Goal: Task Accomplishment & Management: Complete application form

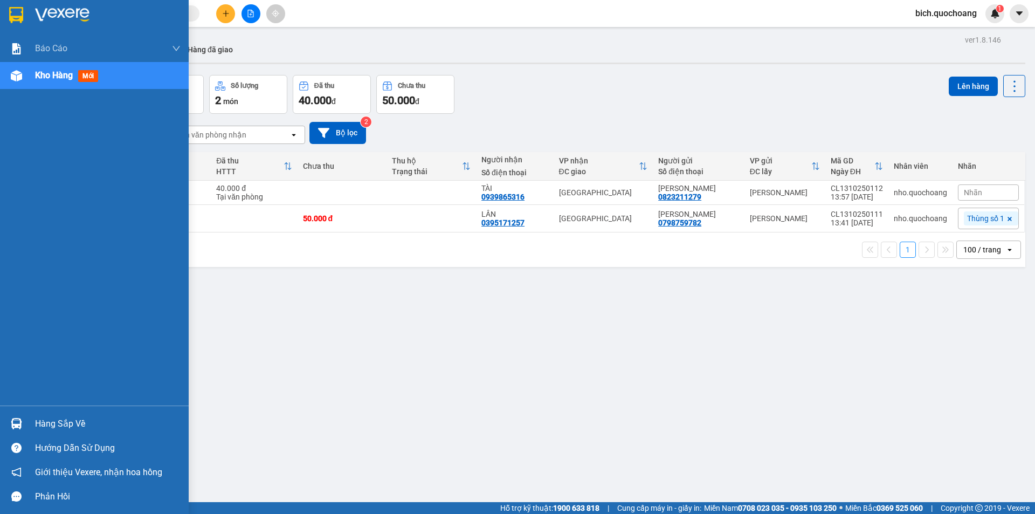
click at [44, 425] on div "Hàng sắp về" at bounding box center [108, 424] width 146 height 16
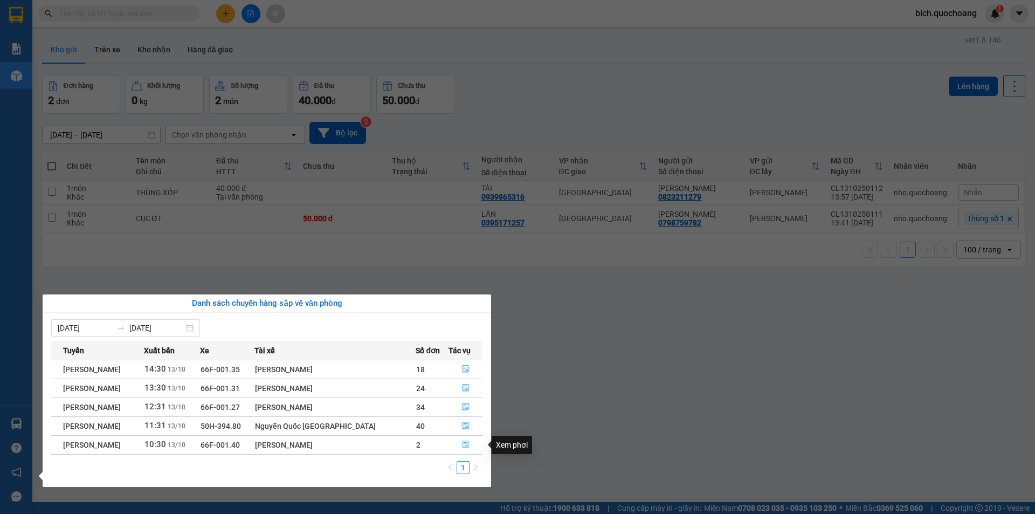
click at [458, 441] on button "button" at bounding box center [465, 444] width 33 height 17
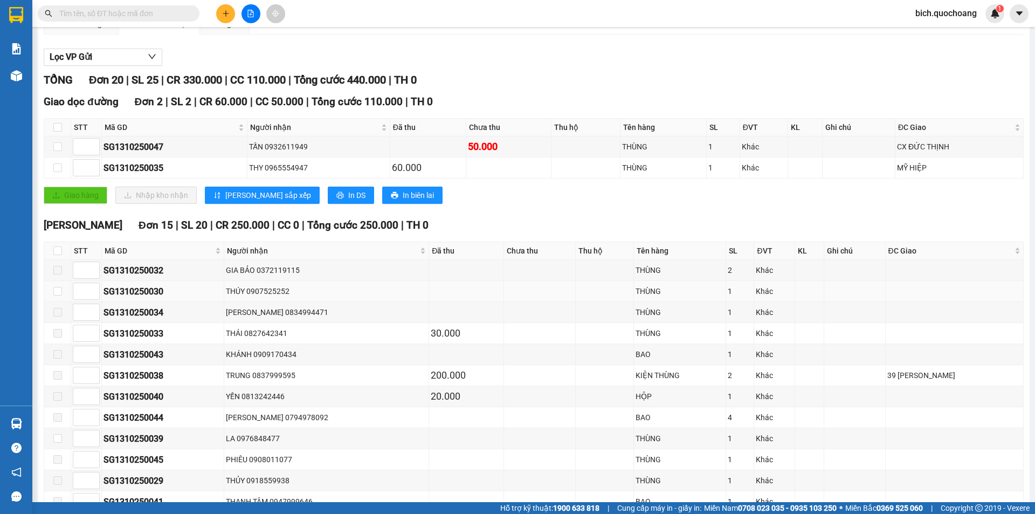
scroll to position [108, 0]
click at [59, 246] on input "checkbox" at bounding box center [57, 250] width 9 height 9
checkbox input "true"
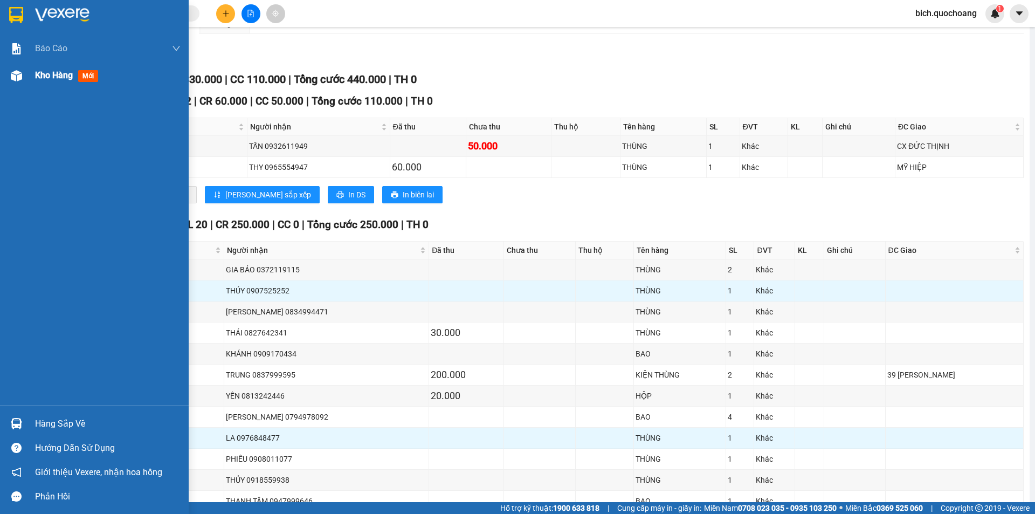
click at [59, 68] on div "Kho hàng mới" at bounding box center [68, 74] width 67 height 13
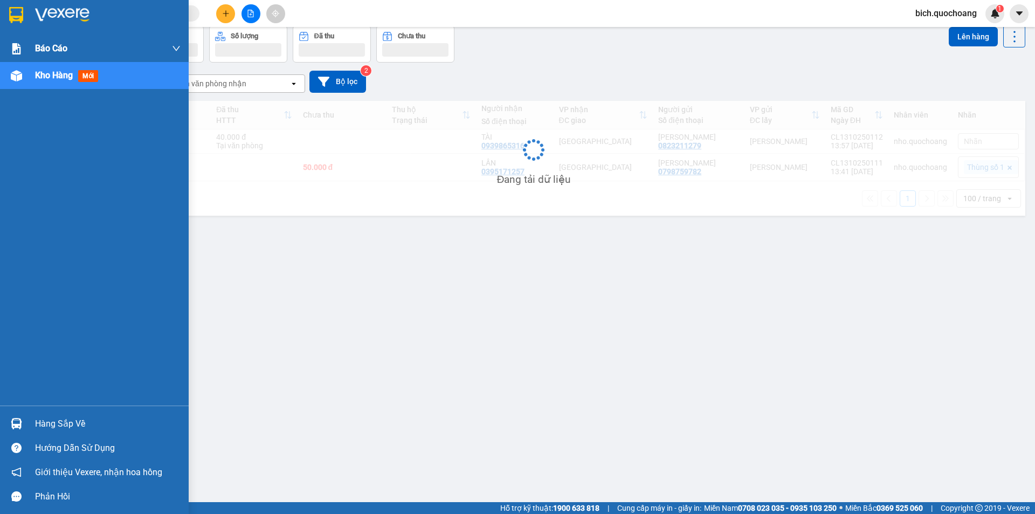
scroll to position [50, 0]
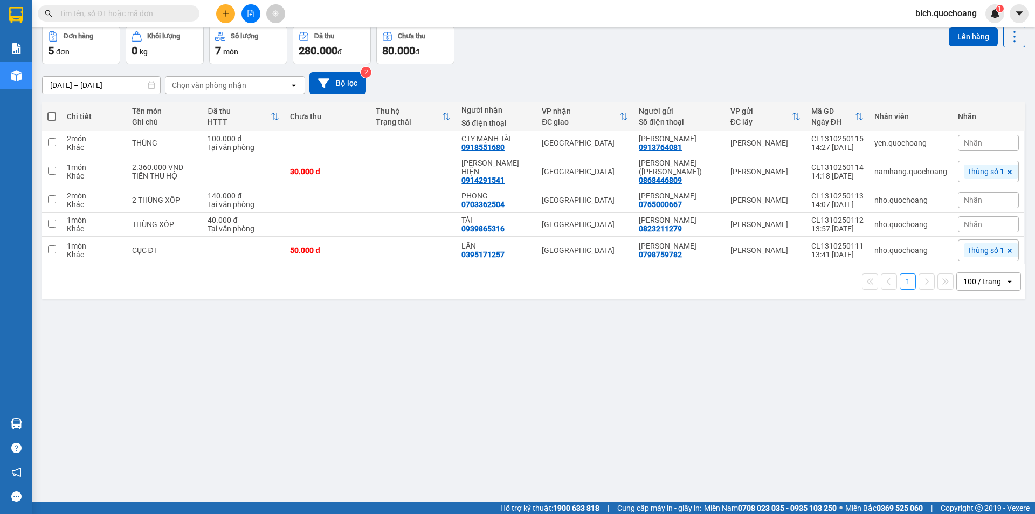
click at [228, 16] on icon "plus" at bounding box center [226, 14] width 8 height 8
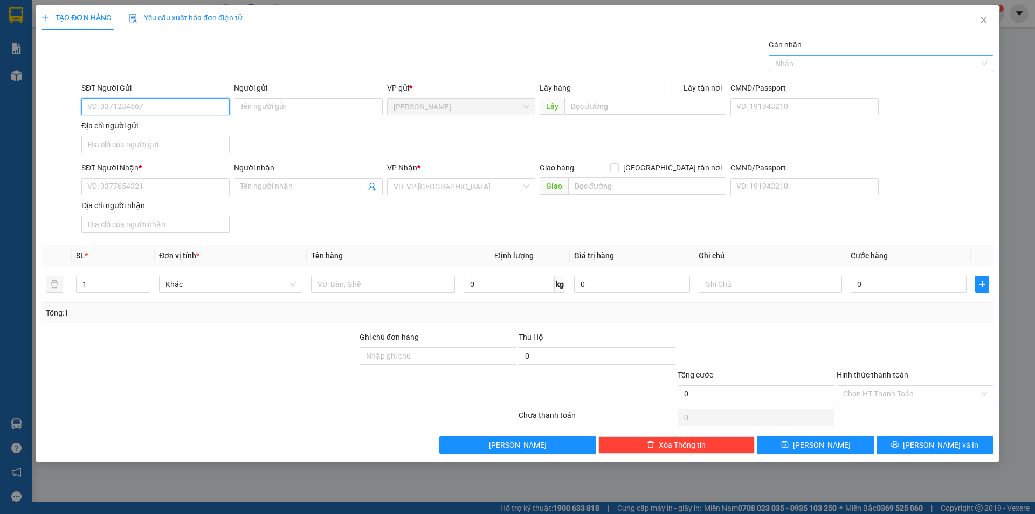
click at [791, 71] on div "Nhãn" at bounding box center [881, 63] width 225 height 17
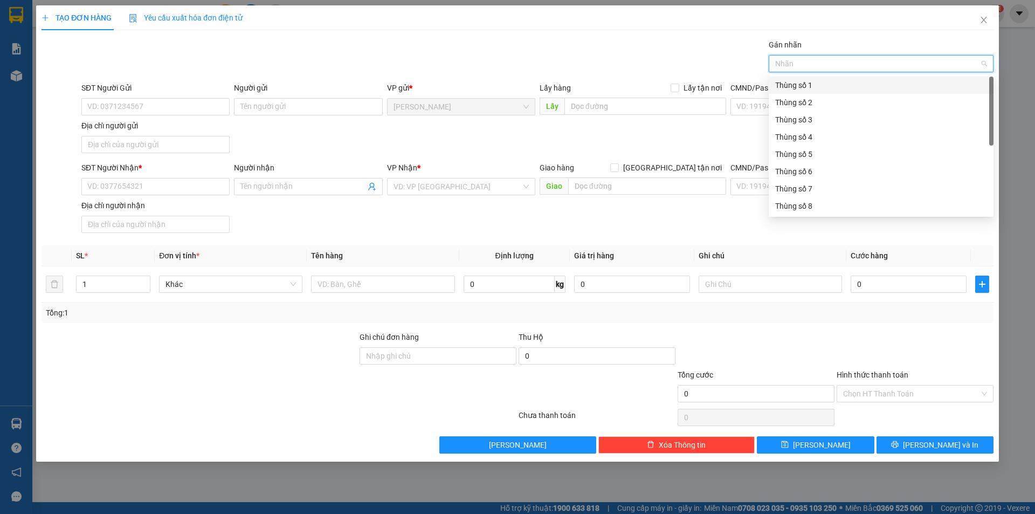
click at [800, 88] on div "Thùng số 1" at bounding box center [881, 85] width 212 height 12
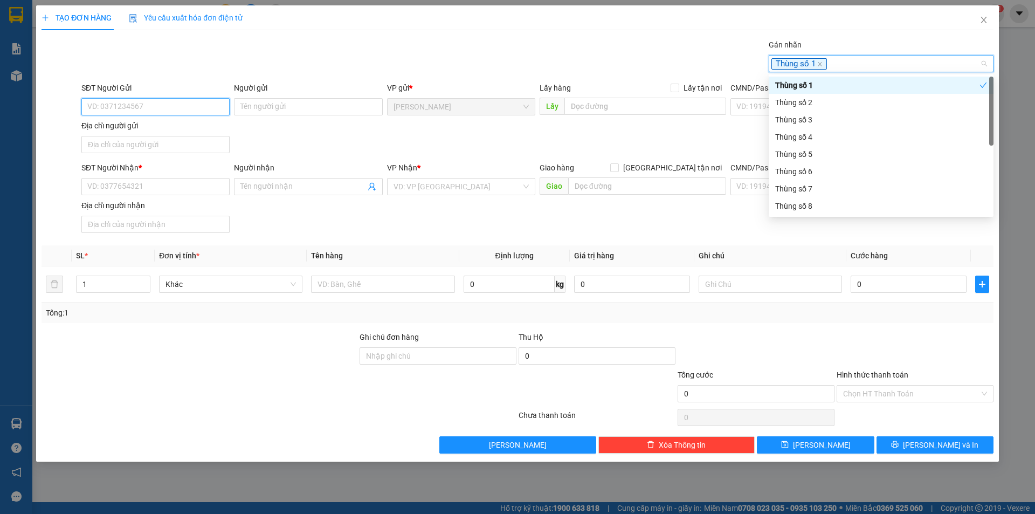
click at [194, 109] on input "SĐT Người Gửi" at bounding box center [155, 106] width 148 height 17
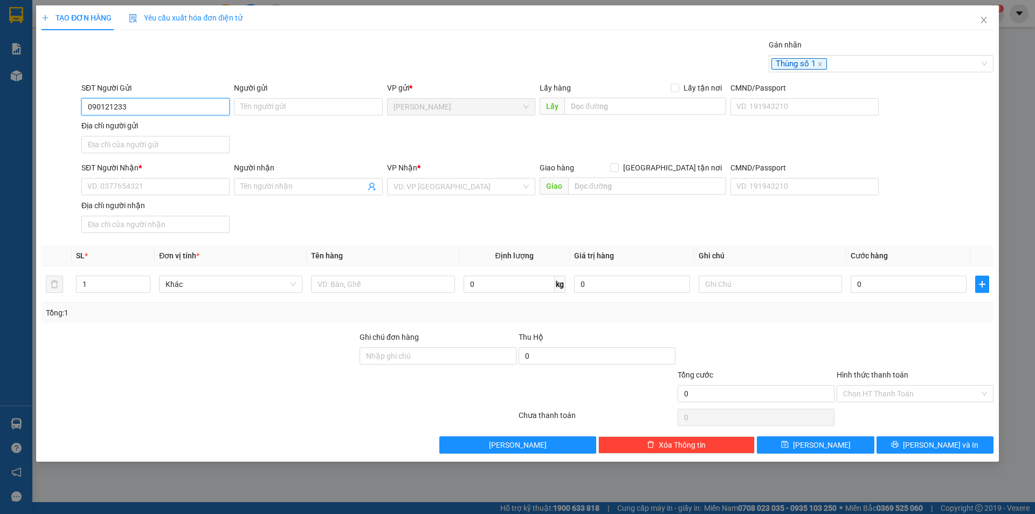
type input "0901212330"
click at [157, 127] on div "0901212330 - ĐOÀN THỊ MỸ DUYÊN" at bounding box center [155, 128] width 135 height 12
type input "ĐOÀN THỊ MỸ DUYÊN"
type input "0901212330"
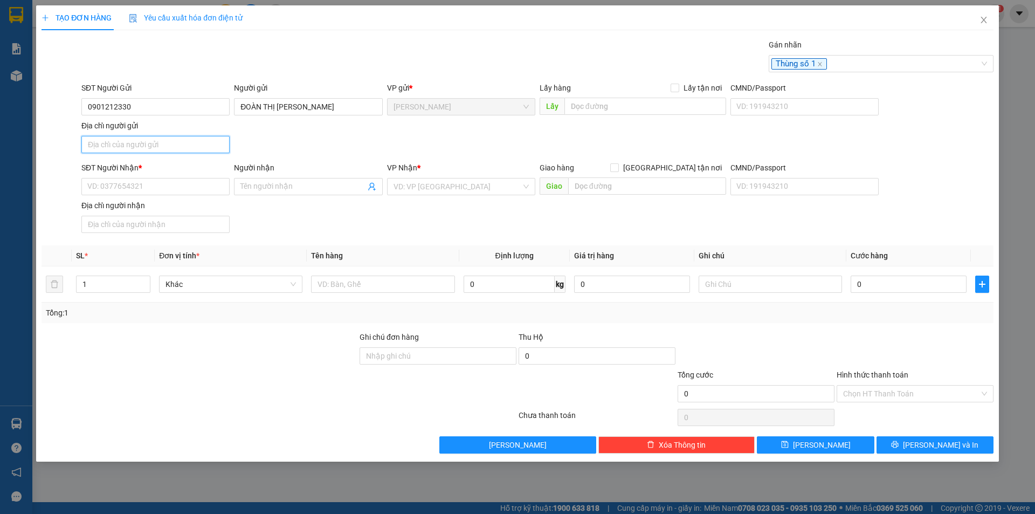
click at [147, 149] on input "Địa chỉ người gửi" at bounding box center [155, 144] width 148 height 17
type input "PHƯỜNG [GEOGRAPHIC_DATA],[GEOGRAPHIC_DATA]"
click at [128, 185] on input "SĐT Người Nhận *" at bounding box center [155, 186] width 148 height 17
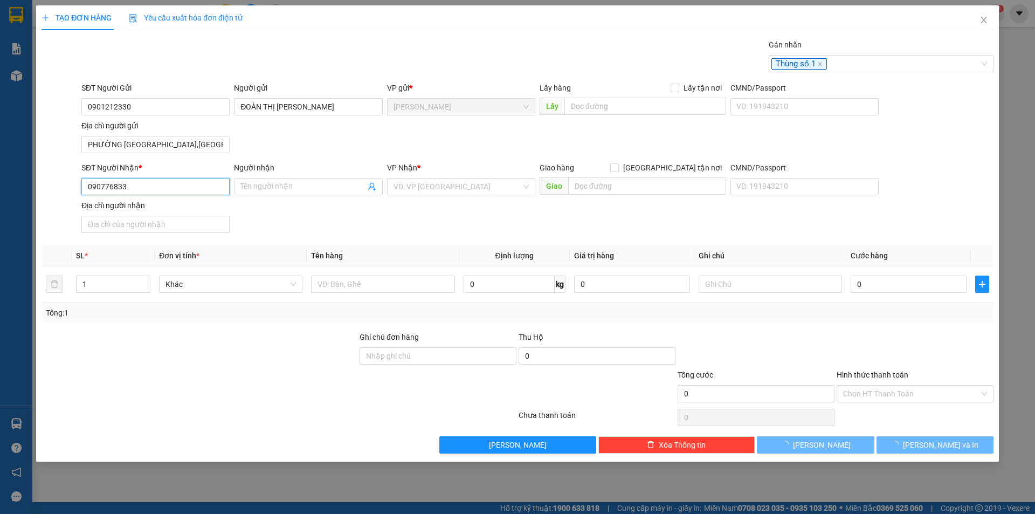
type input "0907768333"
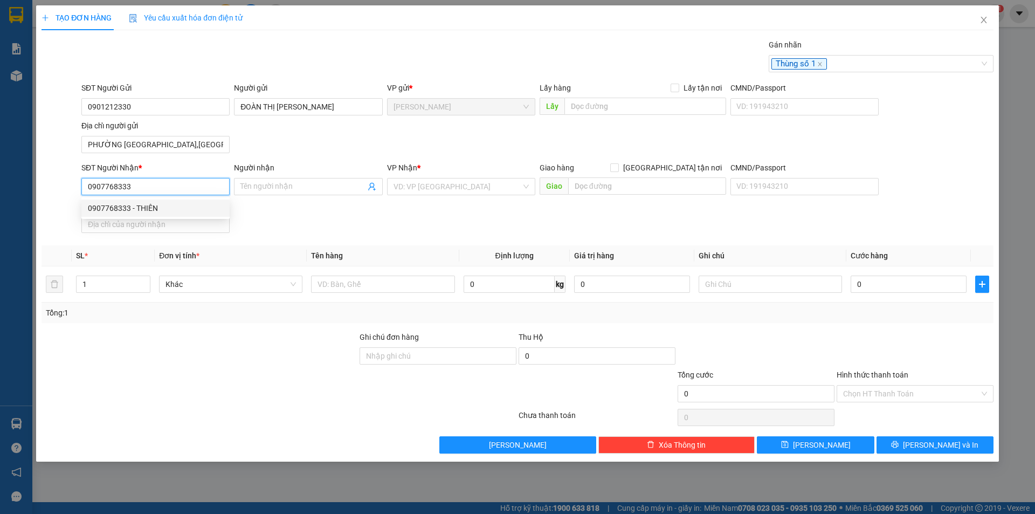
click at [145, 209] on div "0907768333 - THIÊN" at bounding box center [155, 208] width 135 height 12
type input "THIÊN"
type input "0907768333"
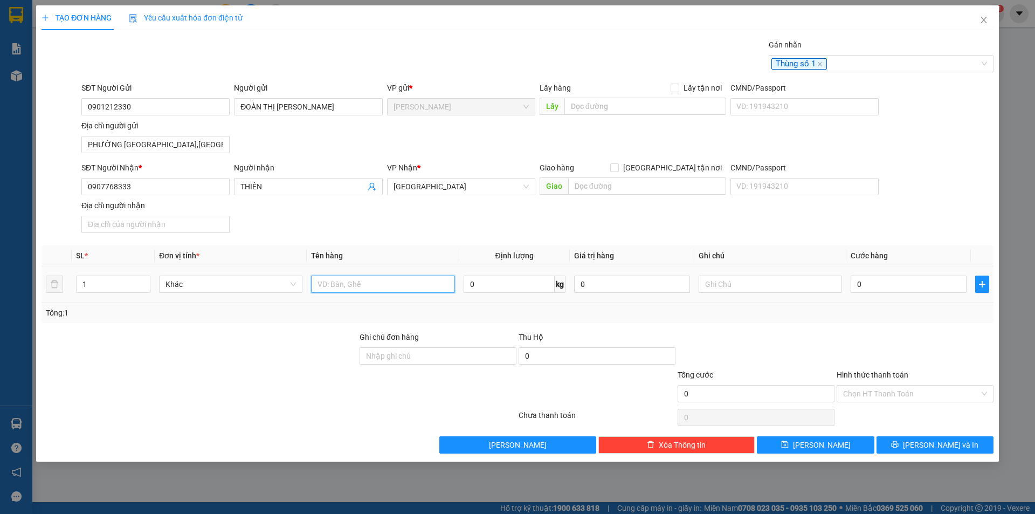
click at [376, 287] on input "text" at bounding box center [382, 284] width 143 height 17
type input "BAO THƯ"
click at [884, 291] on input "0" at bounding box center [909, 284] width 116 height 17
type input "2"
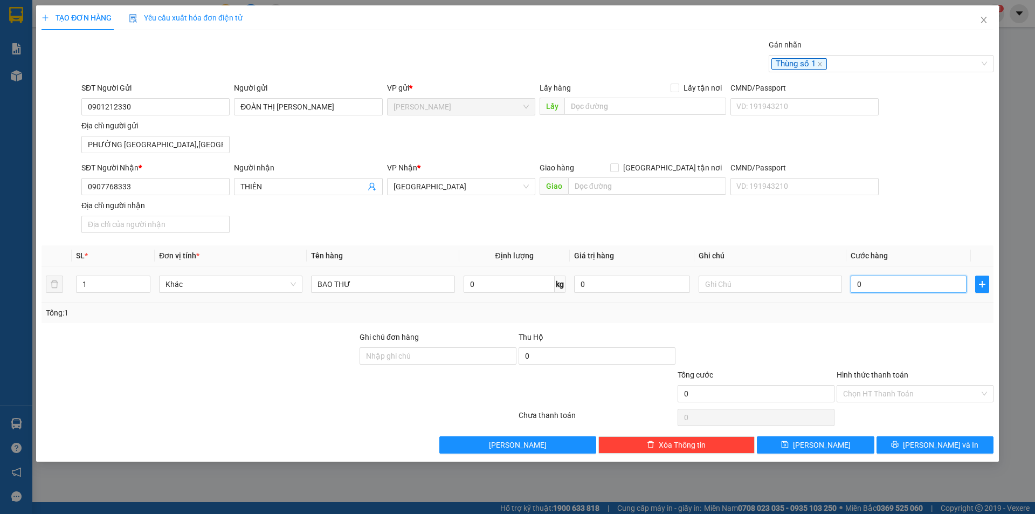
type input "2"
type input "20"
type input "20.000"
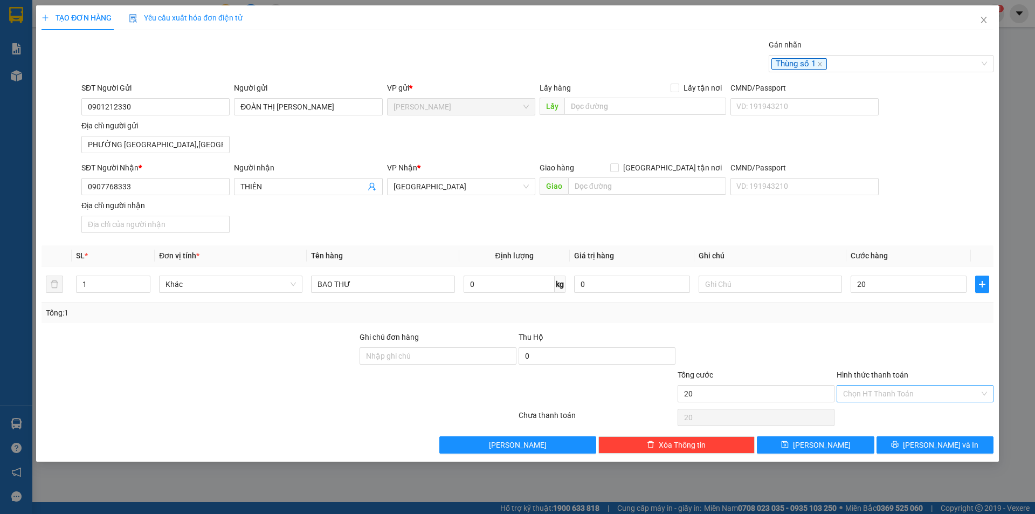
type input "20.000"
click at [888, 391] on input "Hình thức thanh toán" at bounding box center [911, 394] width 136 height 16
click at [895, 425] on div "Transit Pickup Surcharge Ids Transit Deliver Surcharge Ids Transit Deliver Surc…" at bounding box center [518, 246] width 952 height 415
click at [903, 401] on input "Hình thức thanh toán" at bounding box center [911, 394] width 136 height 16
click at [898, 408] on div "Tại văn phòng" at bounding box center [915, 415] width 157 height 17
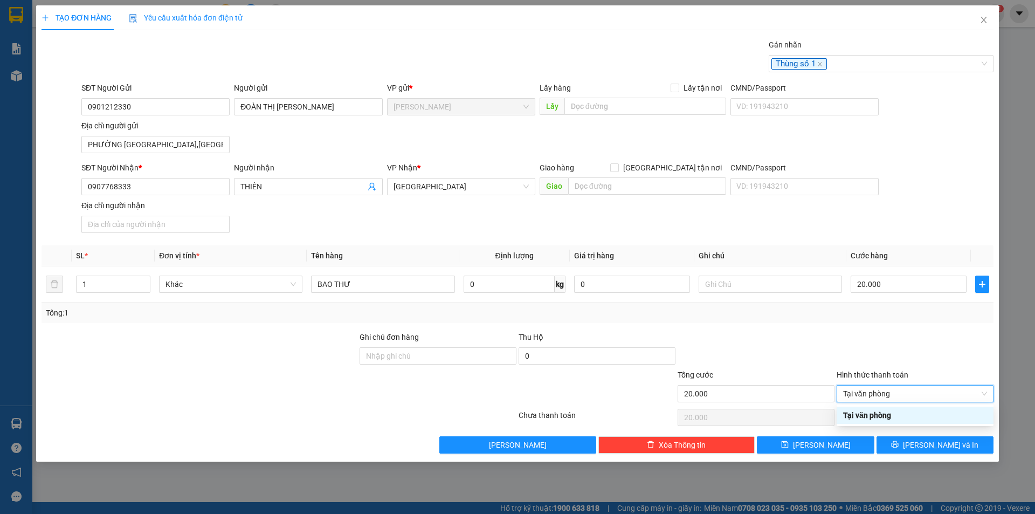
type input "0"
click at [922, 439] on button "[PERSON_NAME] và In" at bounding box center [935, 444] width 117 height 17
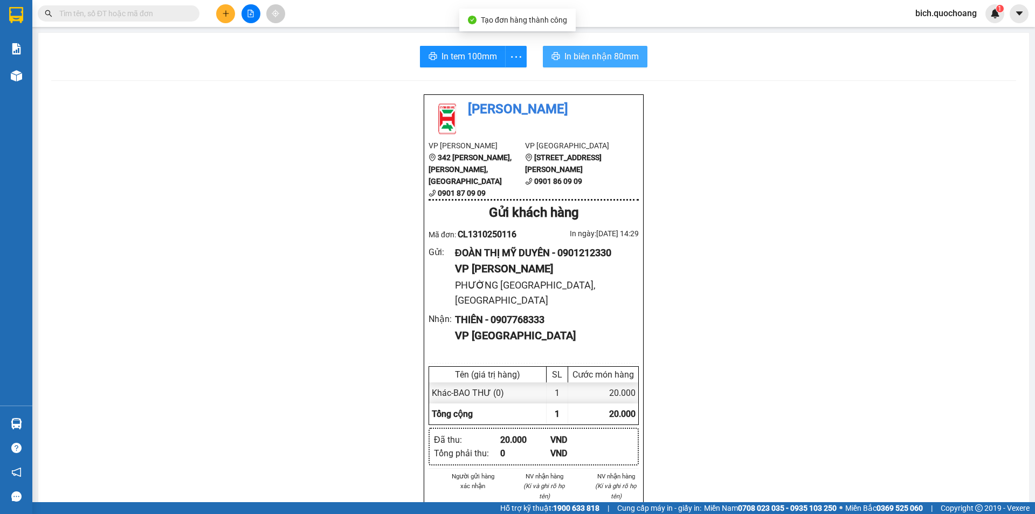
click at [580, 55] on span "In biên nhận 80mm" at bounding box center [602, 56] width 74 height 13
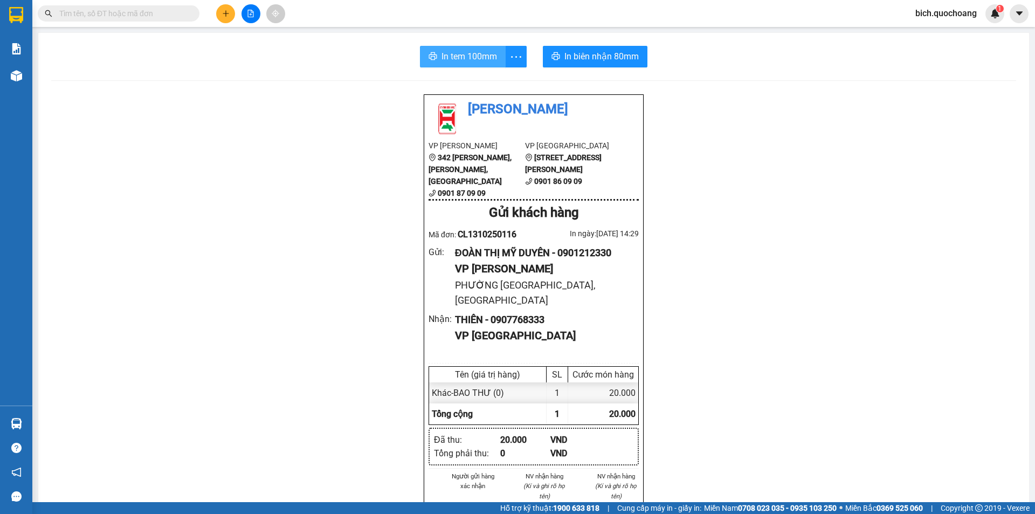
click at [475, 63] on span "In tem 100mm" at bounding box center [470, 56] width 56 height 13
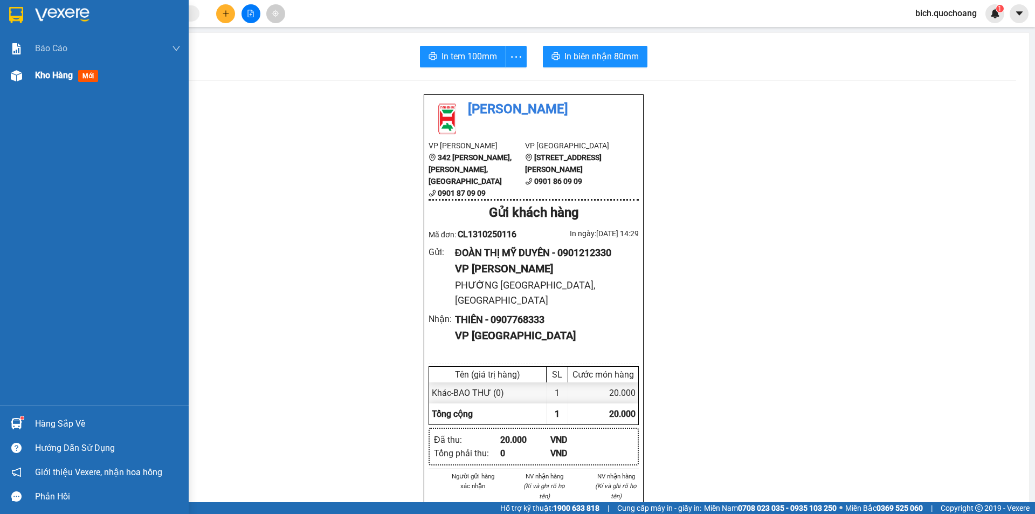
click at [50, 77] on span "Kho hàng" at bounding box center [54, 75] width 38 height 10
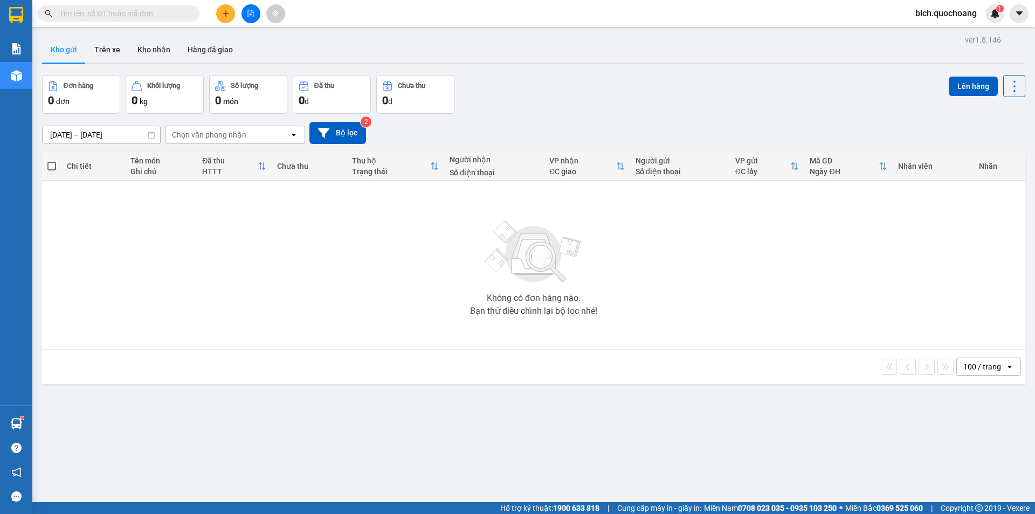
click at [154, 11] on input "text" at bounding box center [122, 14] width 127 height 12
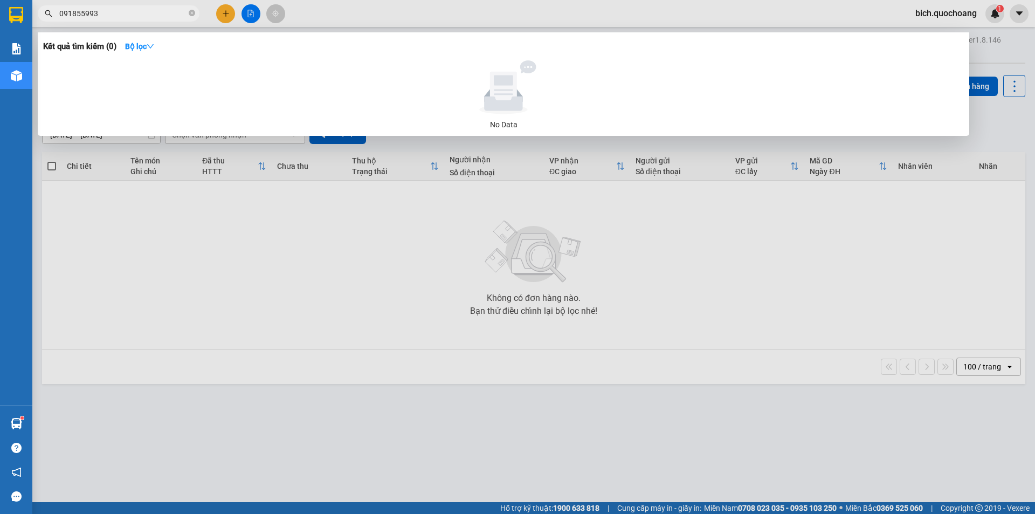
type input "0918559938"
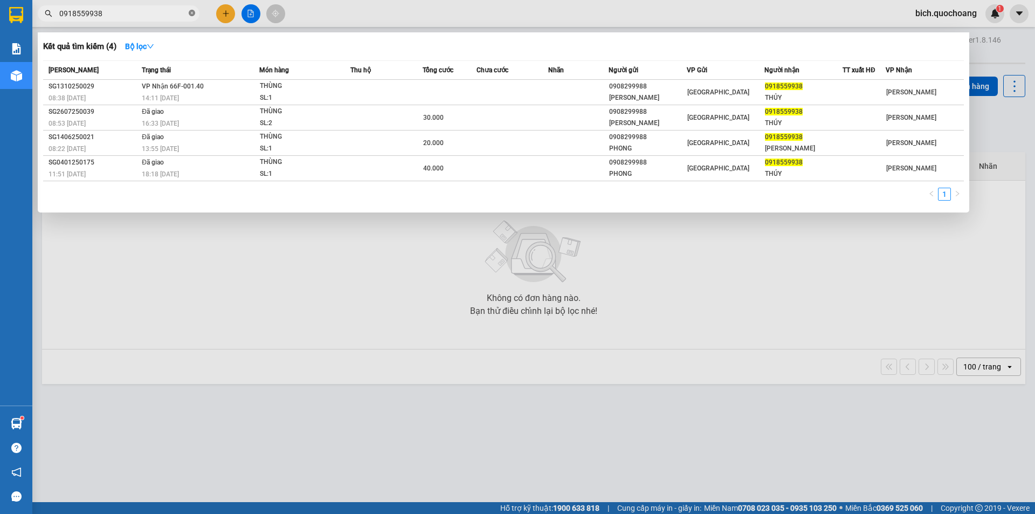
click at [193, 14] on icon "close-circle" at bounding box center [192, 13] width 6 height 6
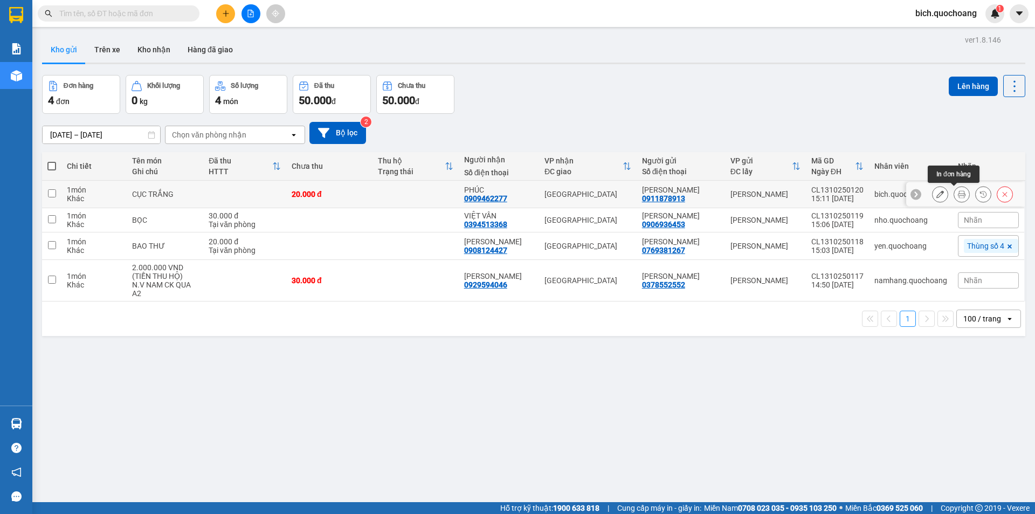
click at [958, 193] on icon at bounding box center [962, 194] width 8 height 8
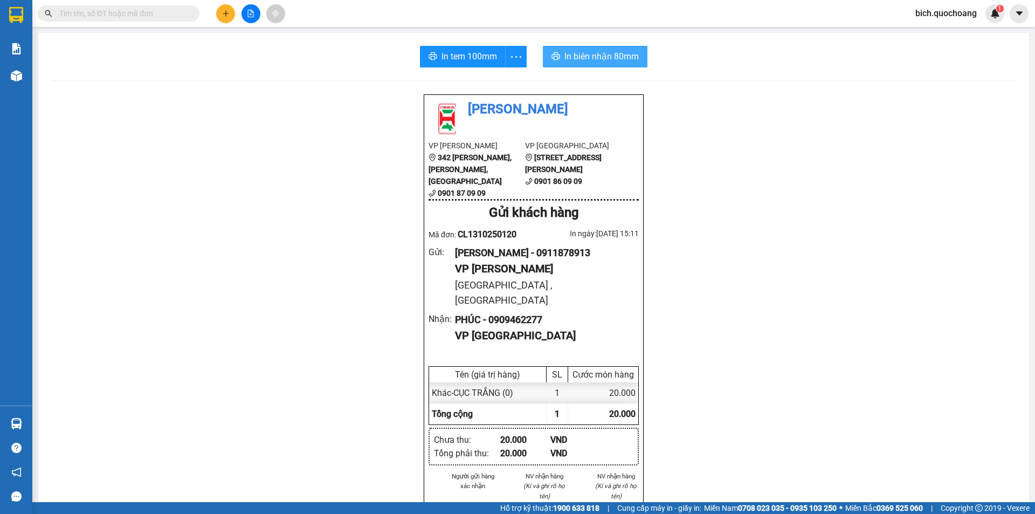
click at [556, 56] on button "In biên nhận 80mm" at bounding box center [595, 57] width 105 height 22
click at [470, 58] on span "In tem 100mm" at bounding box center [470, 56] width 56 height 13
click at [112, 13] on input "text" at bounding box center [122, 14] width 127 height 12
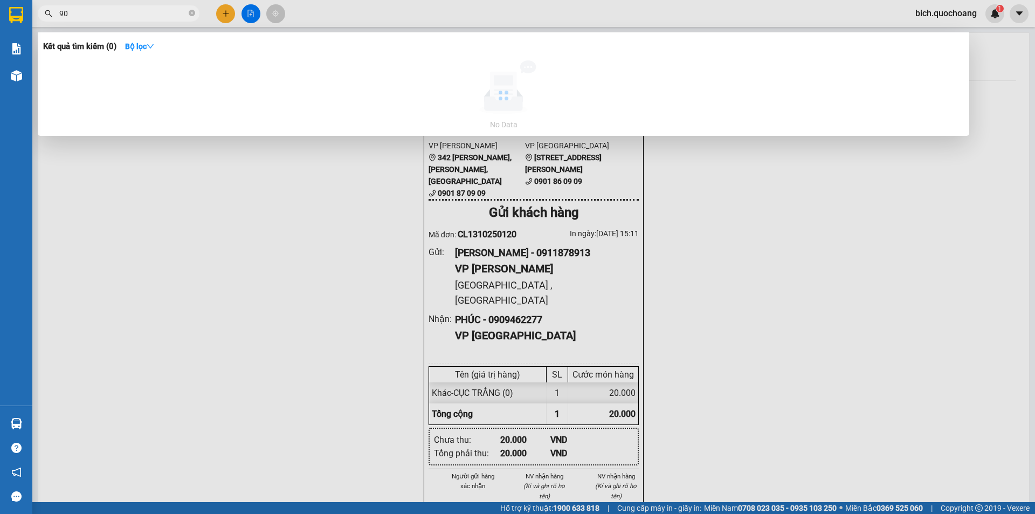
type input "9"
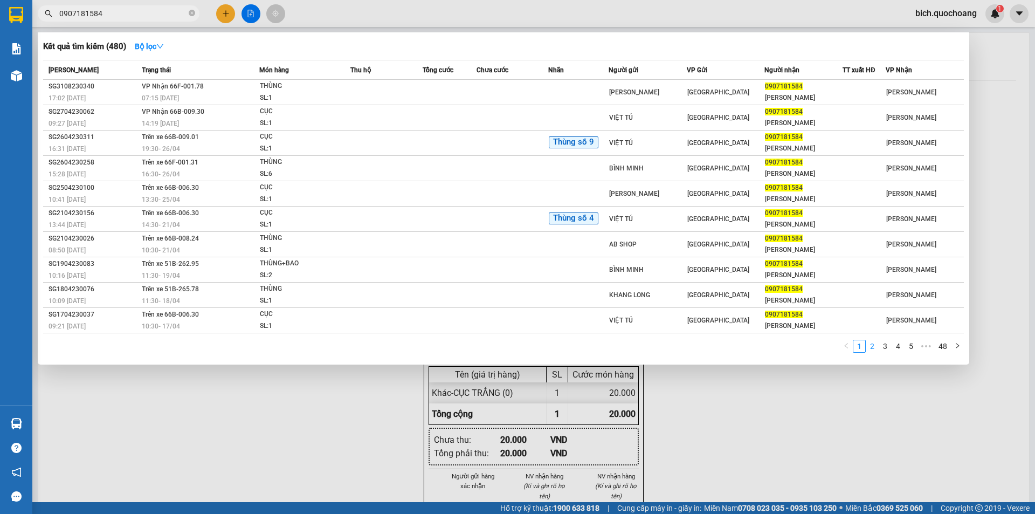
type input "0907181584"
click at [869, 342] on link "2" at bounding box center [873, 346] width 12 height 12
click at [191, 13] on icon "close-circle" at bounding box center [192, 13] width 6 height 6
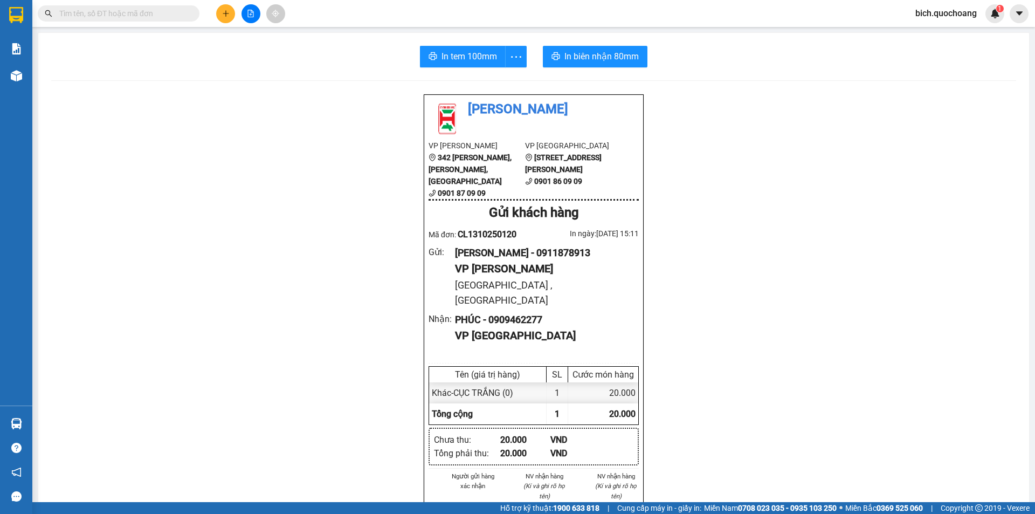
click at [145, 14] on input "text" at bounding box center [122, 14] width 127 height 12
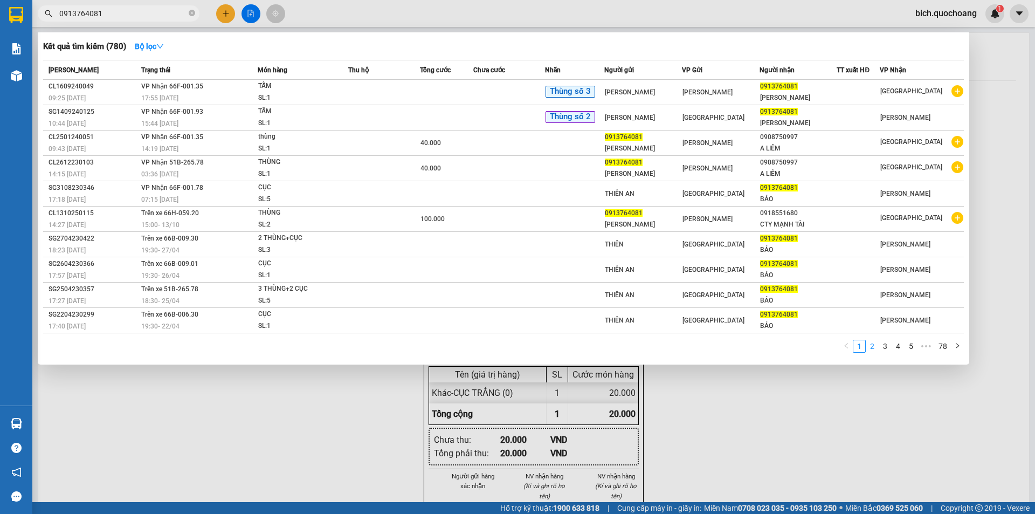
type input "0913764081"
click at [875, 343] on link "2" at bounding box center [873, 346] width 12 height 12
click at [891, 346] on link "3" at bounding box center [886, 346] width 12 height 12
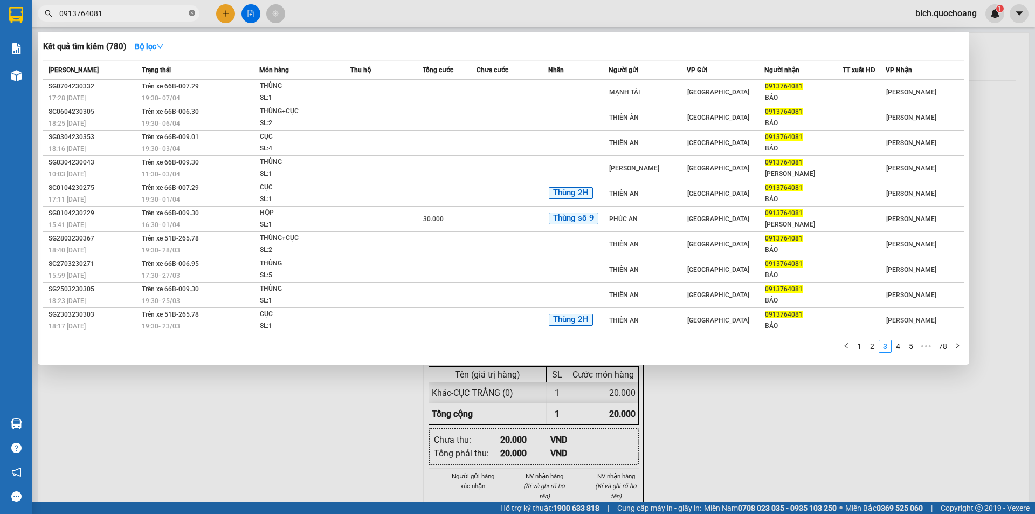
click at [194, 11] on icon "close-circle" at bounding box center [192, 13] width 6 height 6
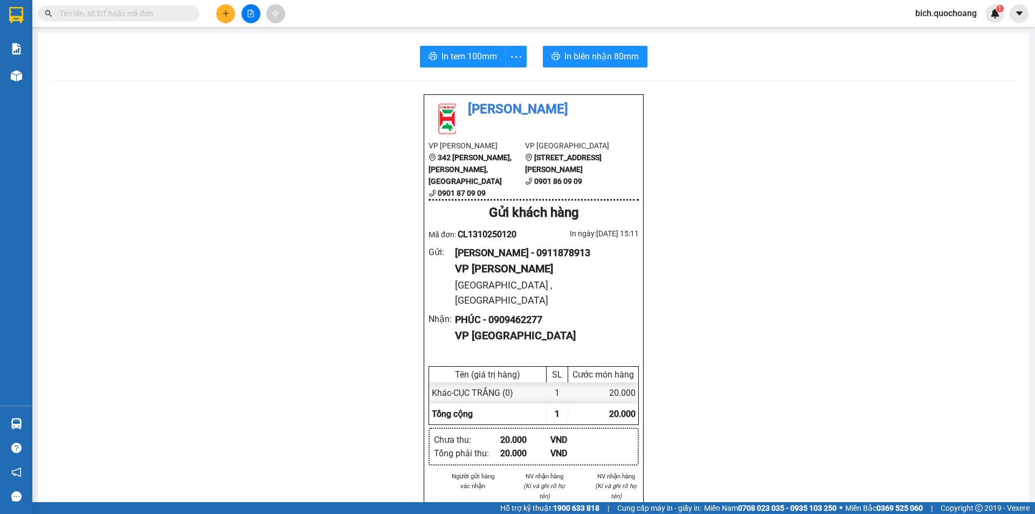
click at [165, 17] on input "text" at bounding box center [122, 14] width 127 height 12
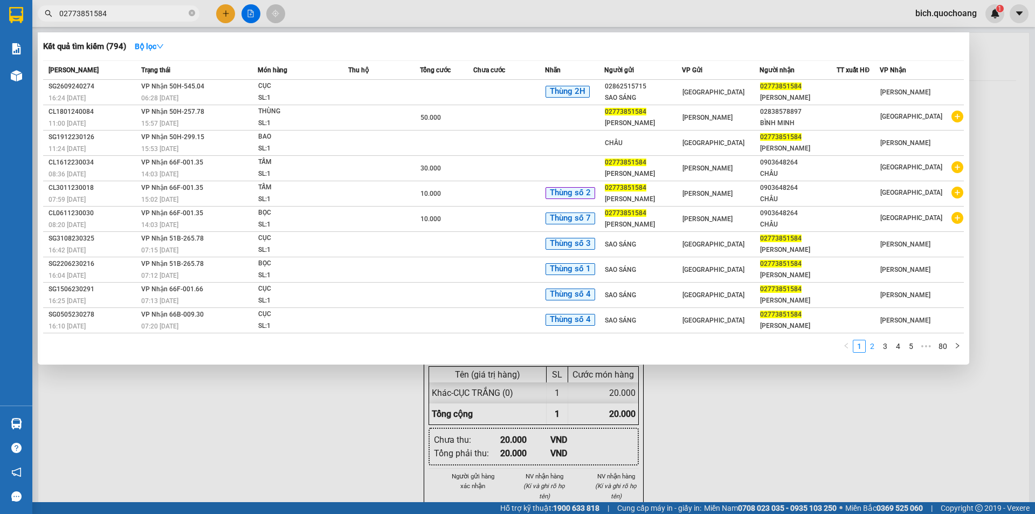
type input "02773851584"
click at [873, 345] on link "2" at bounding box center [873, 346] width 12 height 12
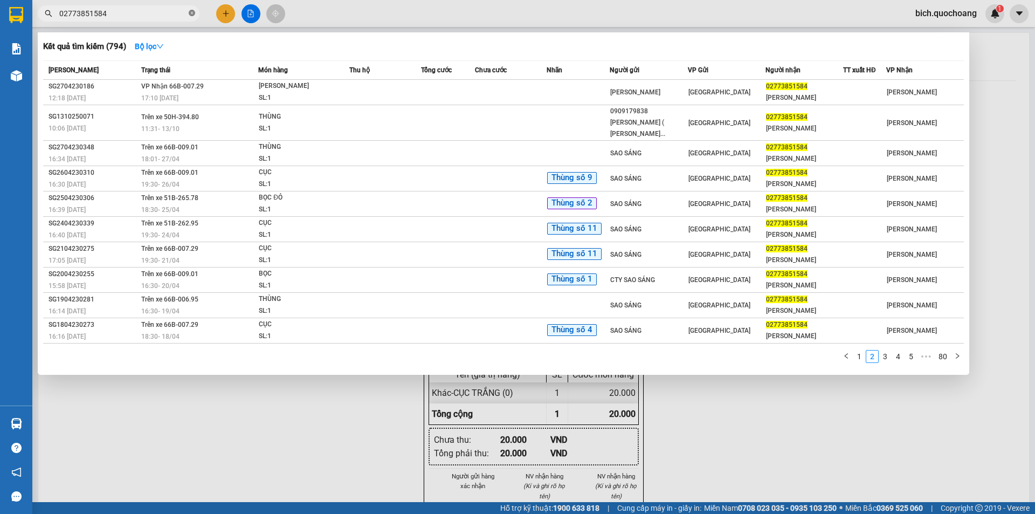
click at [193, 12] on icon "close-circle" at bounding box center [192, 13] width 6 height 6
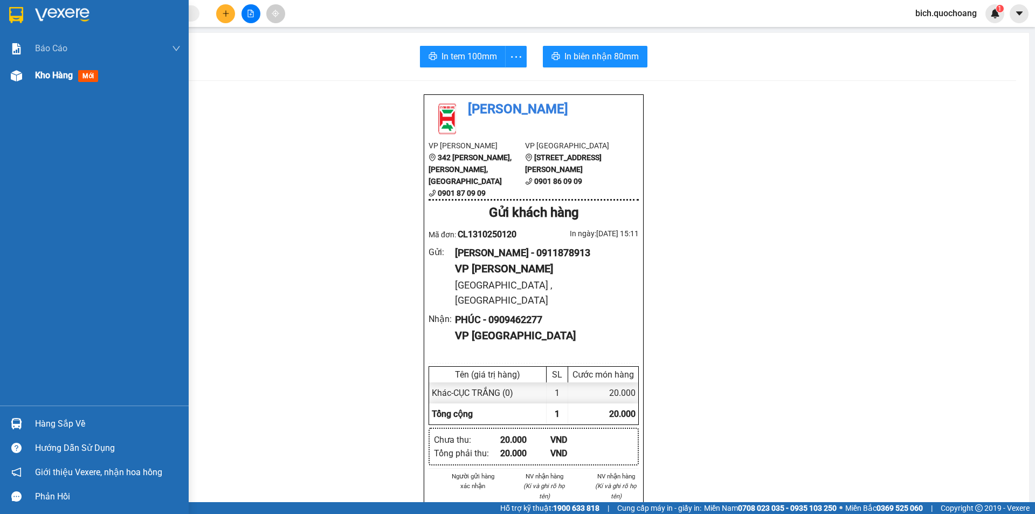
click at [55, 74] on span "Kho hàng" at bounding box center [54, 75] width 38 height 10
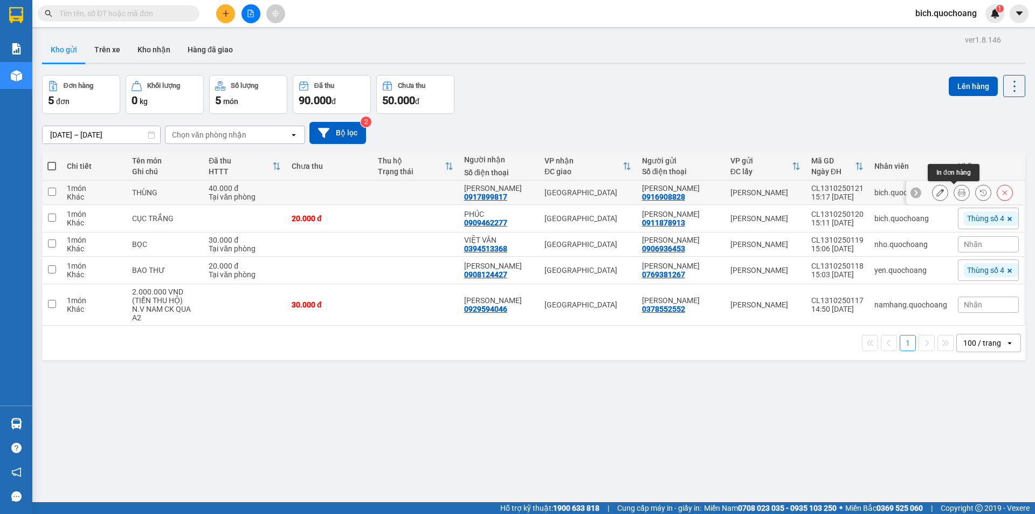
click at [958, 191] on icon at bounding box center [962, 193] width 8 height 8
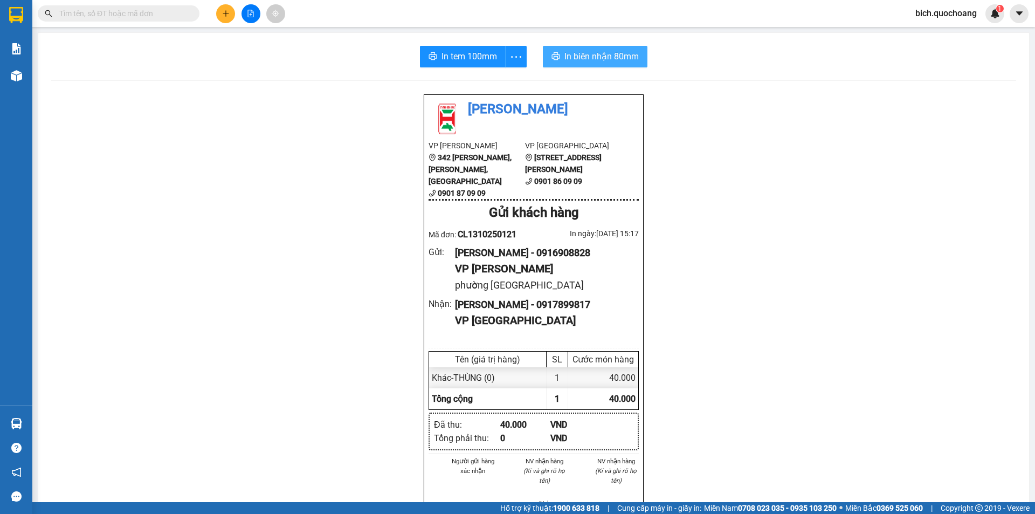
click at [590, 55] on span "In biên nhận 80mm" at bounding box center [602, 56] width 74 height 13
click at [458, 52] on span "In tem 100mm" at bounding box center [470, 56] width 56 height 13
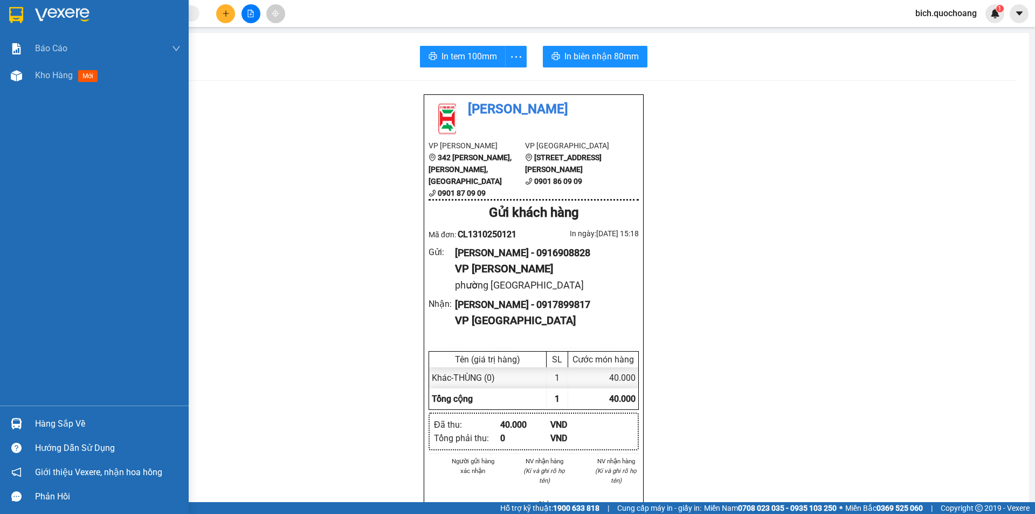
click at [67, 421] on div "Hàng sắp về" at bounding box center [108, 424] width 146 height 16
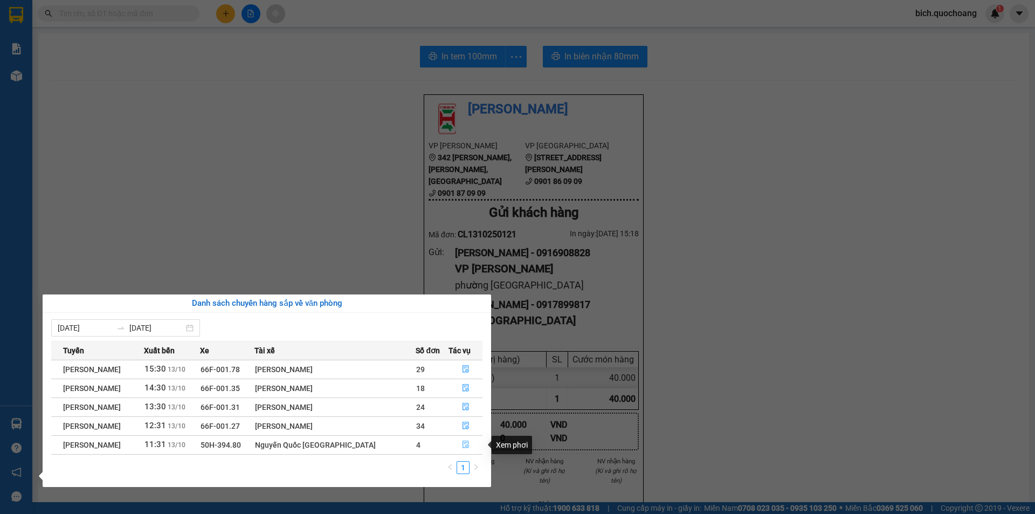
click at [465, 445] on icon "file-done" at bounding box center [466, 445] width 8 height 8
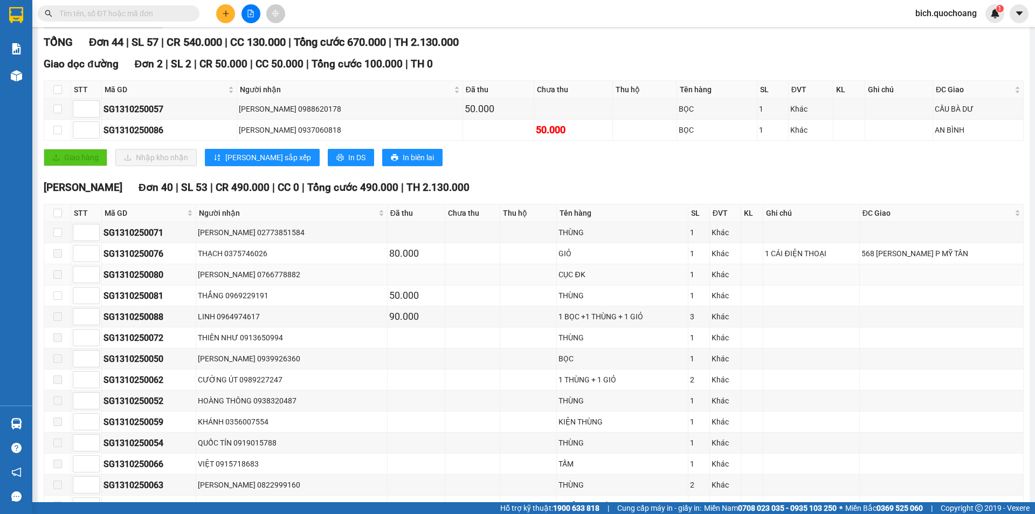
scroll to position [162, 0]
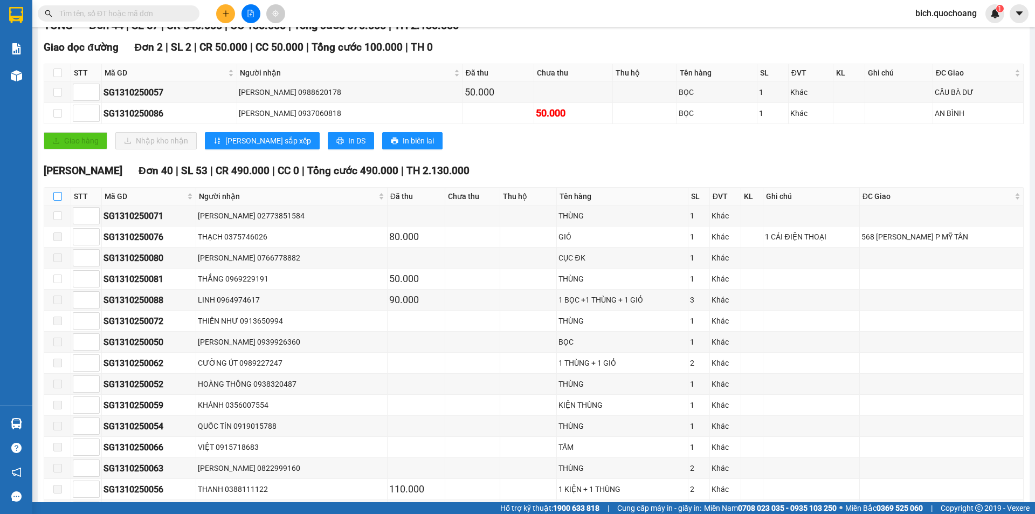
click at [61, 193] on input "checkbox" at bounding box center [57, 196] width 9 height 9
checkbox input "true"
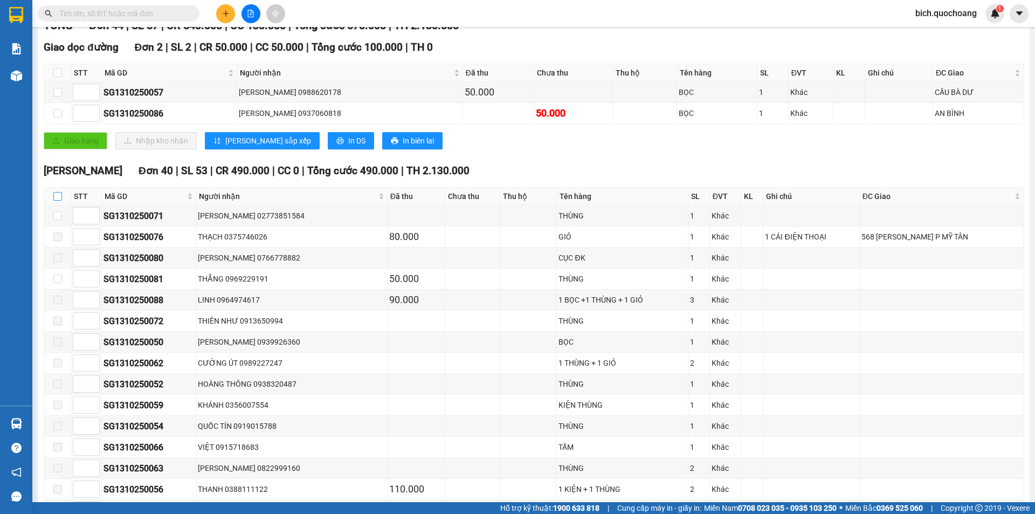
checkbox input "true"
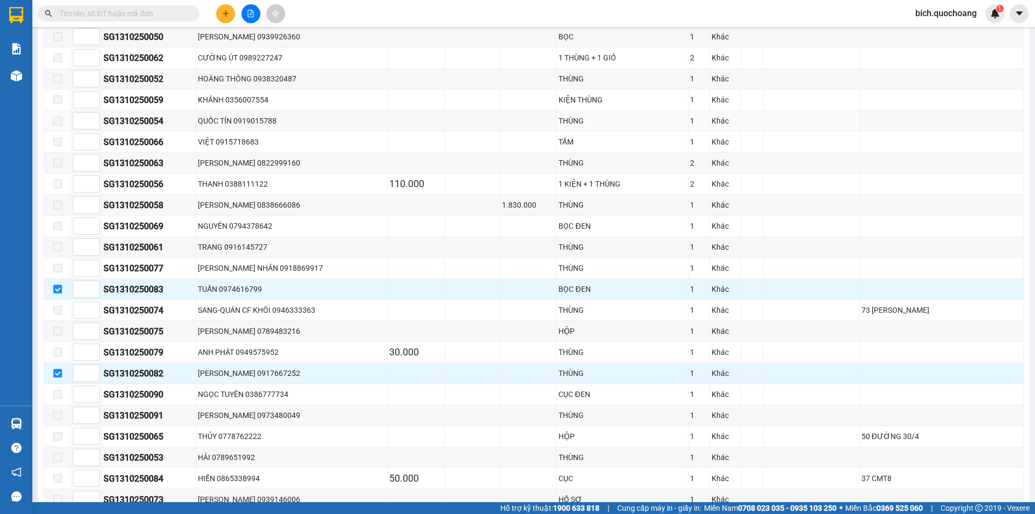
scroll to position [485, 0]
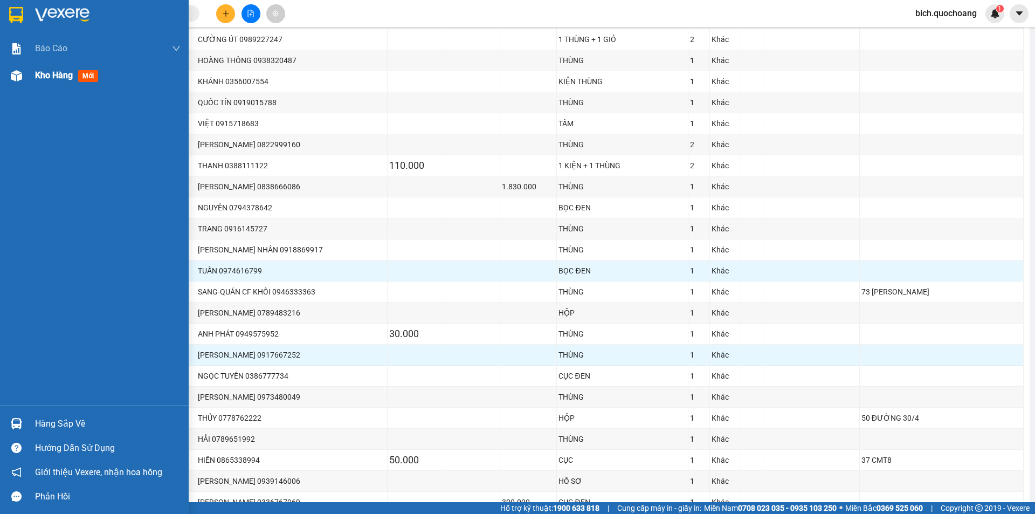
click at [44, 77] on span "Kho hàng" at bounding box center [54, 75] width 38 height 10
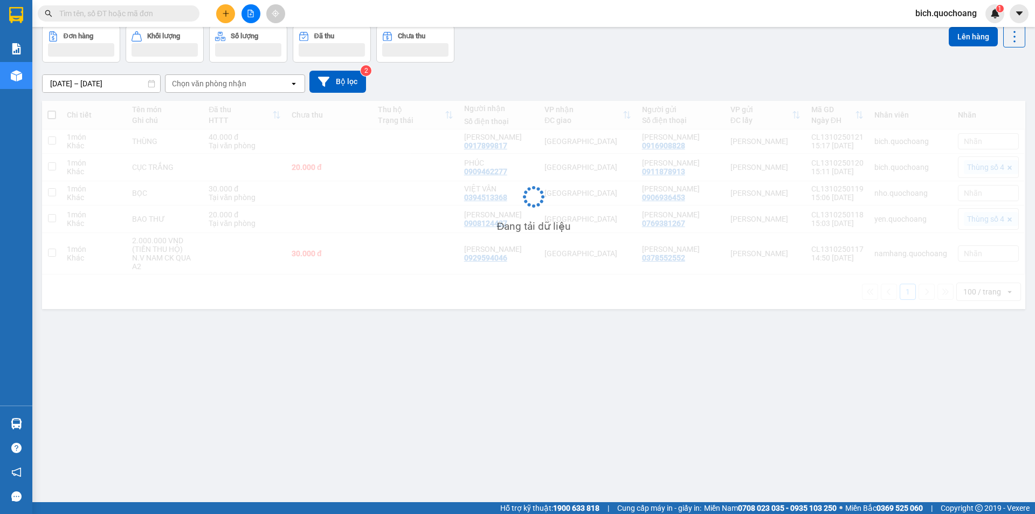
scroll to position [50, 0]
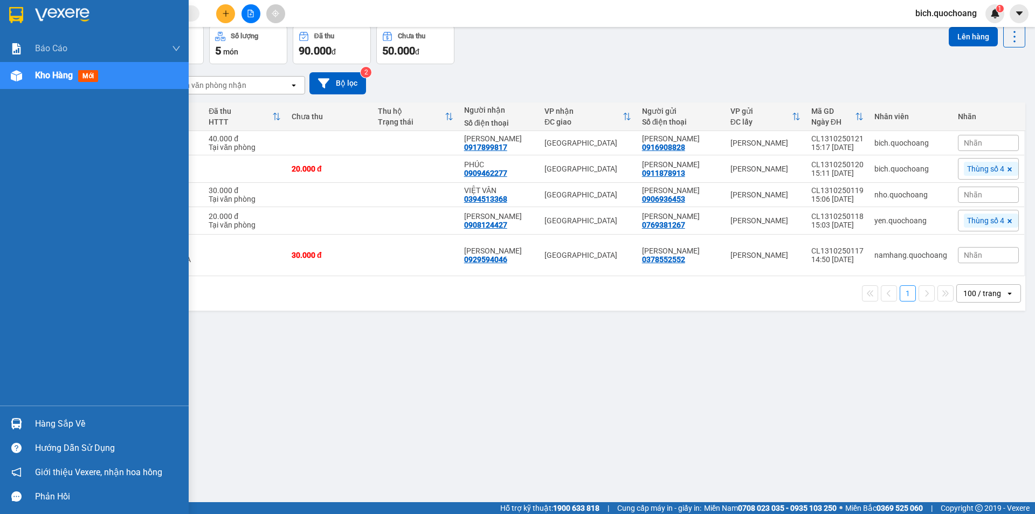
click at [61, 430] on div "Hàng sắp về" at bounding box center [108, 424] width 146 height 16
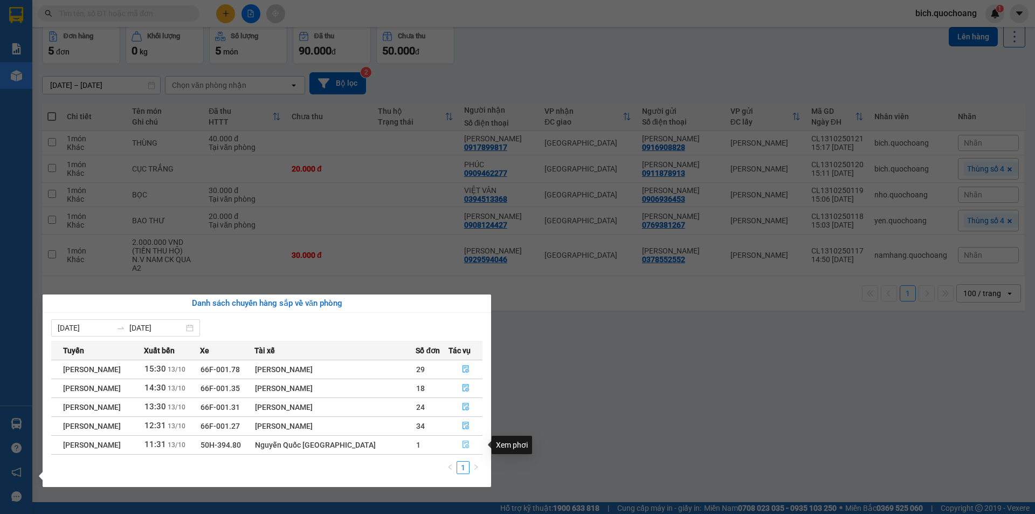
click at [463, 445] on icon "file-done" at bounding box center [466, 445] width 6 height 8
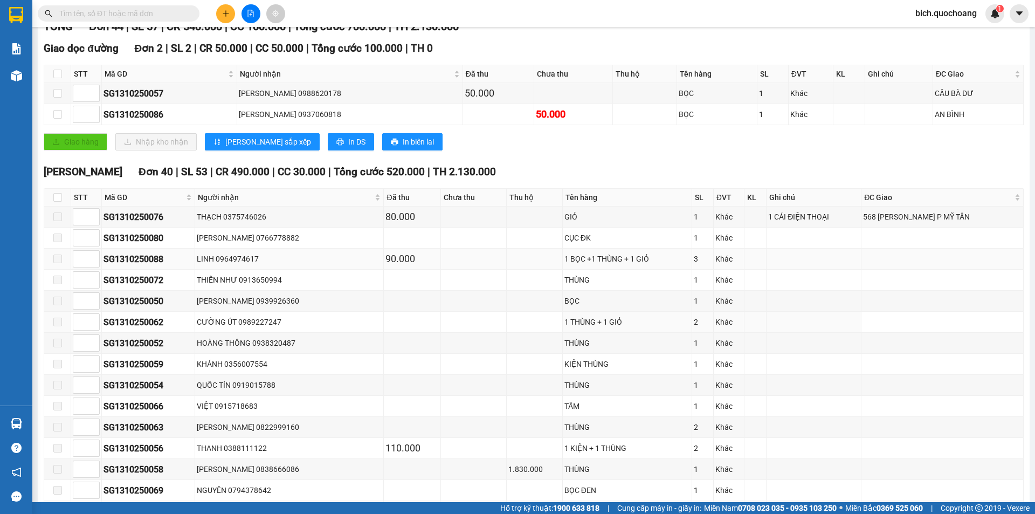
scroll to position [162, 0]
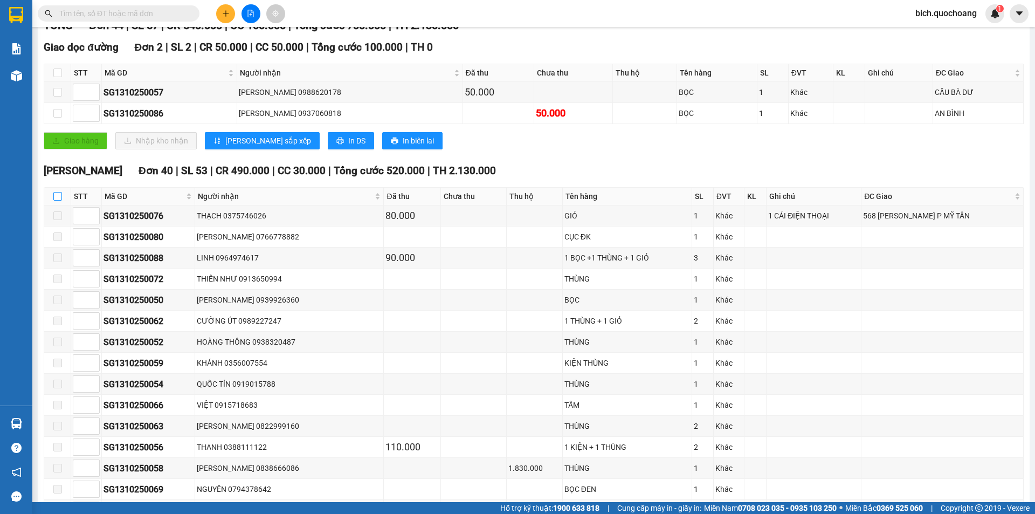
click at [56, 200] on input "checkbox" at bounding box center [57, 196] width 9 height 9
checkbox input "true"
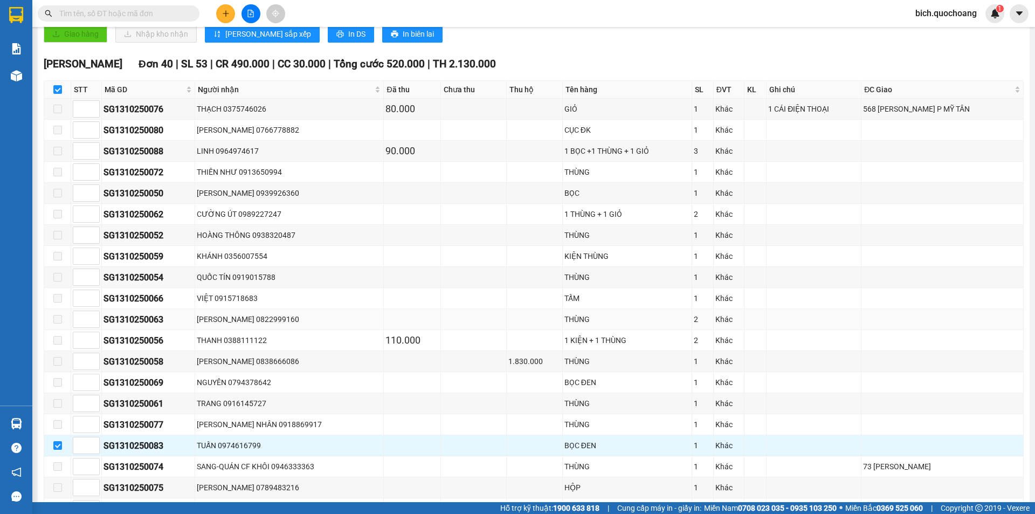
scroll to position [377, 0]
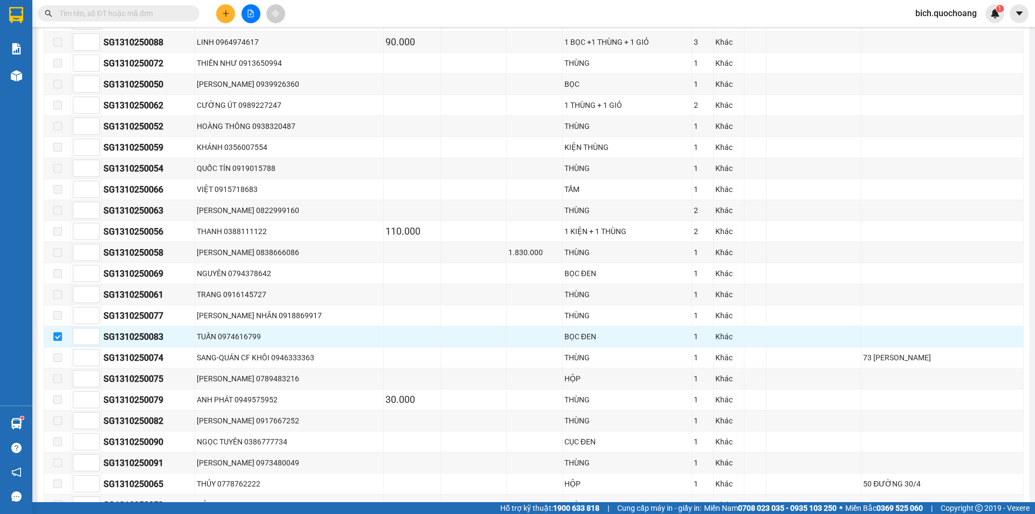
click at [116, 12] on input "text" at bounding box center [122, 14] width 127 height 12
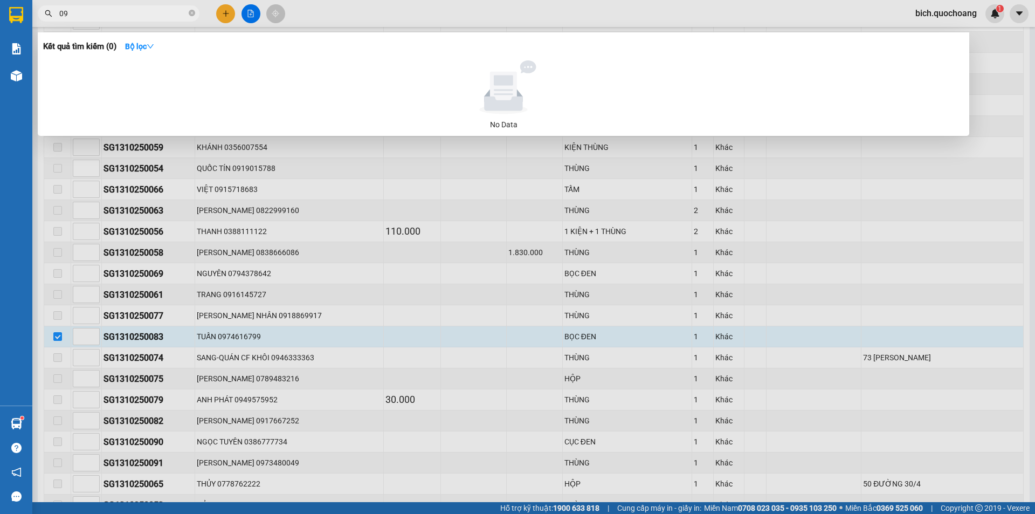
type input "0"
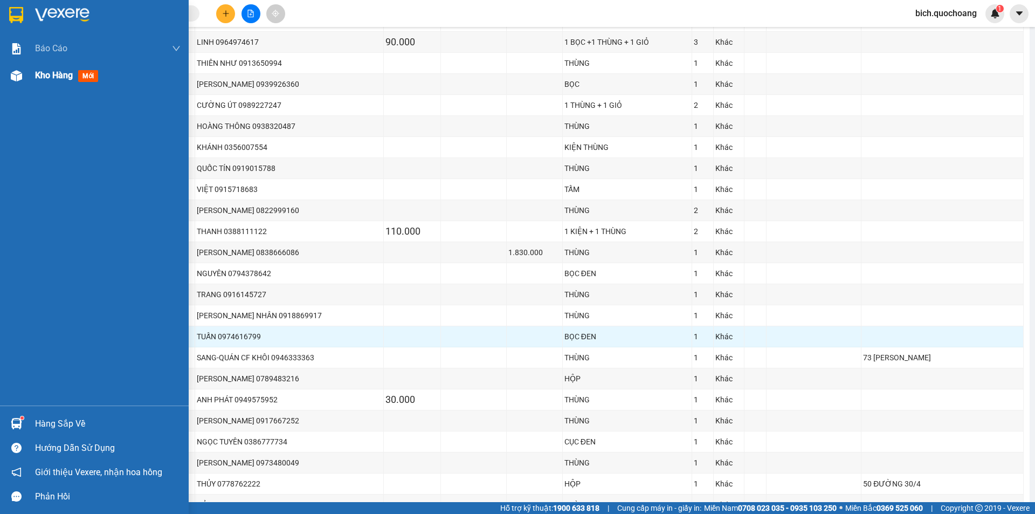
click at [58, 73] on span "Kho hàng" at bounding box center [54, 75] width 38 height 10
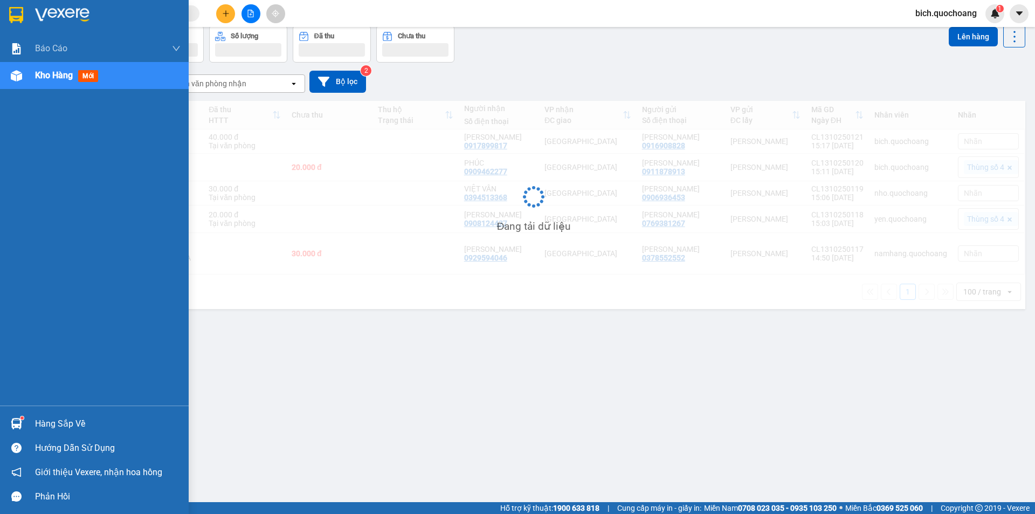
scroll to position [50, 0]
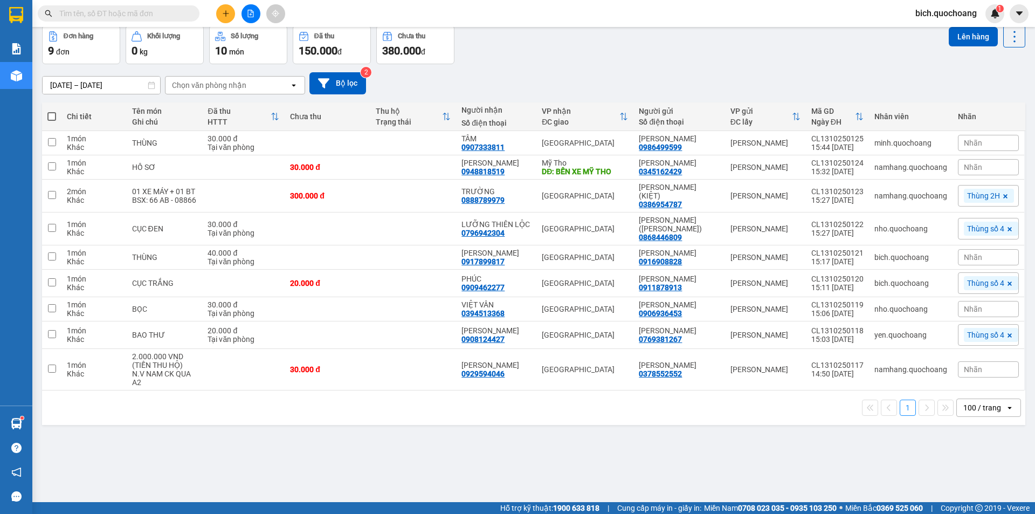
click at [143, 7] on span at bounding box center [119, 13] width 162 height 16
click at [143, 13] on input "text" at bounding box center [122, 14] width 127 height 12
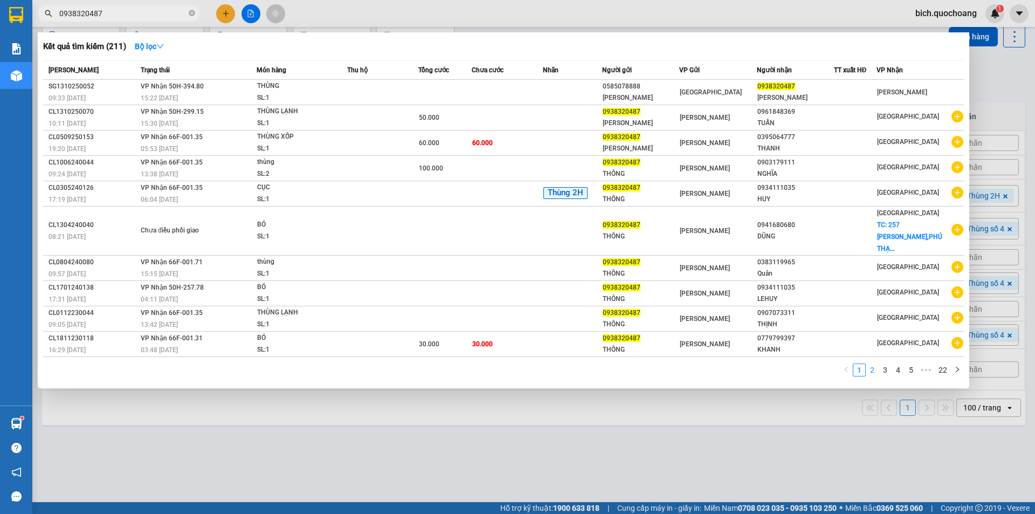
type input "0938320487"
click at [874, 364] on link "2" at bounding box center [873, 370] width 12 height 12
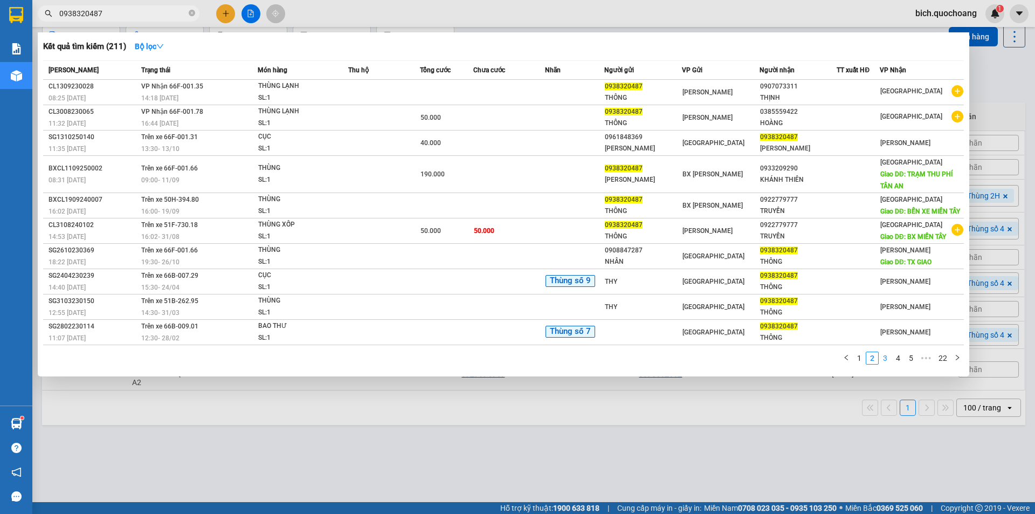
click at [884, 364] on link "3" at bounding box center [886, 358] width 12 height 12
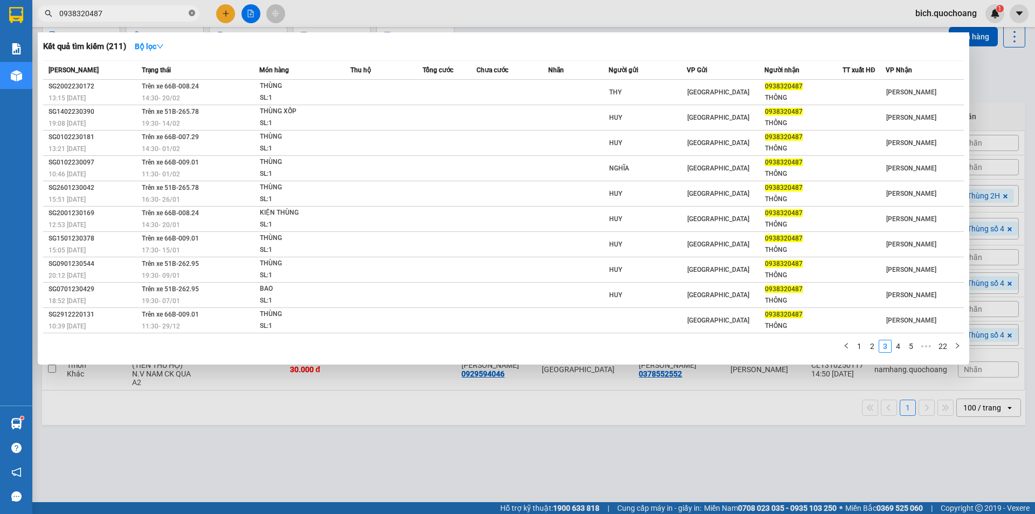
click at [189, 12] on icon "close-circle" at bounding box center [192, 13] width 6 height 6
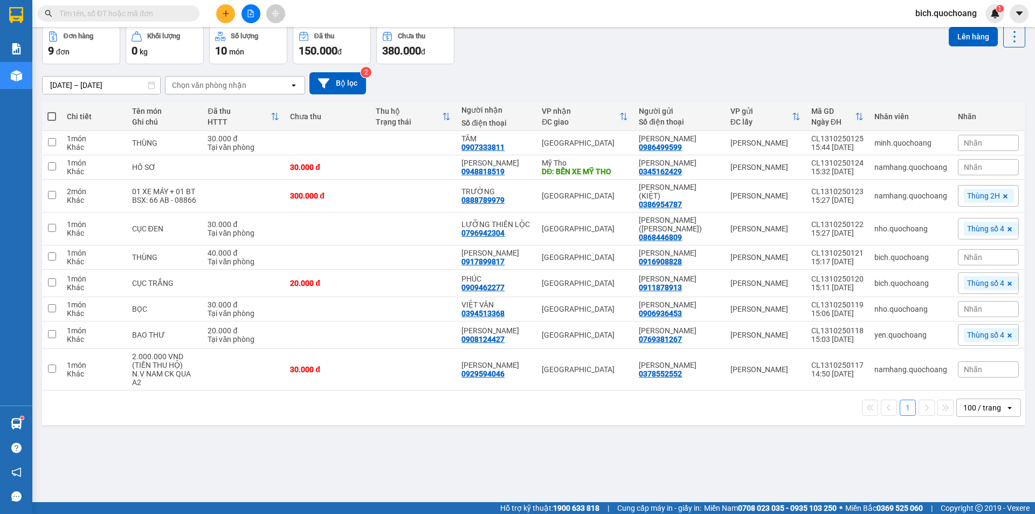
click at [168, 15] on input "text" at bounding box center [122, 14] width 127 height 12
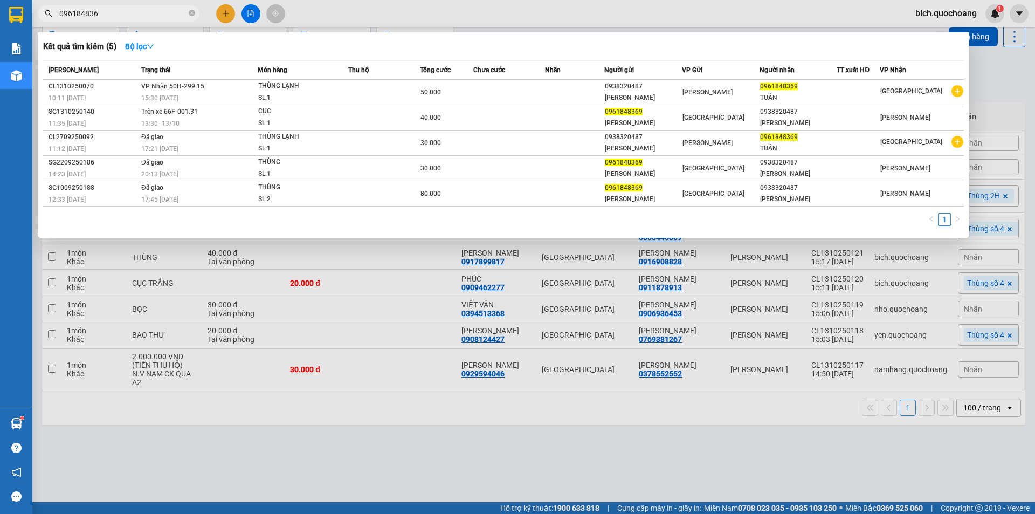
type input "0961848369"
click at [192, 11] on icon "close-circle" at bounding box center [192, 13] width 6 height 6
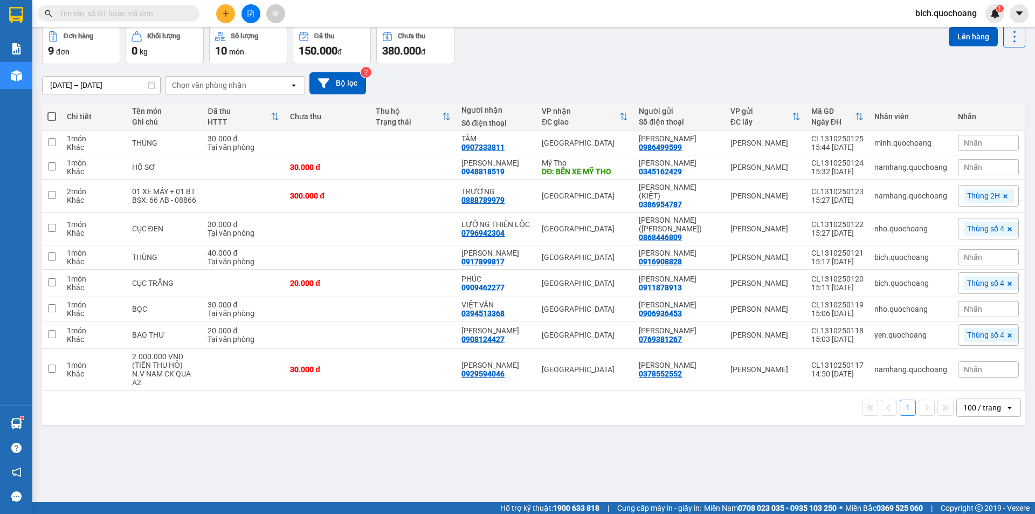
click at [78, 16] on input "text" at bounding box center [122, 14] width 127 height 12
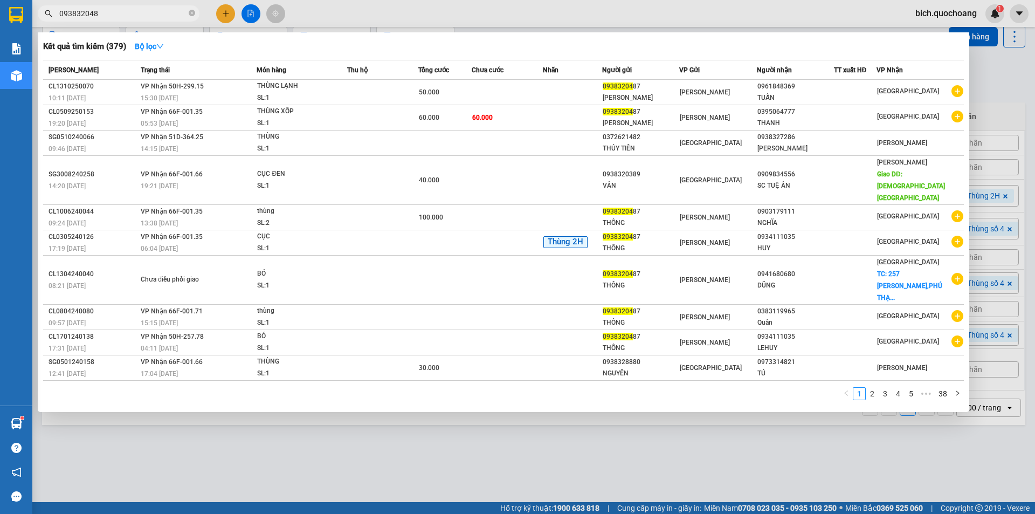
type input "0938320487"
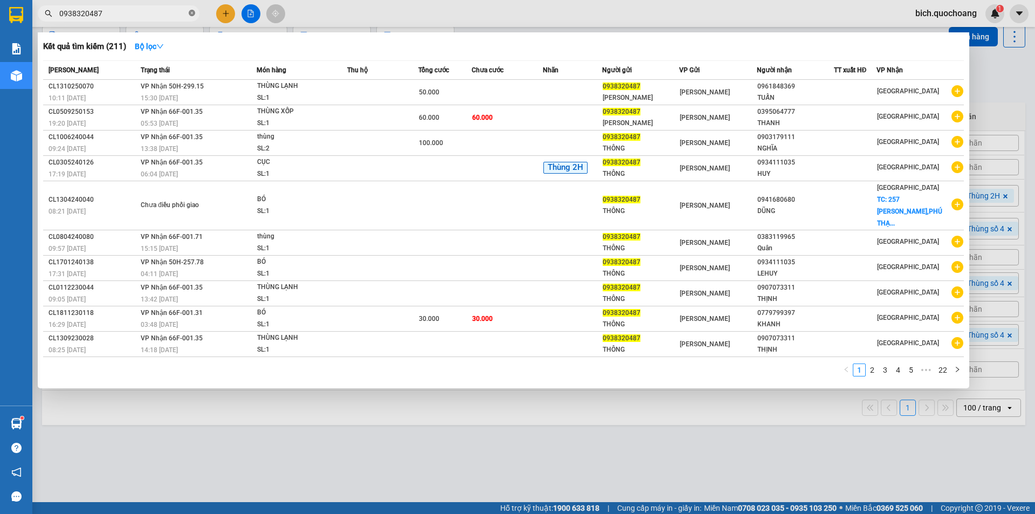
click at [194, 15] on icon "close-circle" at bounding box center [192, 13] width 6 height 6
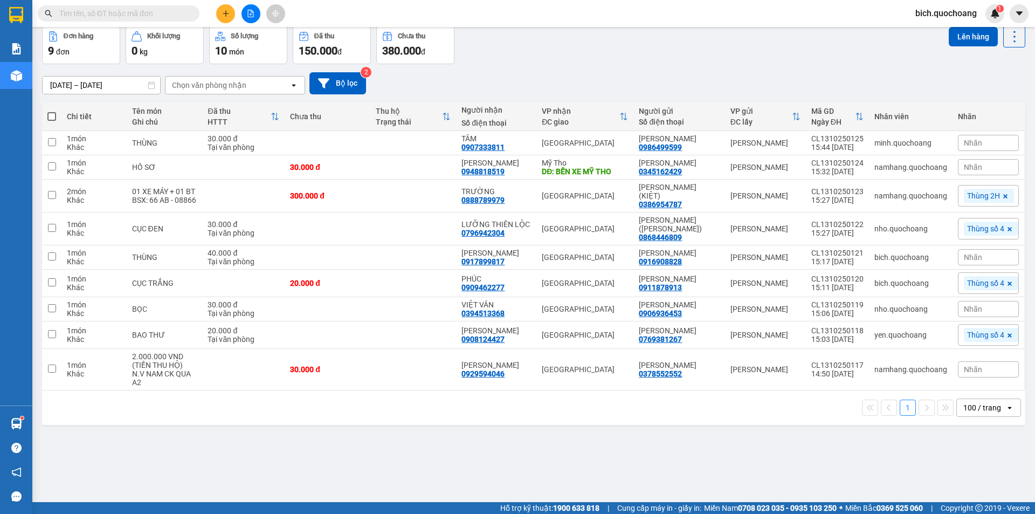
click at [171, 17] on input "text" at bounding box center [122, 14] width 127 height 12
click at [159, 5] on span at bounding box center [119, 13] width 162 height 16
click at [152, 15] on input "text" at bounding box center [122, 14] width 127 height 12
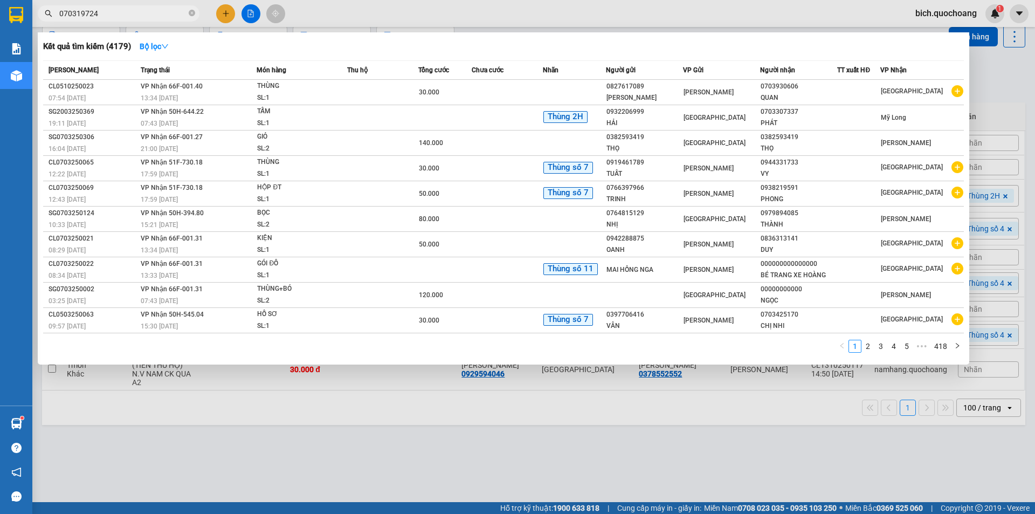
type input "0703197248"
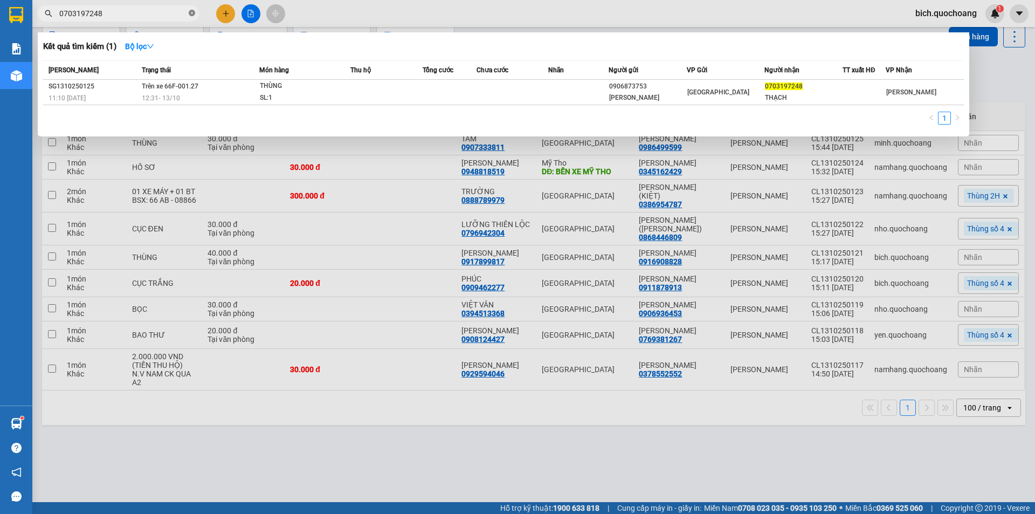
click at [192, 9] on span at bounding box center [192, 14] width 6 height 10
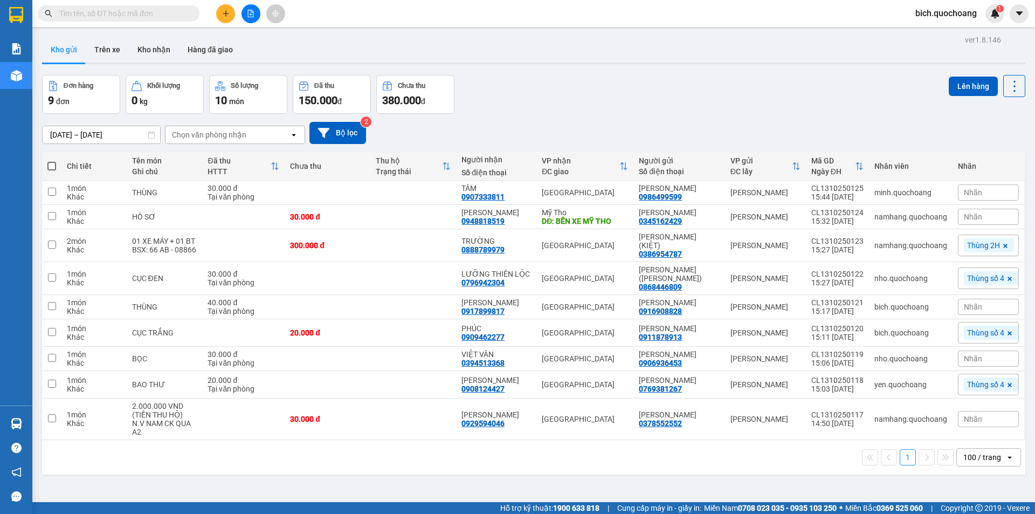
click at [55, 164] on span at bounding box center [51, 166] width 9 height 9
click at [52, 161] on input "checkbox" at bounding box center [52, 161] width 0 height 0
checkbox input "true"
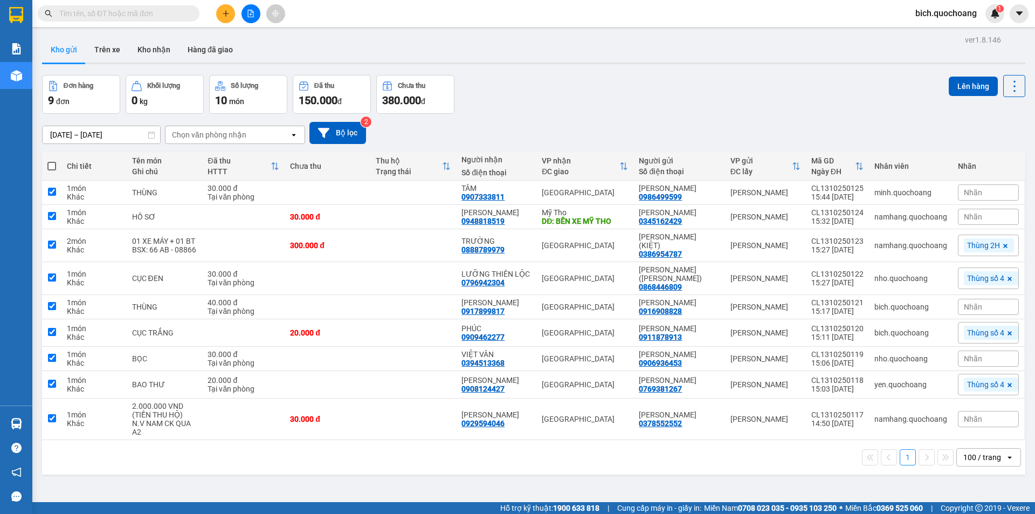
checkbox input "true"
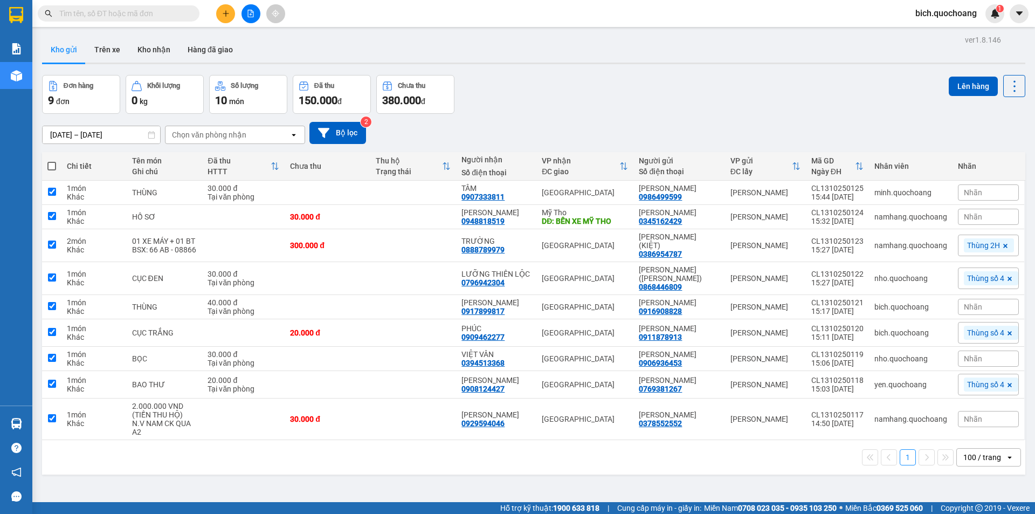
checkbox input "true"
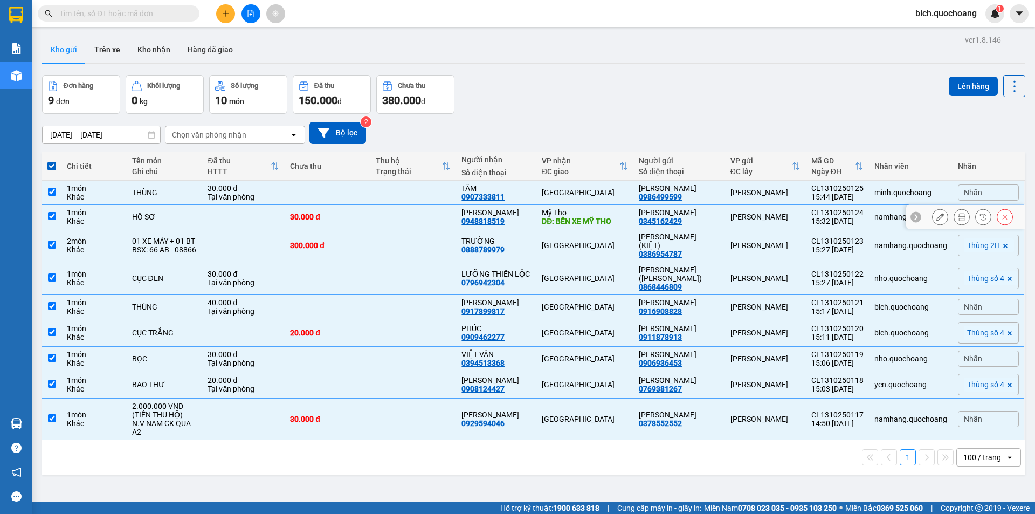
click at [50, 216] on input "checkbox" at bounding box center [52, 216] width 8 height 8
checkbox input "false"
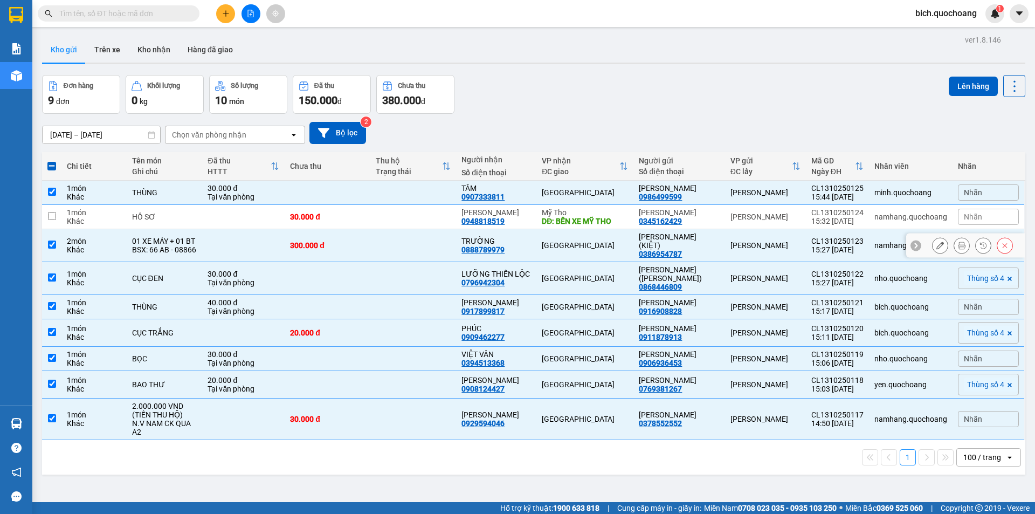
click at [51, 241] on input "checkbox" at bounding box center [52, 245] width 8 height 8
checkbox input "false"
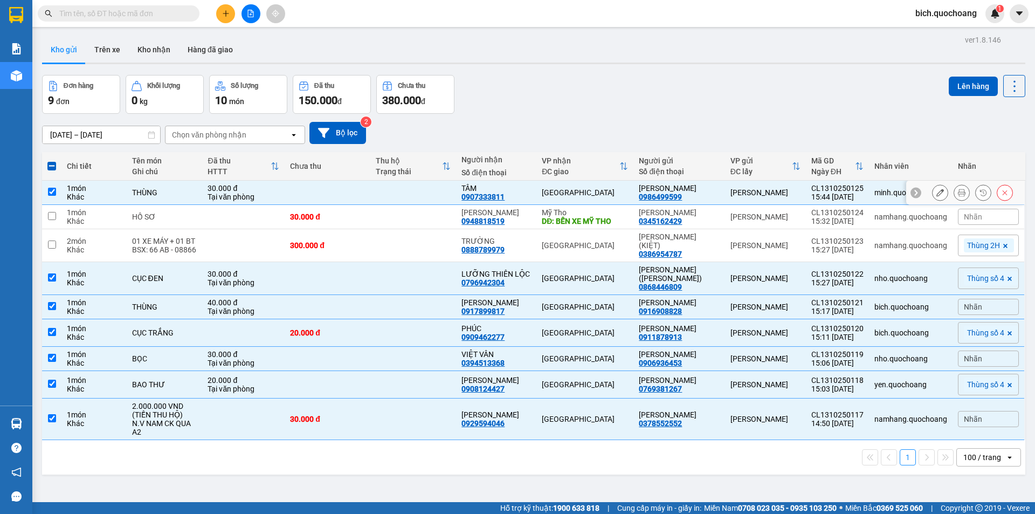
click at [50, 191] on input "checkbox" at bounding box center [52, 192] width 8 height 8
checkbox input "false"
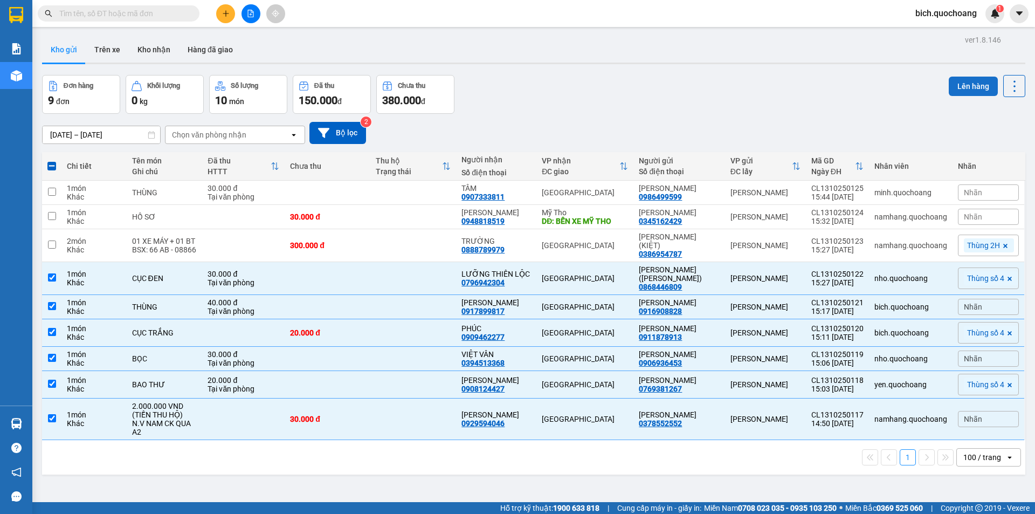
click at [973, 89] on button "Lên hàng" at bounding box center [973, 86] width 49 height 19
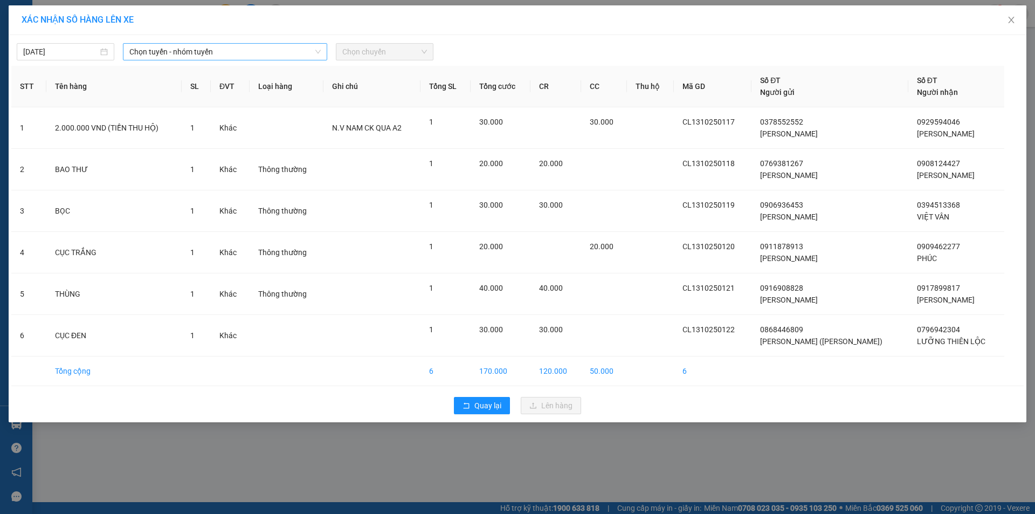
click at [193, 53] on span "Chọn tuyến - nhóm tuyến" at bounding box center [224, 52] width 191 height 16
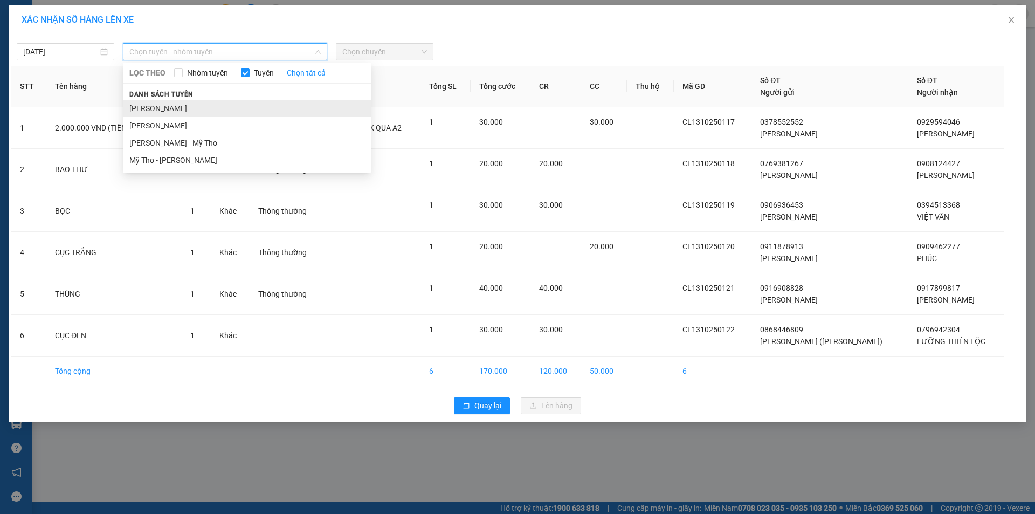
click at [181, 105] on li "Cao Lãnh - Hồ Chí Minh" at bounding box center [247, 108] width 248 height 17
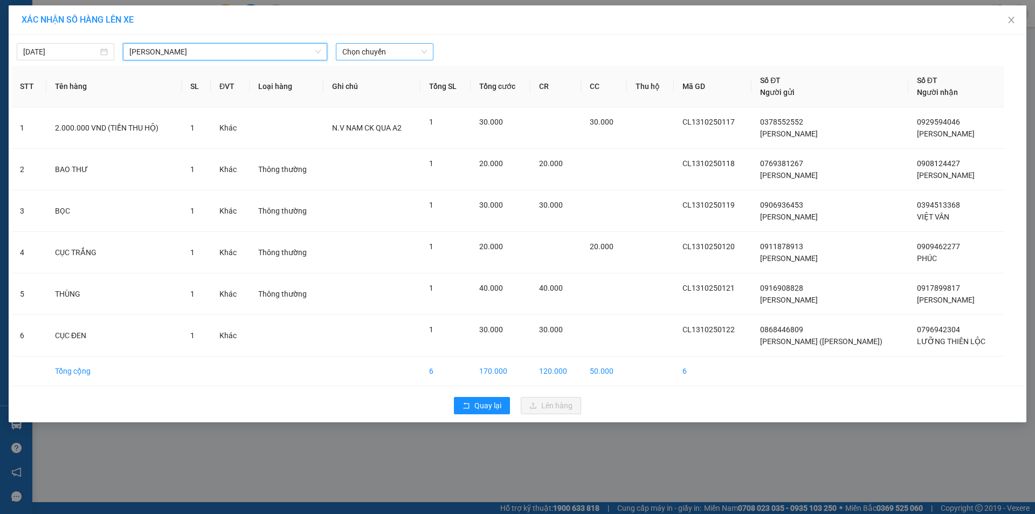
click at [420, 53] on span "Chọn chuyến" at bounding box center [384, 52] width 85 height 16
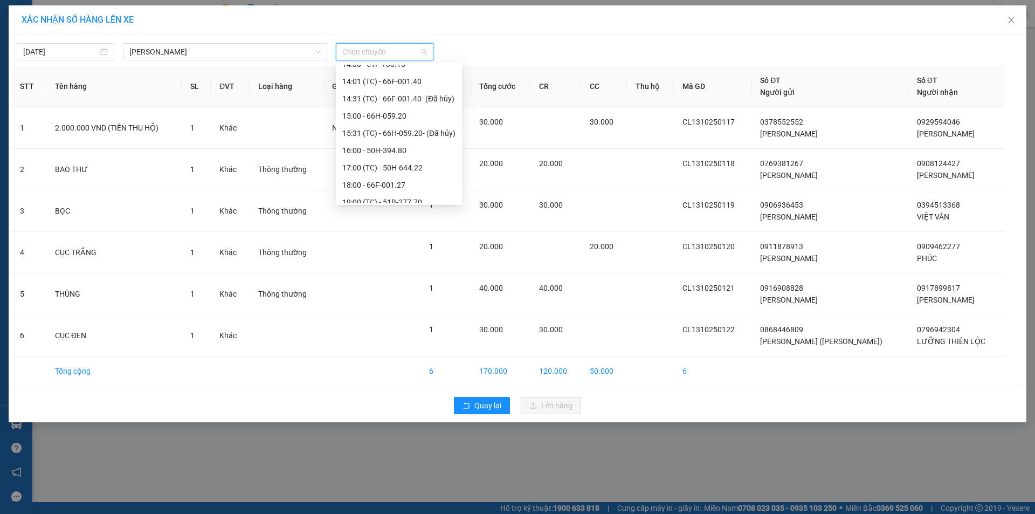
scroll to position [535, 0]
click at [383, 141] on div "16:00 - 50H-394.80" at bounding box center [398, 142] width 113 height 12
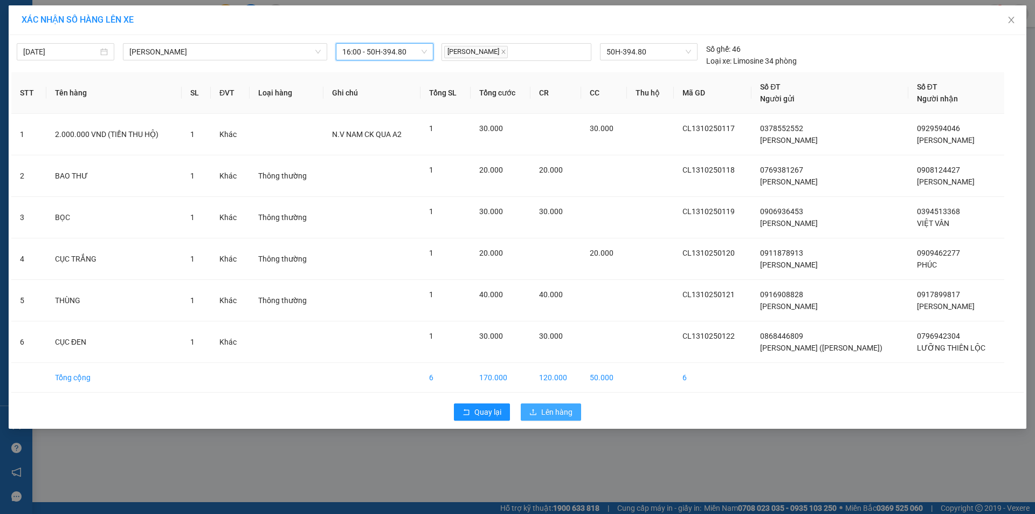
click at [556, 414] on span "Lên hàng" at bounding box center [556, 412] width 31 height 12
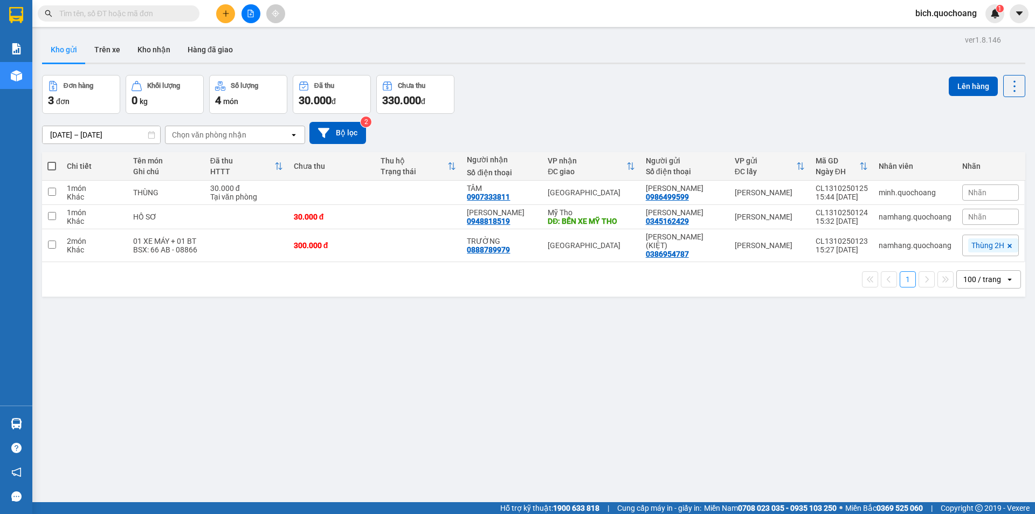
click at [162, 14] on input "text" at bounding box center [122, 14] width 127 height 12
click at [160, 16] on input "text" at bounding box center [122, 14] width 127 height 12
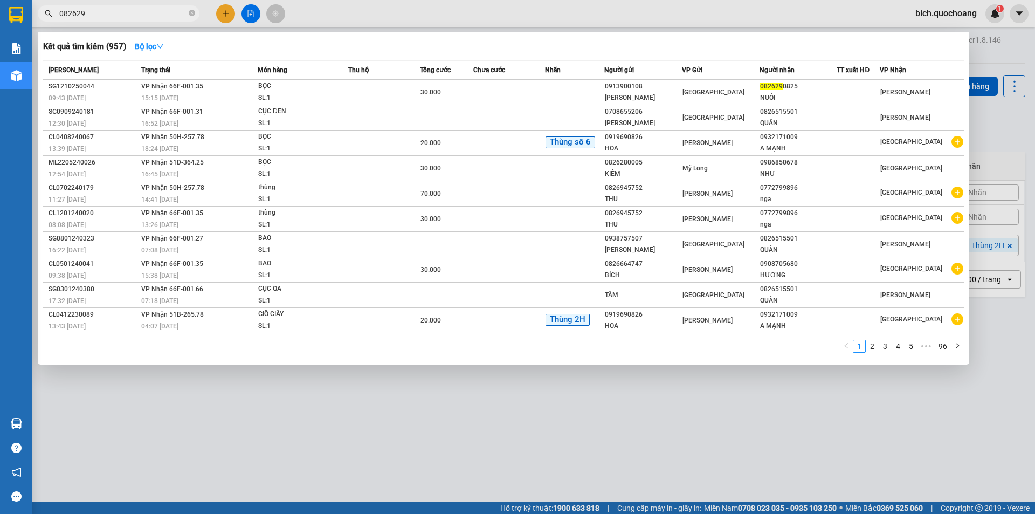
type input "0826290"
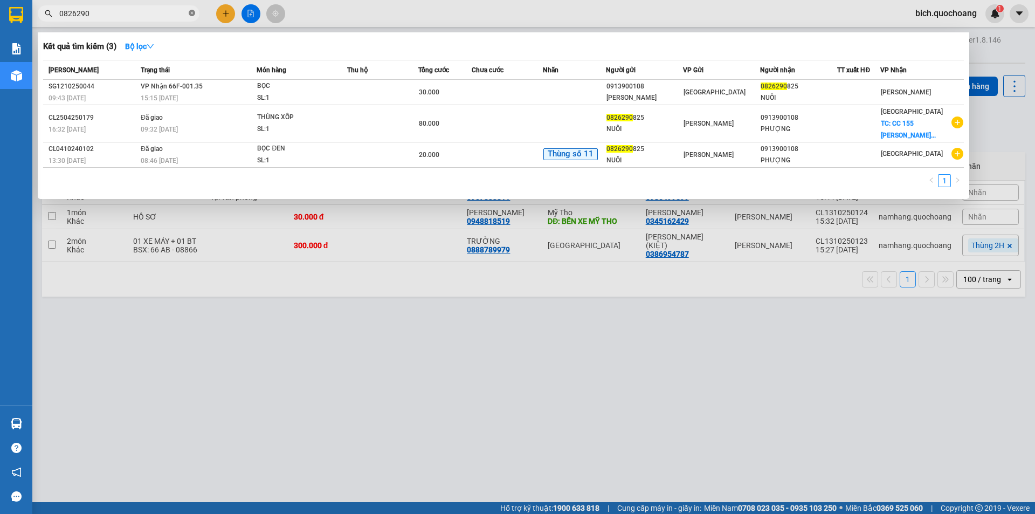
click at [194, 13] on icon "close-circle" at bounding box center [192, 13] width 6 height 6
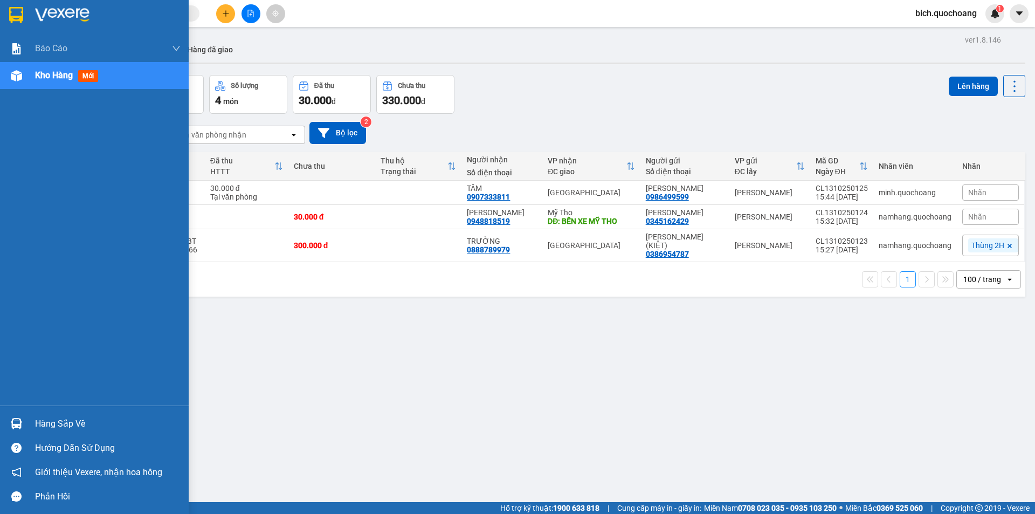
click at [45, 416] on div "Hàng sắp về" at bounding box center [108, 424] width 146 height 16
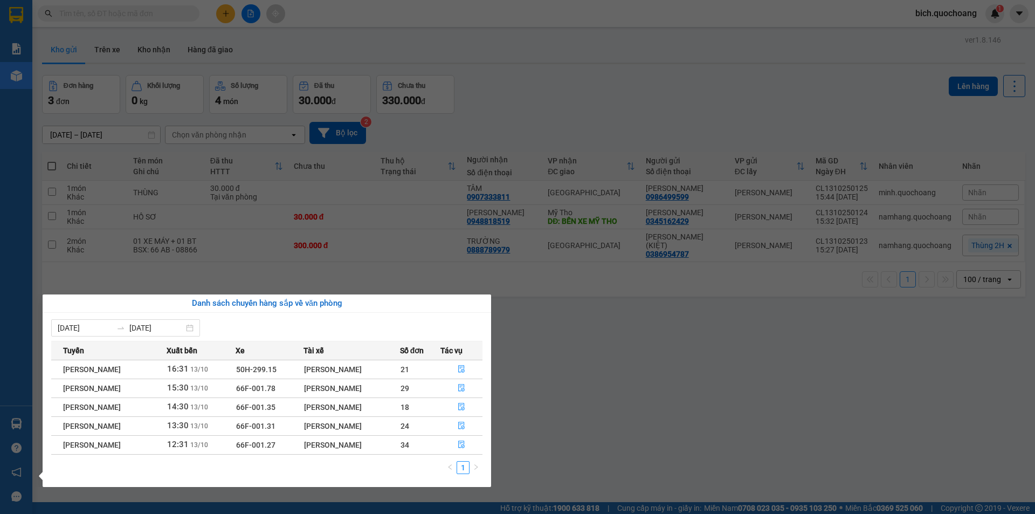
click at [554, 377] on section "Kết quả tìm kiếm ( 3 ) Bộ lọc Mã ĐH Trạng thái Món hàng Thu hộ Tổng cước Chưa c…" at bounding box center [517, 257] width 1035 height 514
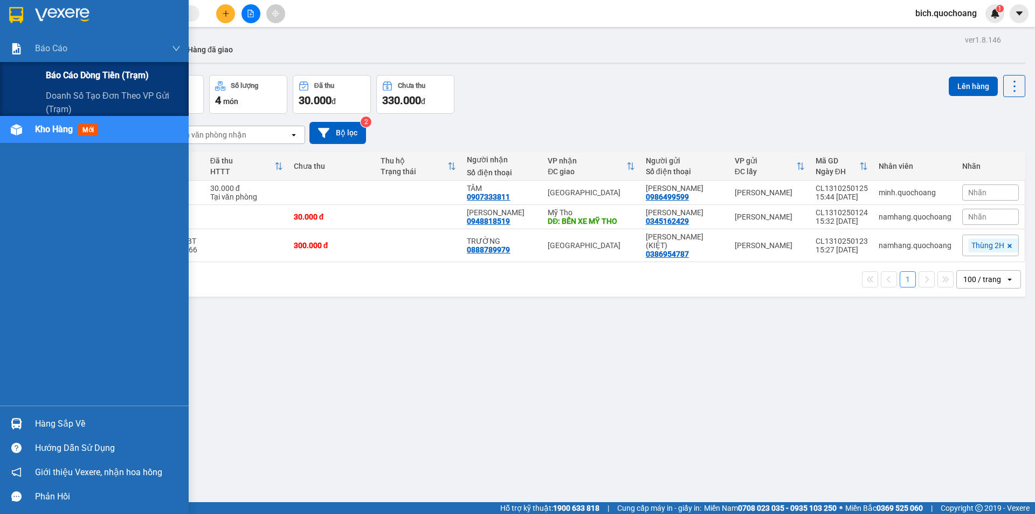
click at [85, 73] on span "Báo cáo dòng tiền (trạm)" at bounding box center [97, 74] width 103 height 13
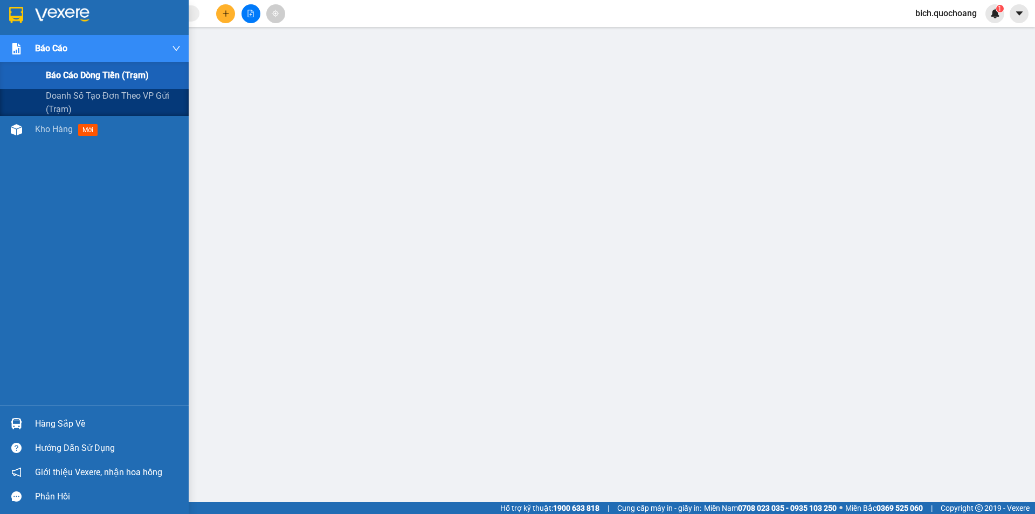
click at [87, 70] on span "Báo cáo dòng tiền (trạm)" at bounding box center [97, 74] width 103 height 13
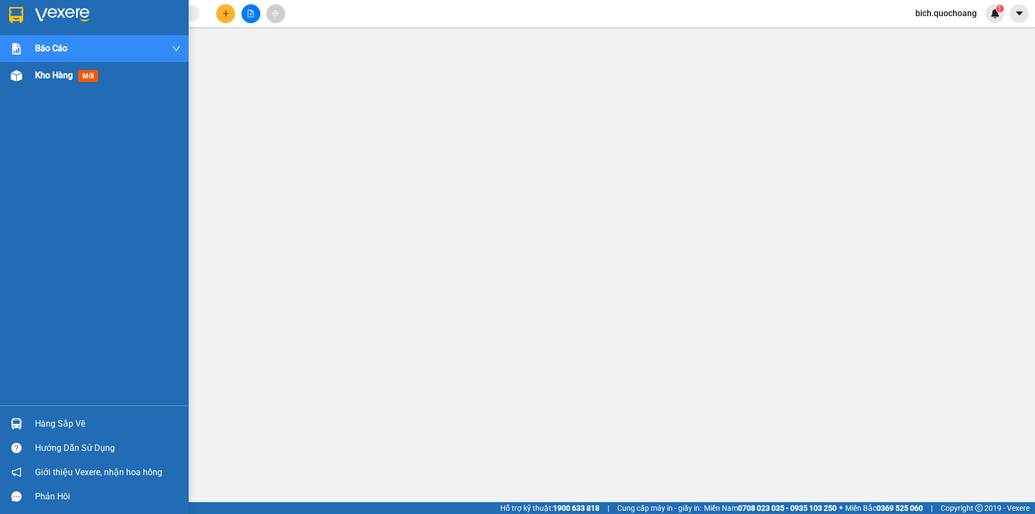
click at [52, 76] on span "Kho hàng" at bounding box center [54, 75] width 38 height 10
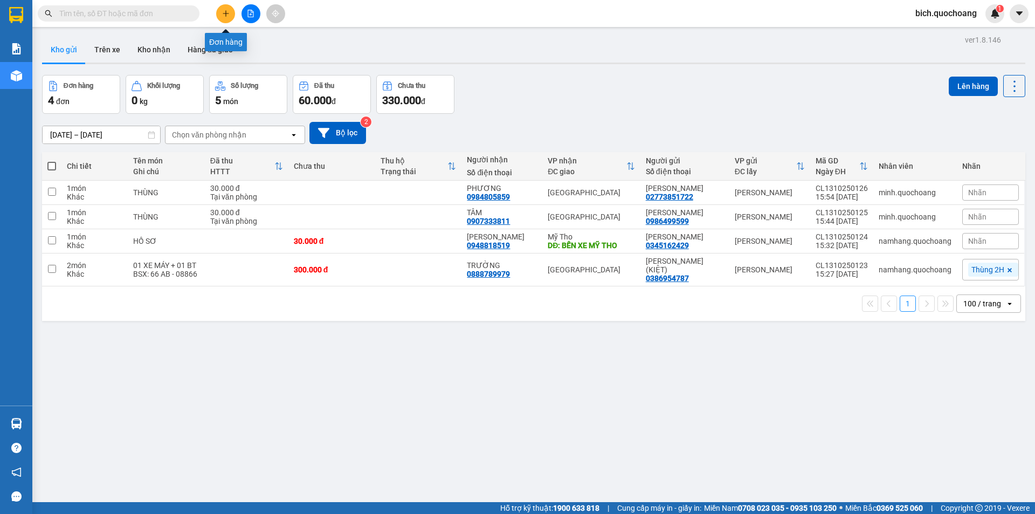
click at [222, 13] on icon "plus" at bounding box center [226, 14] width 8 height 8
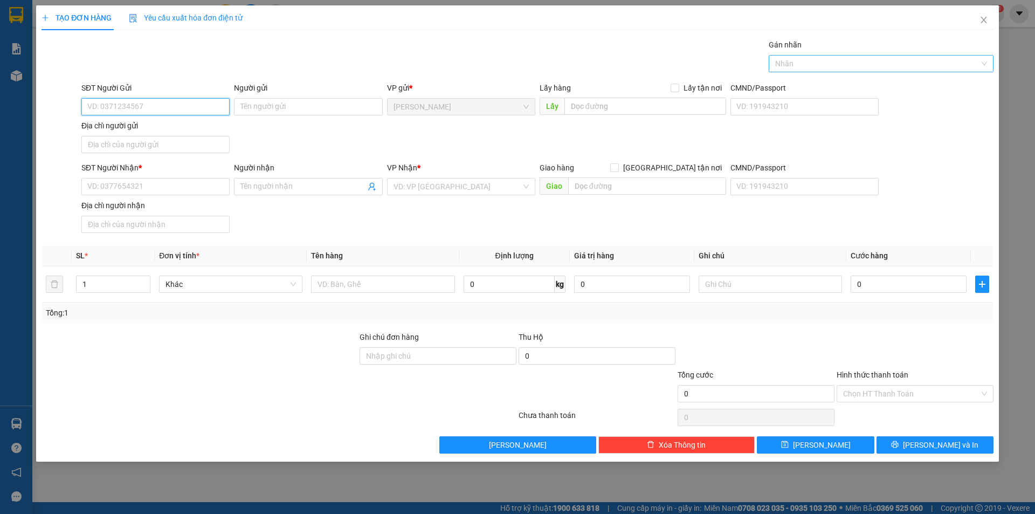
click at [819, 65] on div at bounding box center [876, 63] width 209 height 13
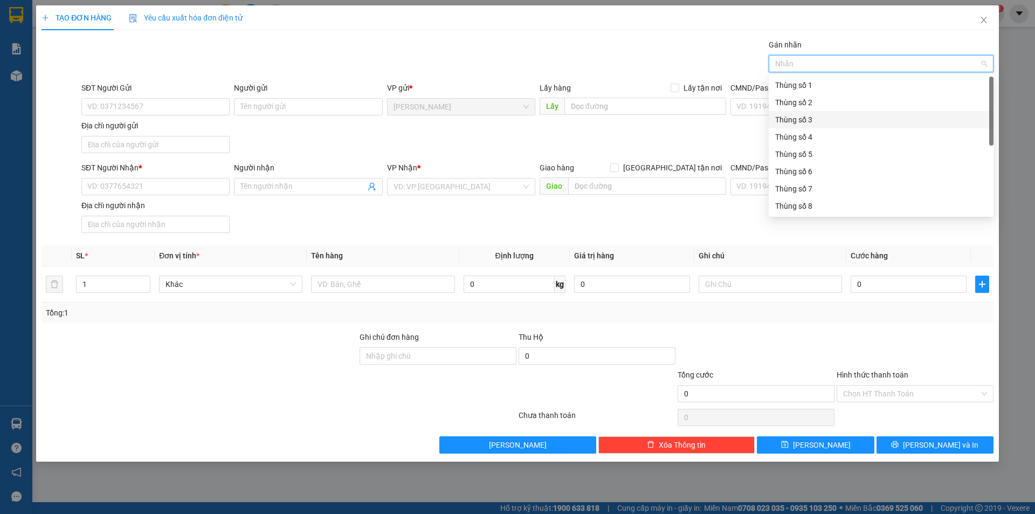
scroll to position [138, 0]
click at [793, 205] on div "Thùng 2H" at bounding box center [881, 206] width 212 height 12
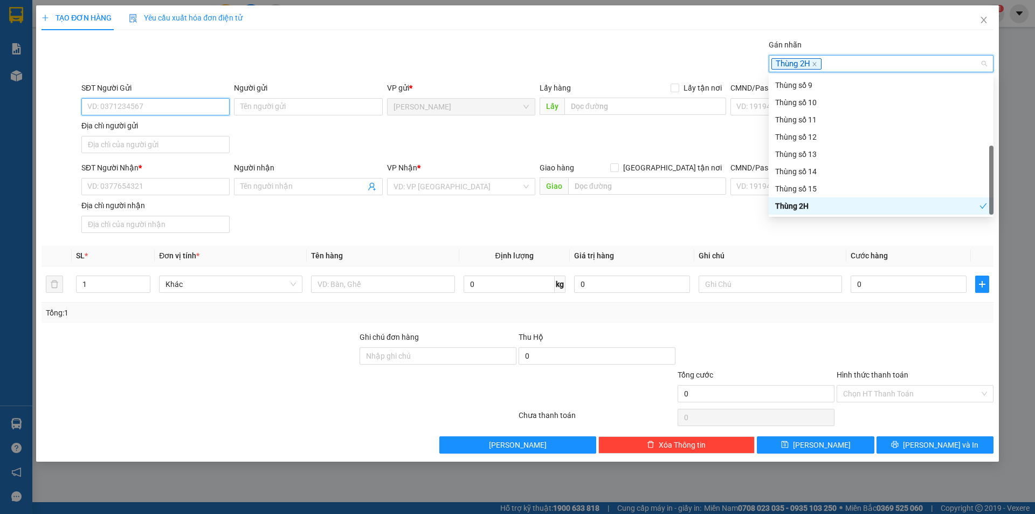
click at [156, 104] on input "SĐT Người Gửi" at bounding box center [155, 106] width 148 height 17
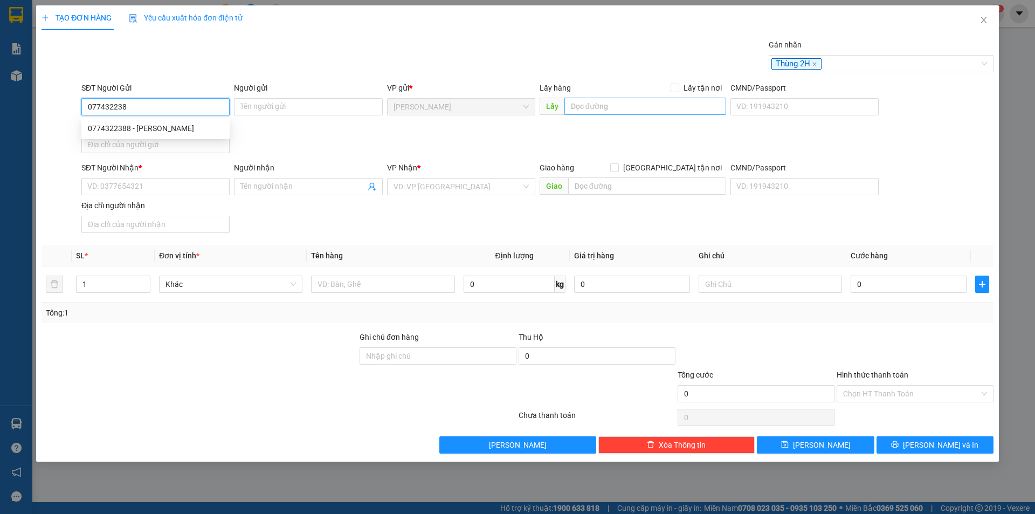
type input "0774322388"
click at [160, 126] on div "0774322388 - ĐẶNG HOÀNG THỊ" at bounding box center [155, 128] width 135 height 12
type input "[PERSON_NAME]"
type input "0774322388"
click at [158, 148] on input "Địa chỉ người gửi" at bounding box center [155, 144] width 148 height 17
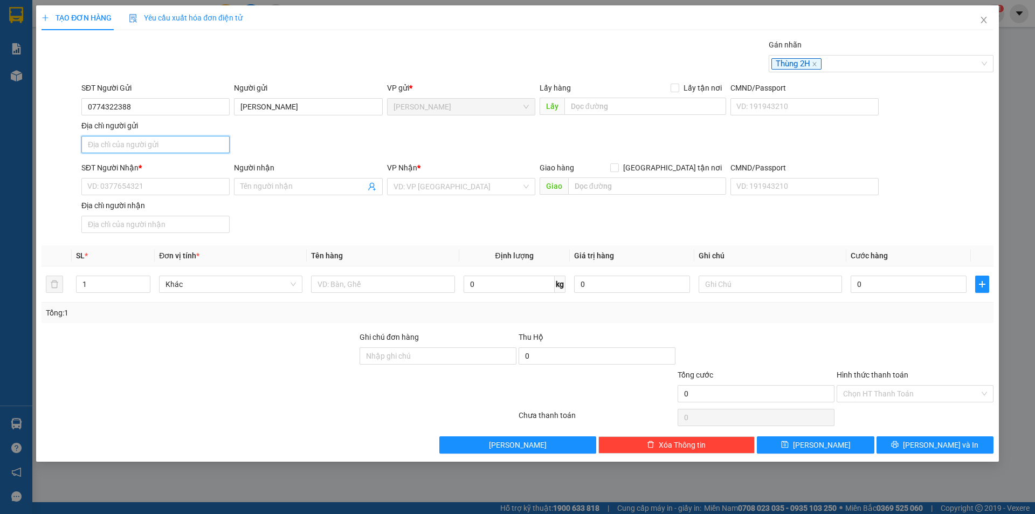
type input "PHƯỜNG CAO LÃNH,TỈNH ĐỒNG THÁP"
click at [137, 181] on input "SĐT Người Nhận *" at bounding box center [155, 186] width 148 height 17
type input "0916055078"
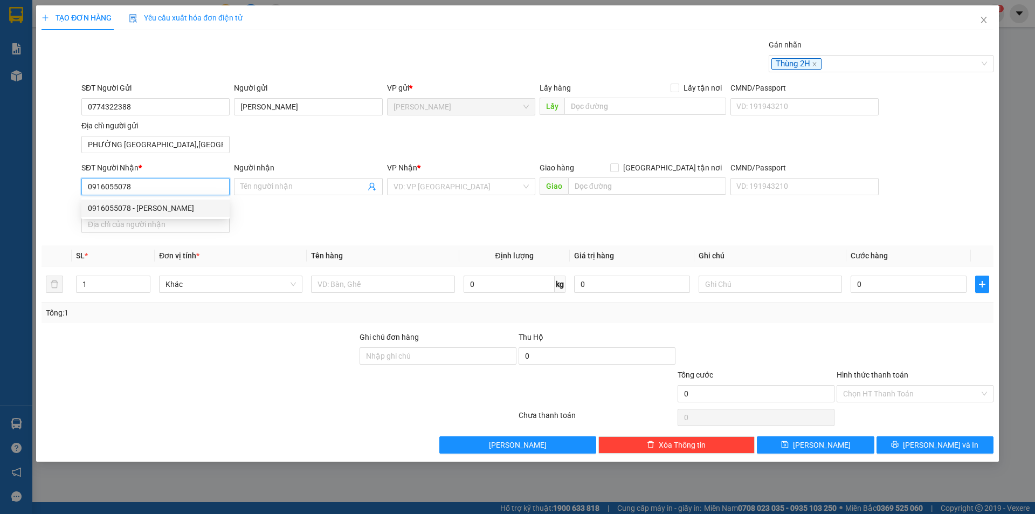
click at [192, 204] on div "0916055078 - ĐẶNG THẾ HIỀN" at bounding box center [155, 208] width 135 height 12
type input "[PERSON_NAME]"
type input "0916055078"
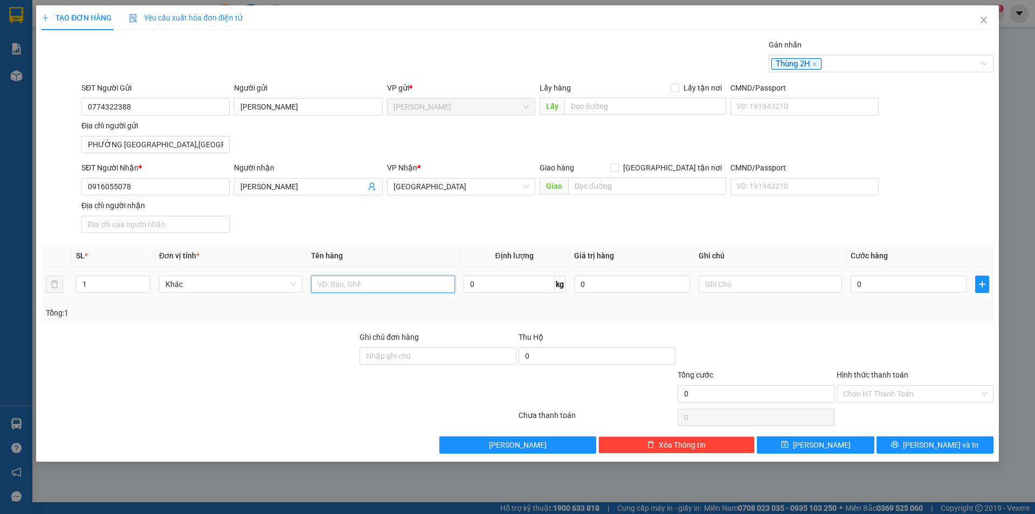
click at [363, 283] on input "text" at bounding box center [382, 284] width 143 height 17
type input "HỒ SƠ"
click at [890, 281] on input "0" at bounding box center [909, 284] width 116 height 17
type input "3"
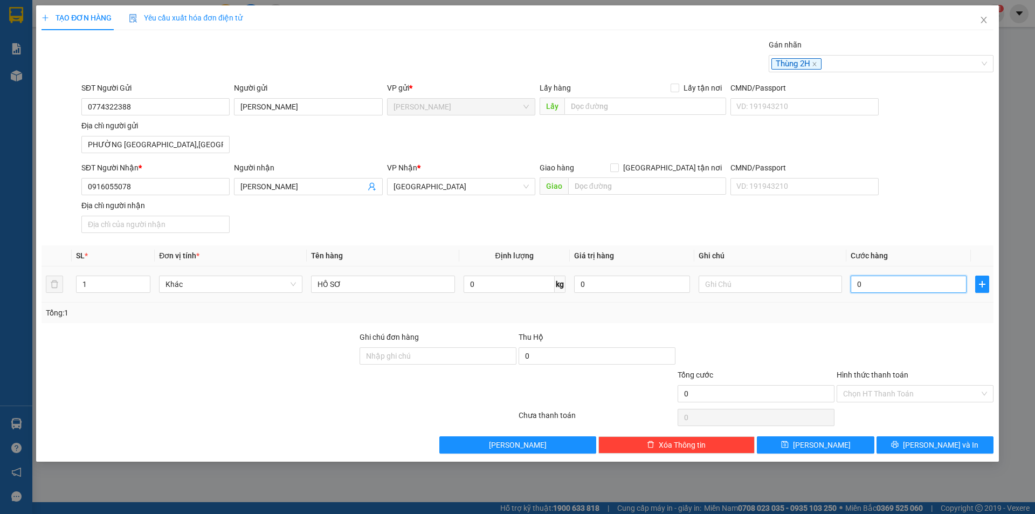
type input "3"
type input "30"
type input "30.000"
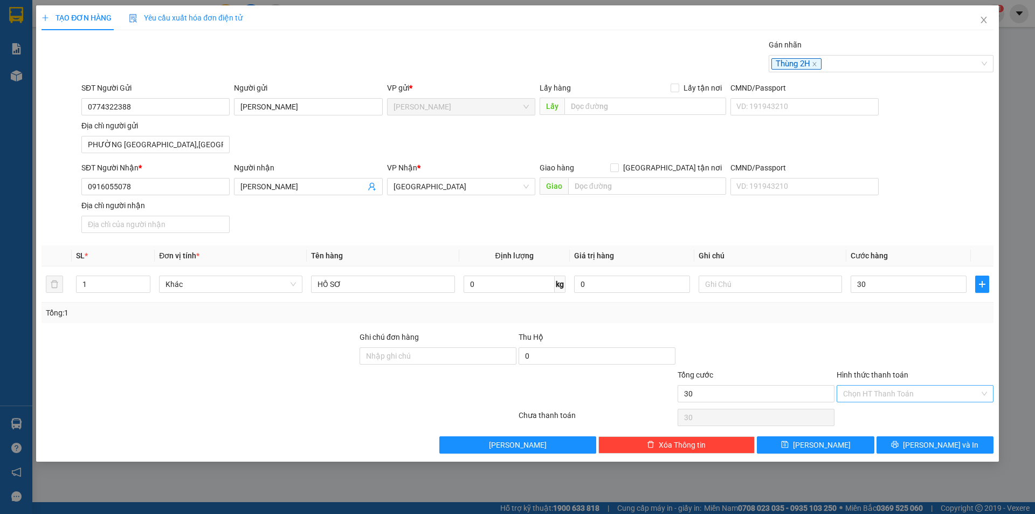
type input "30.000"
click at [901, 387] on input "Hình thức thanh toán" at bounding box center [911, 394] width 136 height 16
click at [890, 408] on div "Tại văn phòng" at bounding box center [915, 415] width 157 height 17
type input "0"
click at [913, 442] on button "[PERSON_NAME] và In" at bounding box center [935, 444] width 117 height 17
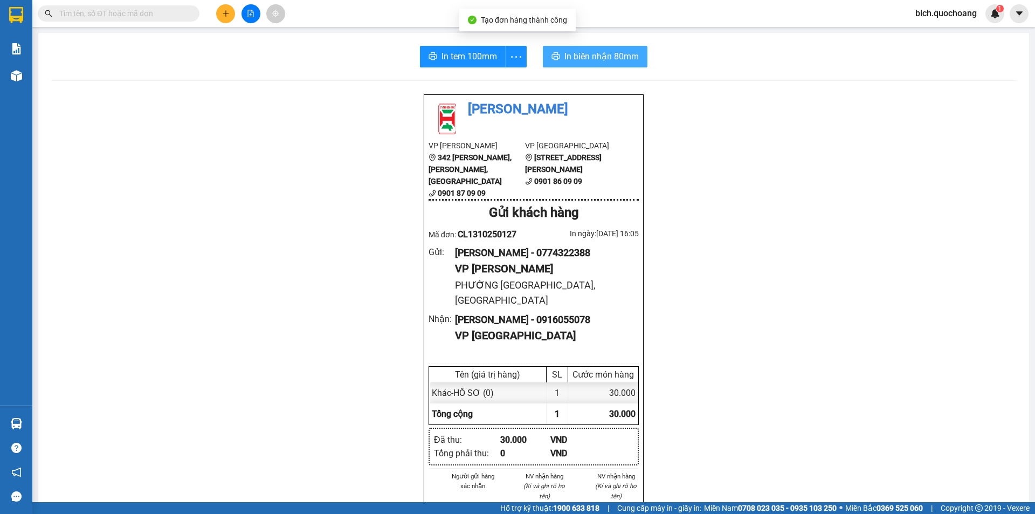
click at [615, 59] on span "In biên nhận 80mm" at bounding box center [602, 56] width 74 height 13
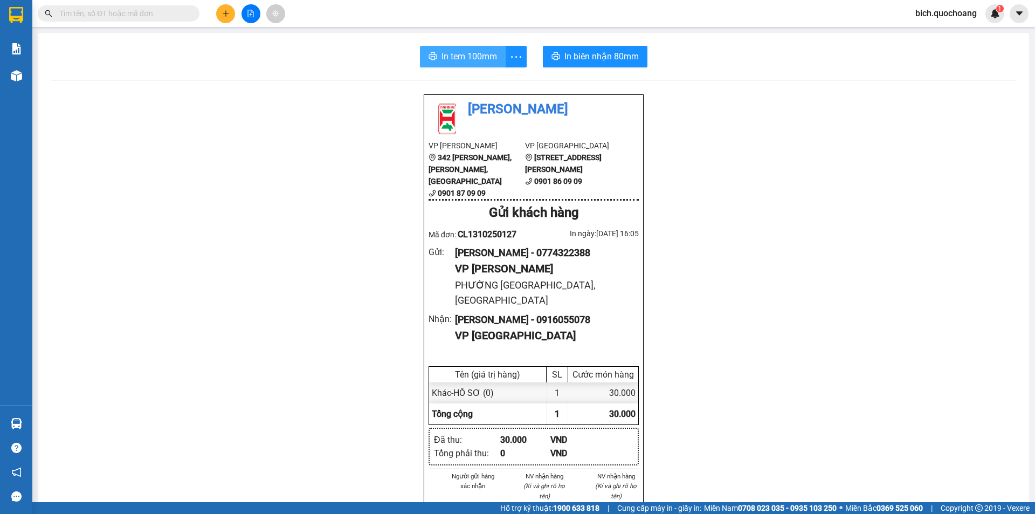
click at [480, 52] on span "In tem 100mm" at bounding box center [470, 56] width 56 height 13
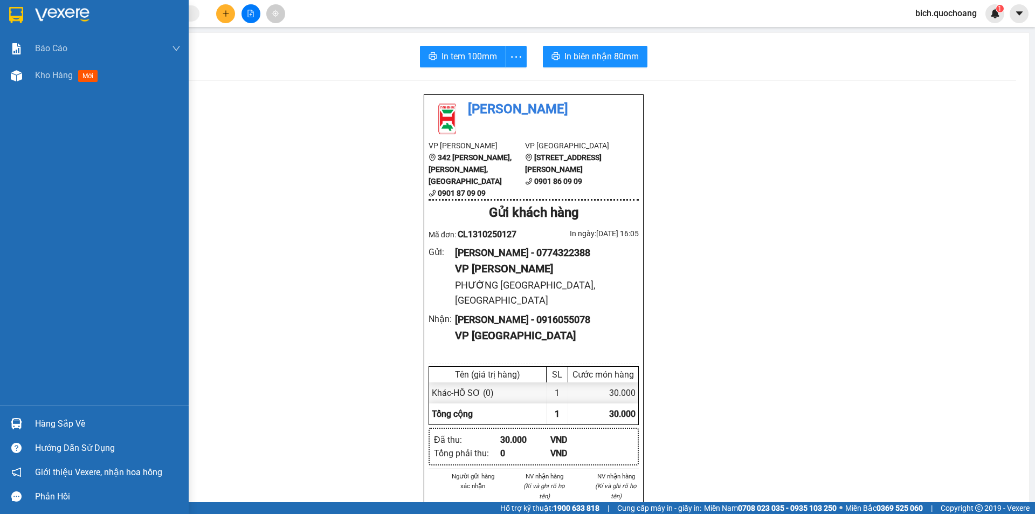
drag, startPoint x: 58, startPoint y: 83, endPoint x: 115, endPoint y: 273, distance: 198.1
click at [59, 82] on div "Kho hàng mới" at bounding box center [108, 75] width 146 height 27
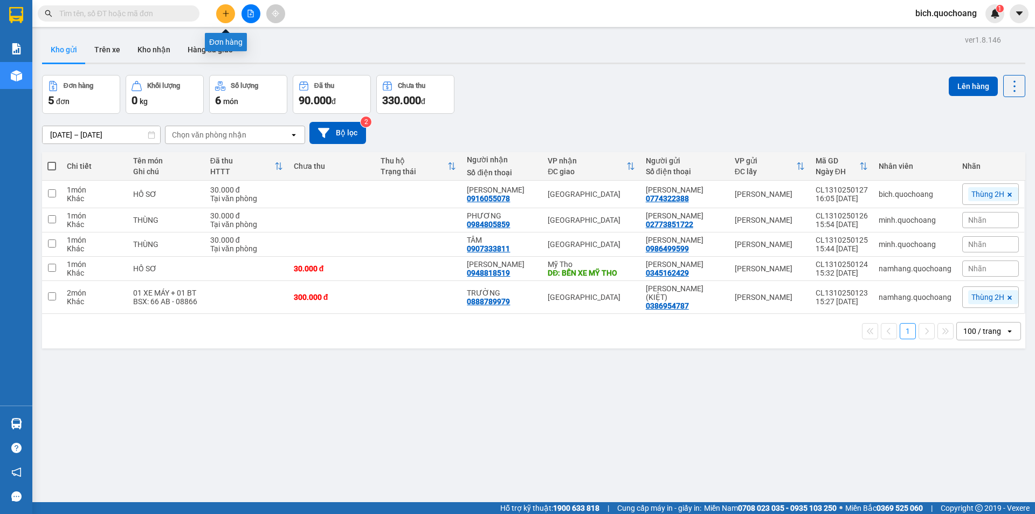
click at [229, 14] on icon "plus" at bounding box center [226, 14] width 8 height 8
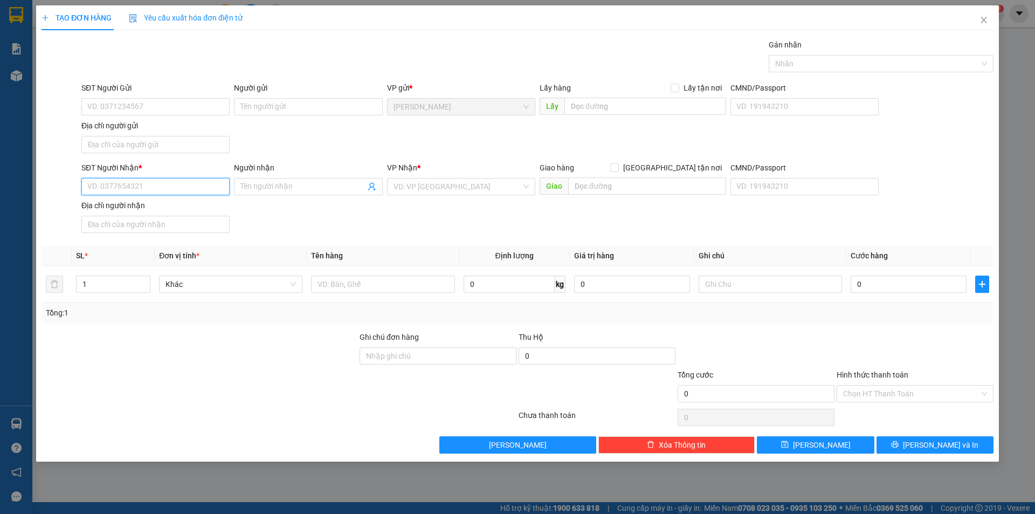
click at [173, 185] on input "SĐT Người Nhận *" at bounding box center [155, 186] width 148 height 17
click at [152, 111] on input "SĐT Người Gửi" at bounding box center [155, 106] width 148 height 17
type input "0"
click at [140, 183] on input "SĐT Người Nhận *" at bounding box center [155, 186] width 148 height 17
type input "0945790538"
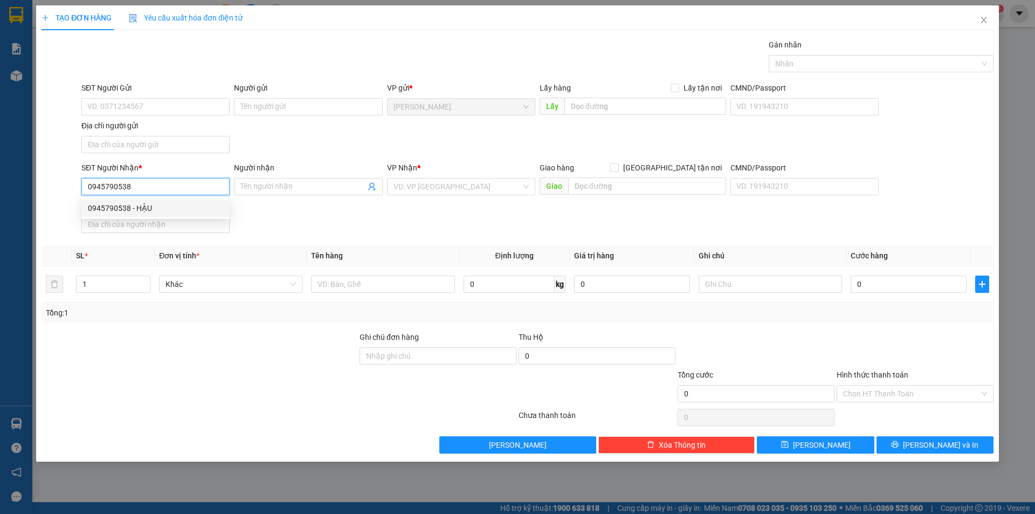
click at [132, 209] on div "0945790538 - HẬU" at bounding box center [155, 208] width 135 height 12
type input "HẬU"
type input "0945790538"
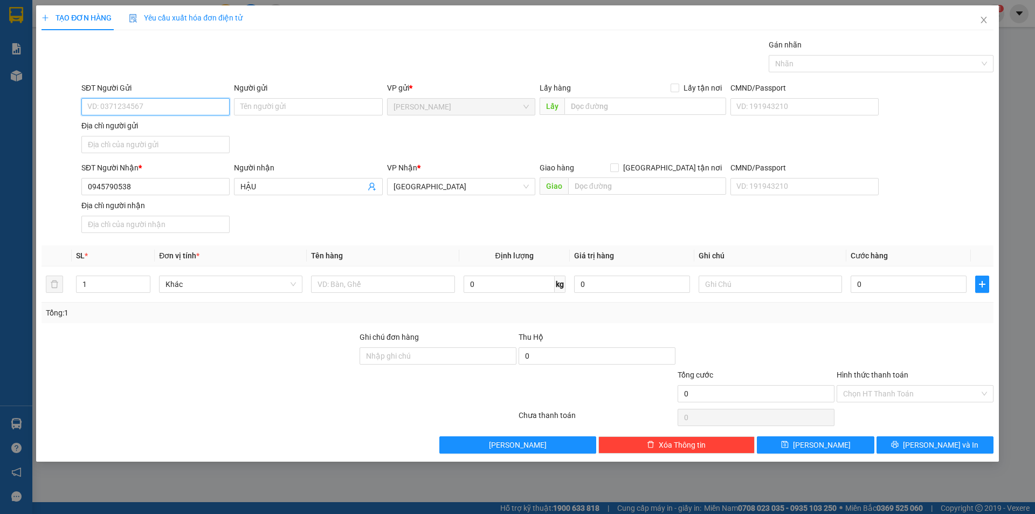
click at [157, 100] on input "SĐT Người Gửi" at bounding box center [155, 106] width 148 height 17
type input "0939705201"
click at [161, 128] on div "0939705201 - TRANG" at bounding box center [155, 128] width 135 height 12
type input "TRANG"
type input "0939705201"
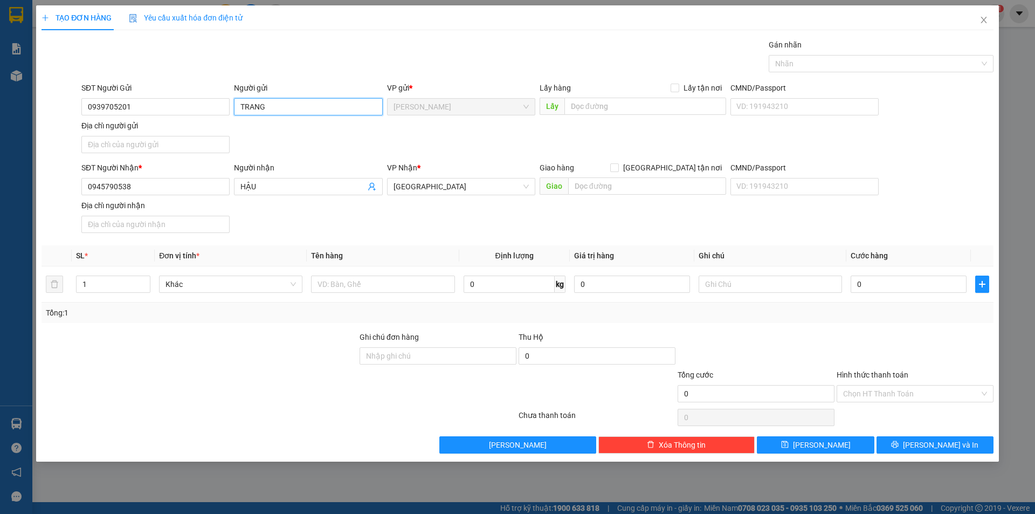
drag, startPoint x: 289, startPoint y: 105, endPoint x: 241, endPoint y: 109, distance: 48.7
click at [241, 109] on input "TRANG" at bounding box center [308, 106] width 148 height 17
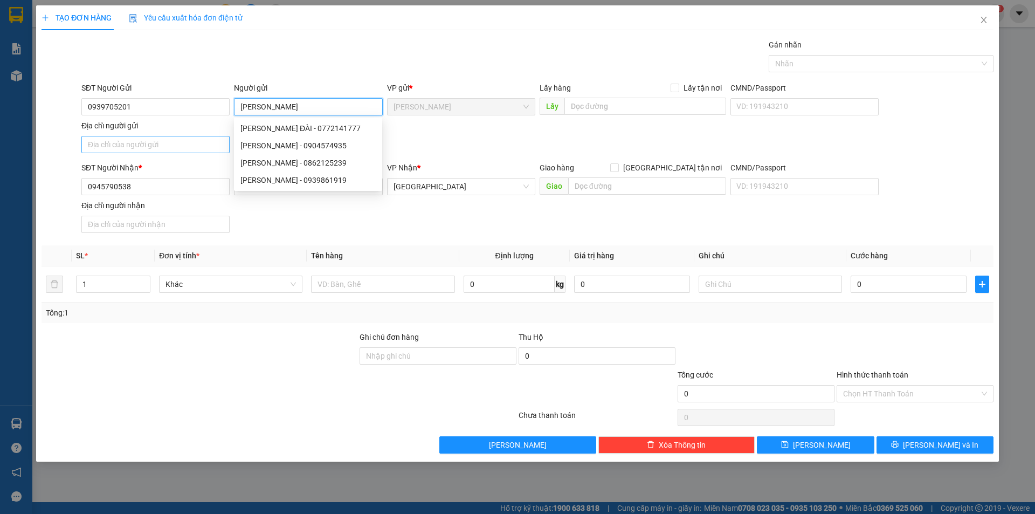
type input "[PERSON_NAME]"
click at [122, 140] on input "Địa chỉ người gửi" at bounding box center [155, 144] width 148 height 17
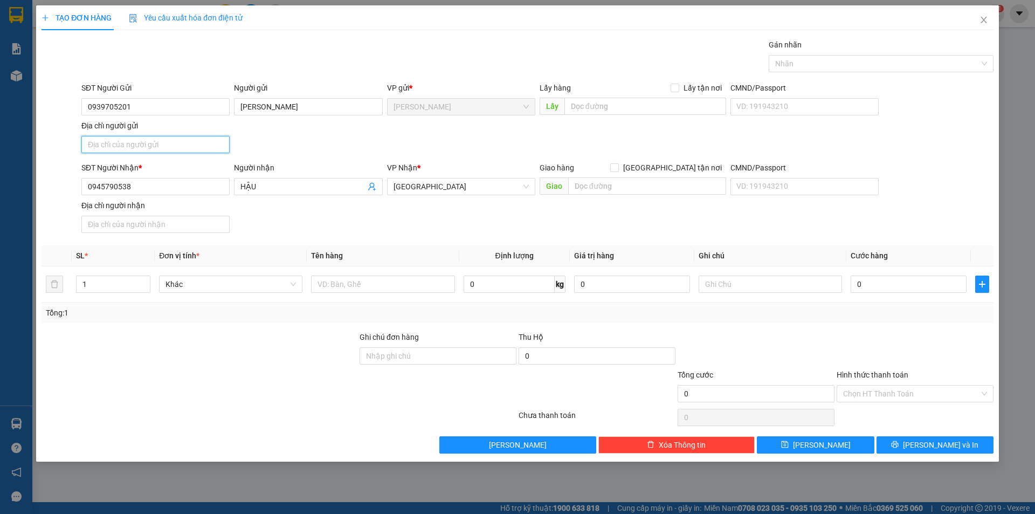
type input "PHƯỜNG MỸ TRÀ,TỈNH ĐỒNG THÁP"
click at [361, 284] on input "text" at bounding box center [382, 284] width 143 height 17
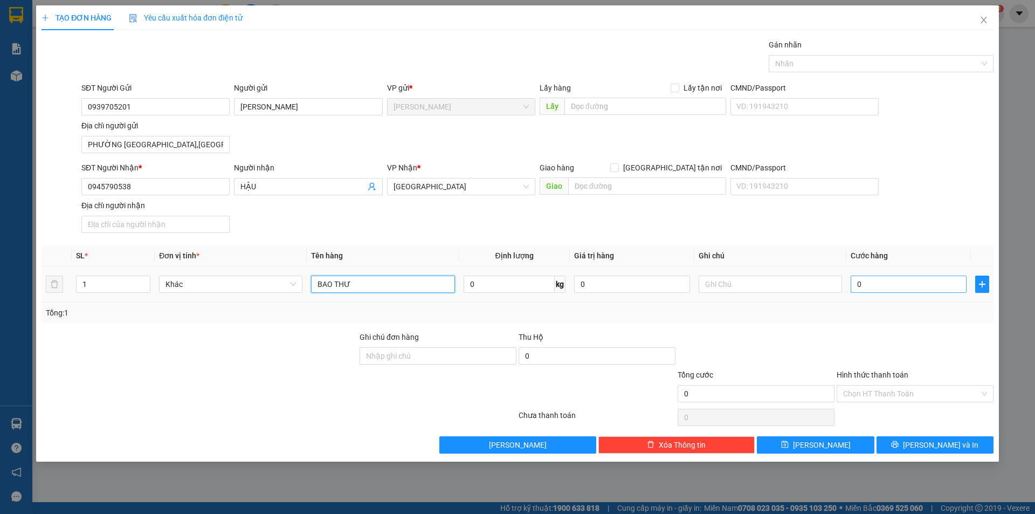
type input "BAO THƯ"
click at [898, 285] on input "0" at bounding box center [909, 284] width 116 height 17
type input "2"
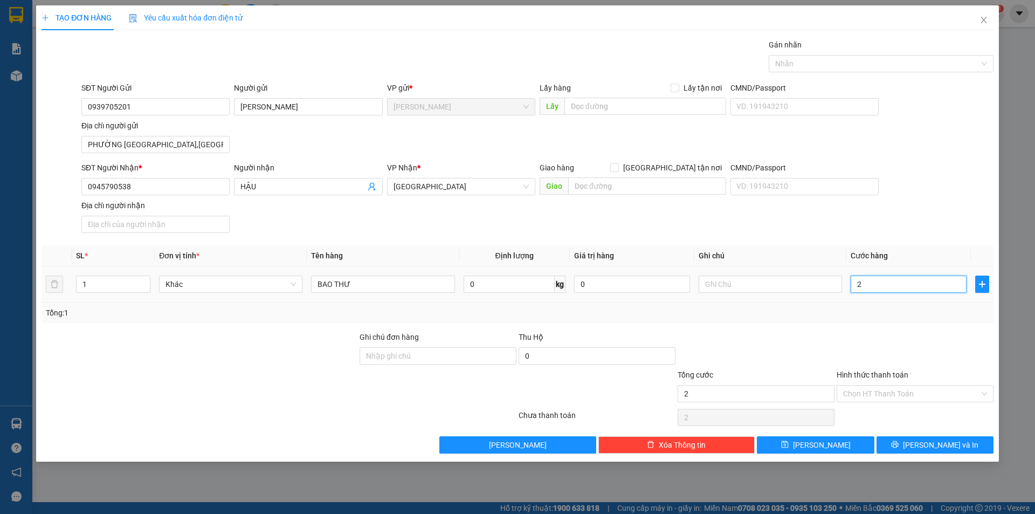
type input "20"
click at [865, 66] on div at bounding box center [876, 63] width 209 height 13
type input "20.000"
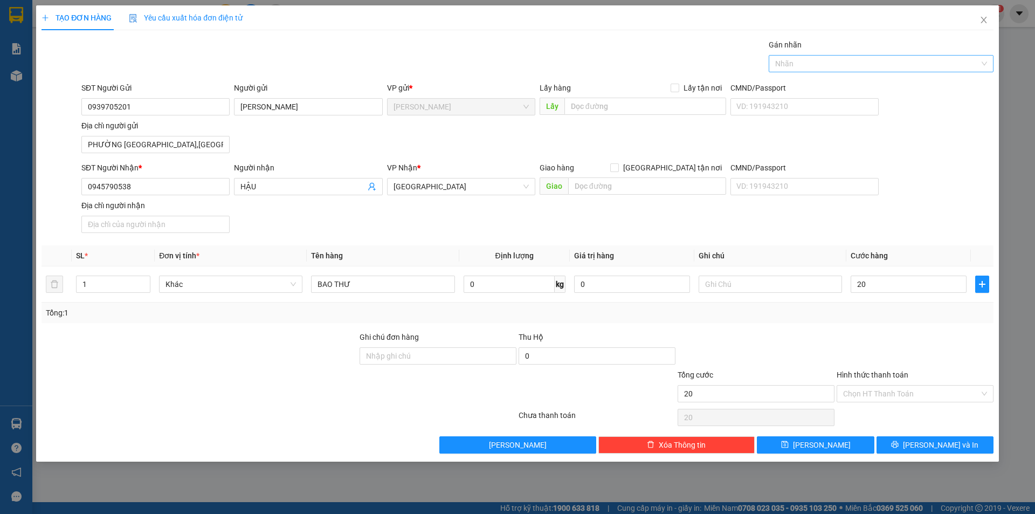
type input "20.000"
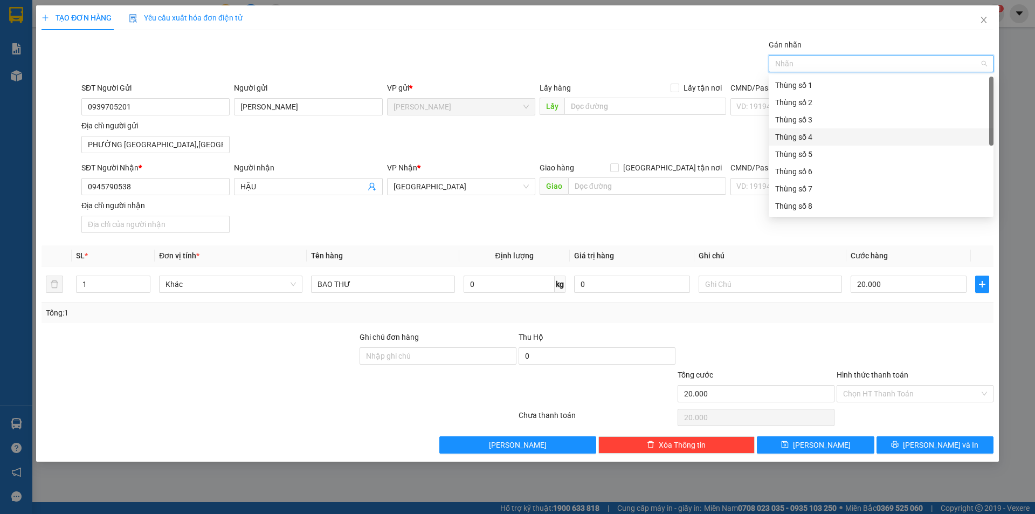
scroll to position [138, 0]
click at [806, 209] on div "Thùng 2H" at bounding box center [881, 206] width 212 height 12
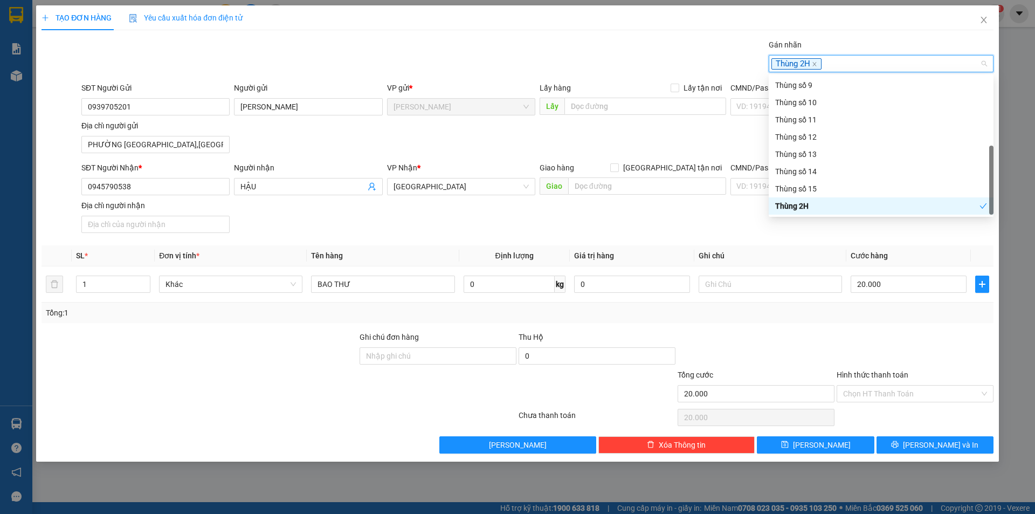
click at [802, 245] on div "Transit Pickup Surcharge Ids Transit Deliver Surcharge Ids Transit Deliver Surc…" at bounding box center [518, 246] width 952 height 415
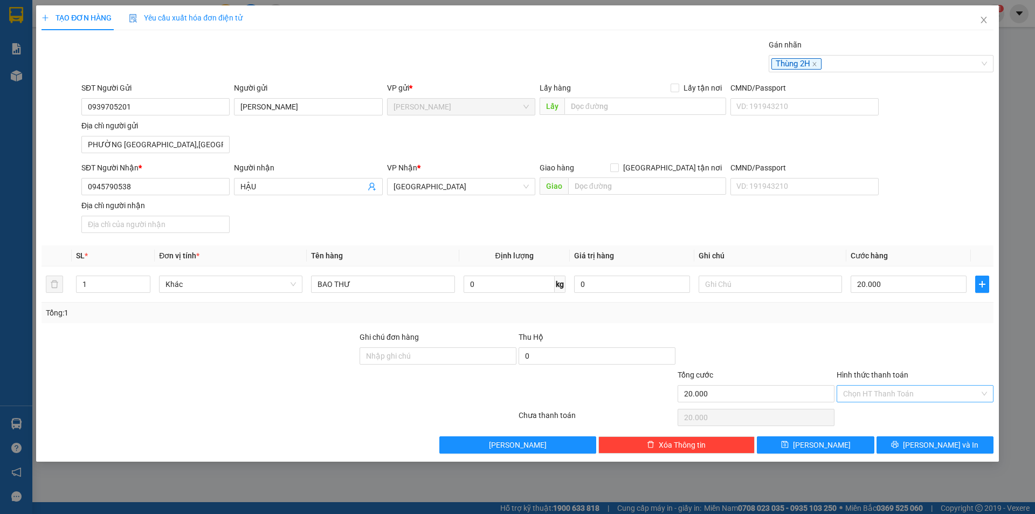
click at [883, 391] on input "Hình thức thanh toán" at bounding box center [911, 394] width 136 height 16
click at [892, 413] on div "Tại văn phòng" at bounding box center [915, 415] width 144 height 12
type input "0"
click at [899, 441] on icon "printer" at bounding box center [895, 445] width 8 height 8
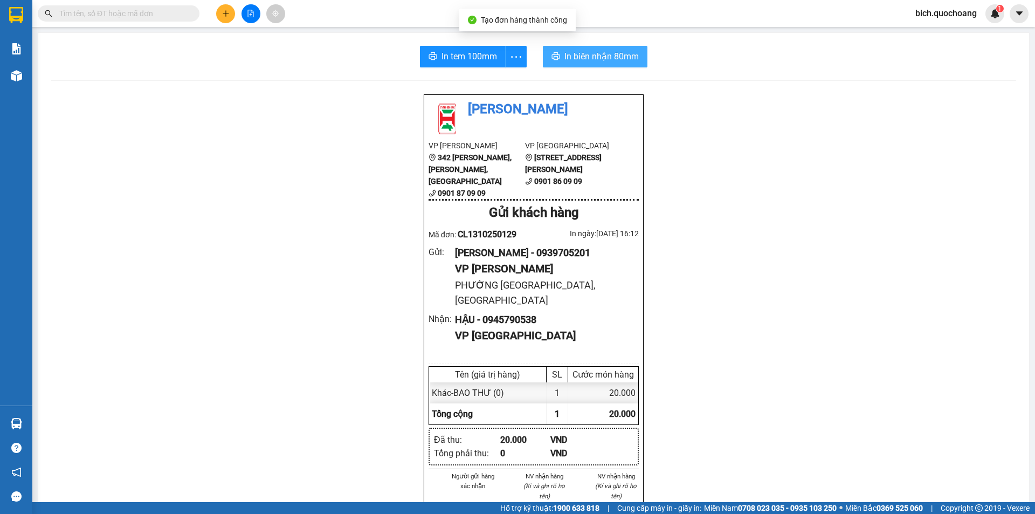
click at [614, 57] on span "In biên nhận 80mm" at bounding box center [602, 56] width 74 height 13
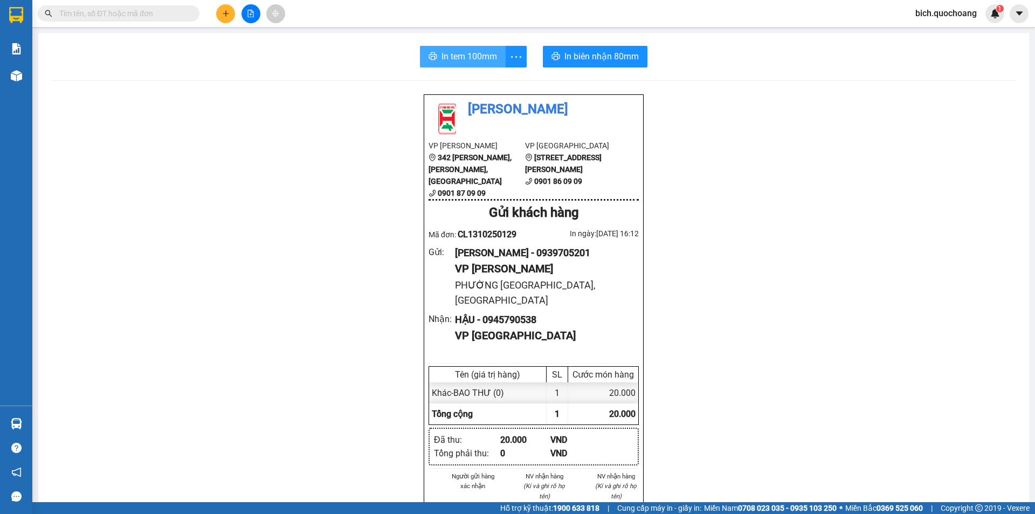
click at [461, 58] on span "In tem 100mm" at bounding box center [470, 56] width 56 height 13
click at [222, 9] on button at bounding box center [225, 13] width 19 height 19
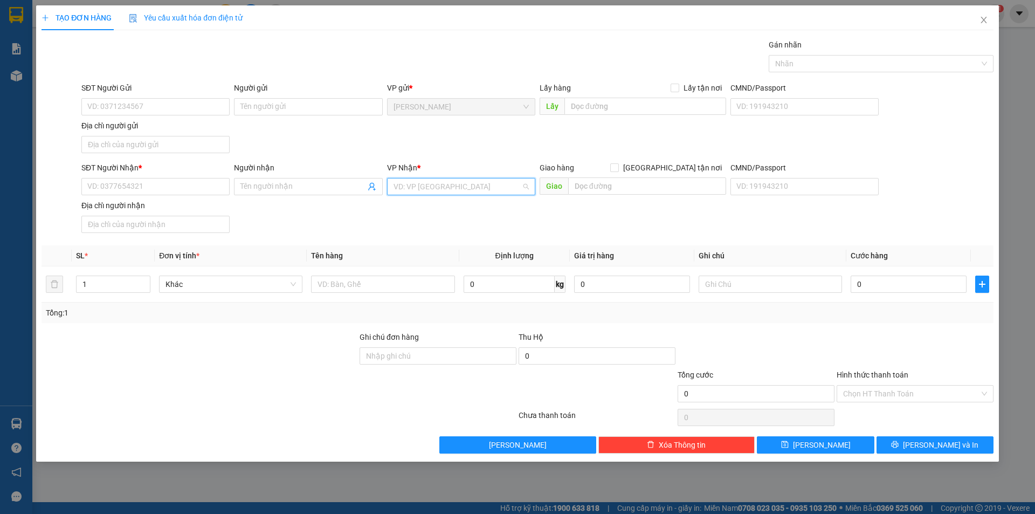
click at [423, 186] on input "search" at bounding box center [458, 186] width 128 height 16
click at [410, 222] on div "[GEOGRAPHIC_DATA]" at bounding box center [461, 225] width 135 height 12
click at [355, 280] on input "text" at bounding box center [382, 284] width 143 height 17
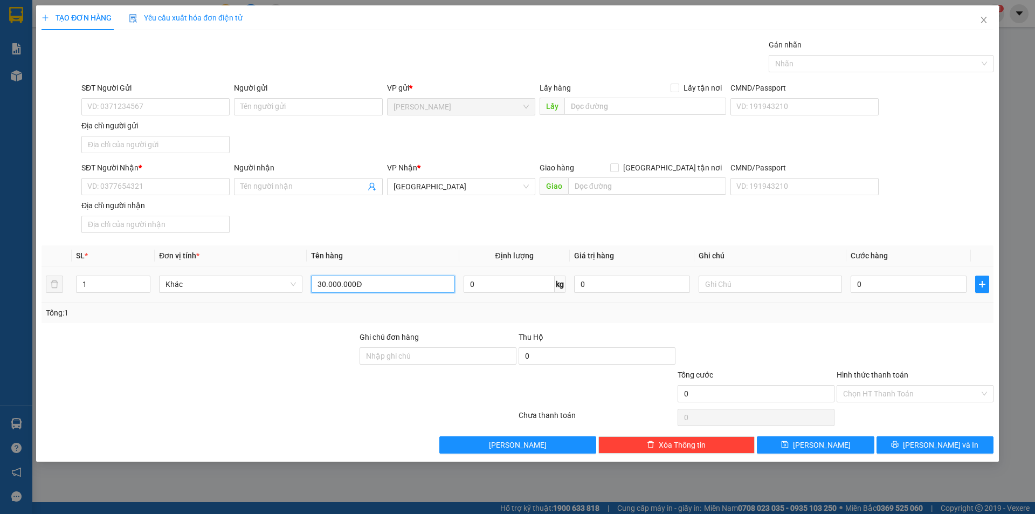
type input "30.000.000Đ"
click at [874, 293] on div "0" at bounding box center [909, 284] width 116 height 22
click at [877, 285] on input "0" at bounding box center [909, 284] width 116 height 17
type input "1"
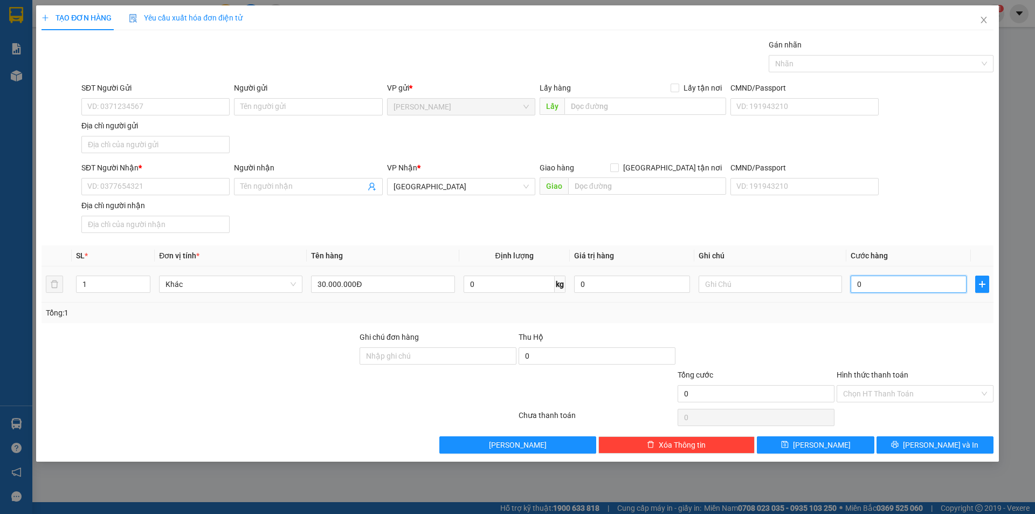
type input "1"
type input "11"
type input "110"
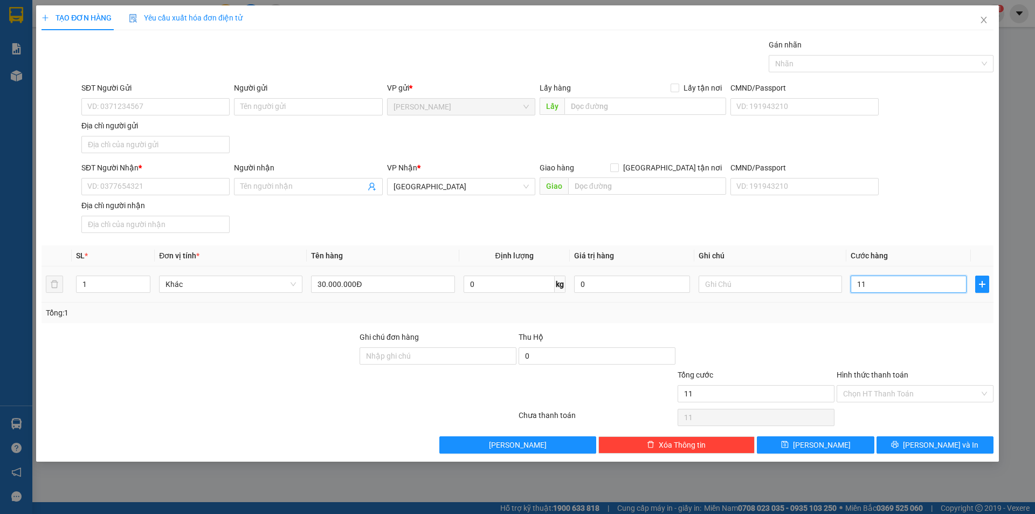
type input "110"
click at [807, 66] on div at bounding box center [876, 63] width 209 height 13
type input "110.000"
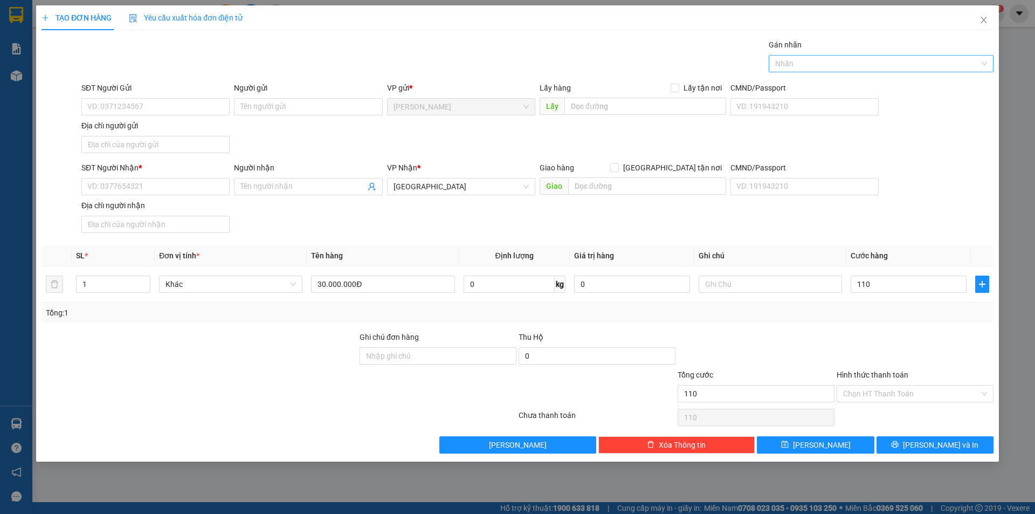
type input "110.000"
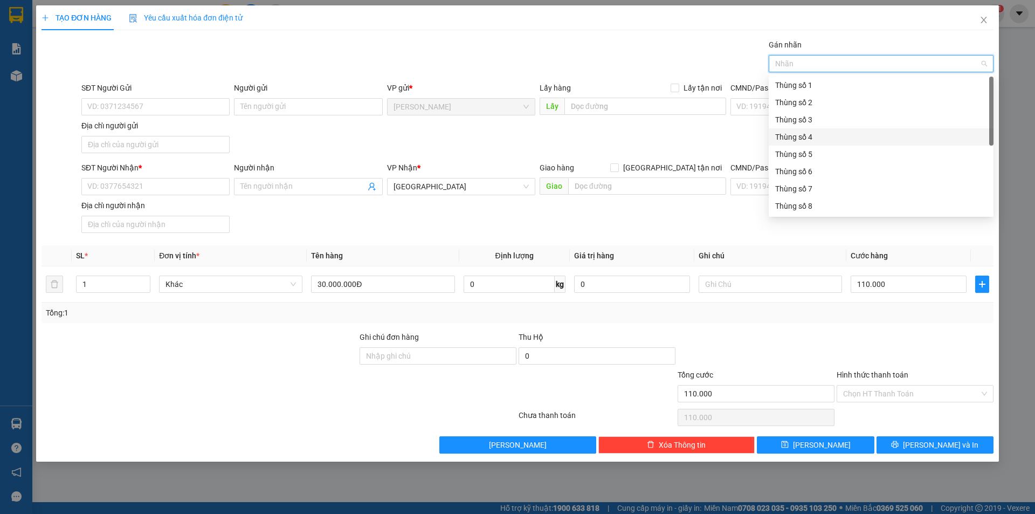
scroll to position [138, 0]
click at [823, 207] on div "Thùng 2H" at bounding box center [881, 206] width 212 height 12
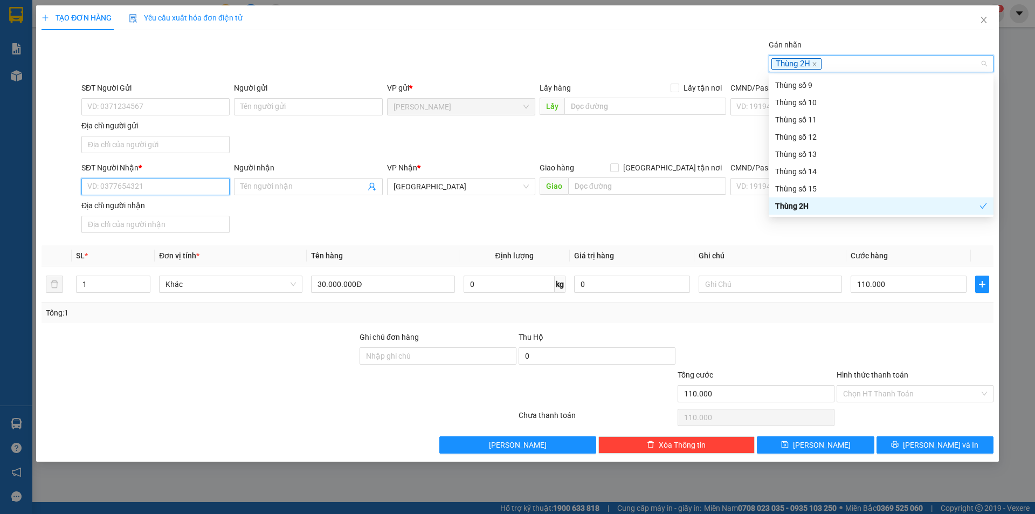
click at [138, 183] on input "SĐT Người Nhận *" at bounding box center [155, 186] width 148 height 17
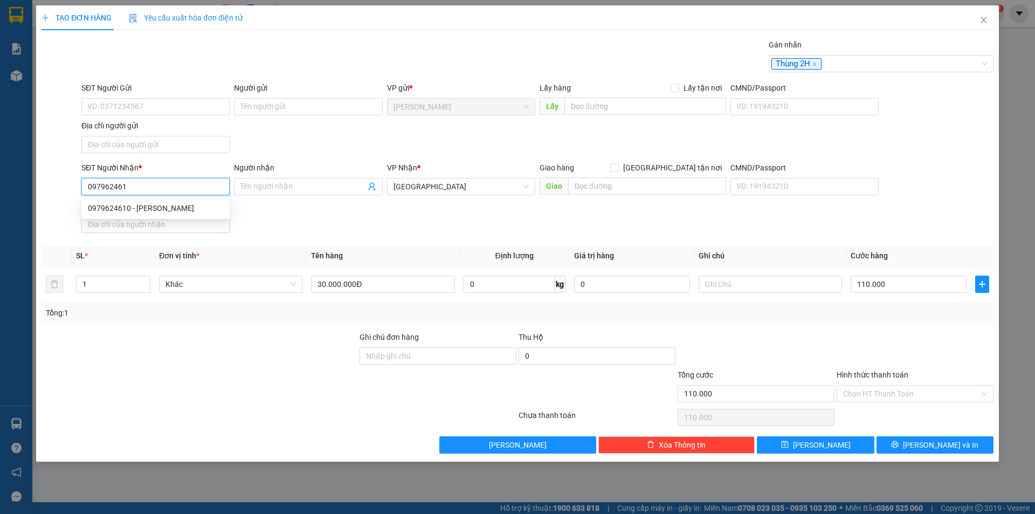
type input "0979624610"
click at [182, 209] on div "0979624610 - NGUYỄN VĂN TRƯỜNG" at bounding box center [155, 208] width 135 height 12
type input "NGUYỄN VĂN TRƯỜNG"
type input "0979624610"
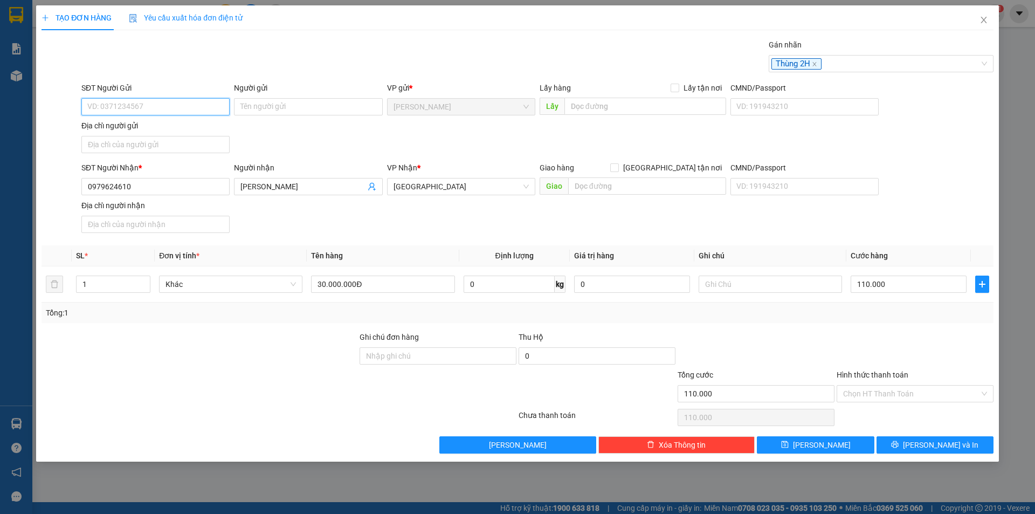
click at [157, 107] on input "SĐT Người Gửi" at bounding box center [155, 106] width 148 height 17
click at [183, 128] on div "0563662489 - TRẦN THỊ ÁNH TUYẾT" at bounding box center [155, 128] width 135 height 12
type input "0563662489"
type input "[PERSON_NAME]"
click at [119, 143] on input "Địa chỉ người gửi" at bounding box center [155, 144] width 148 height 17
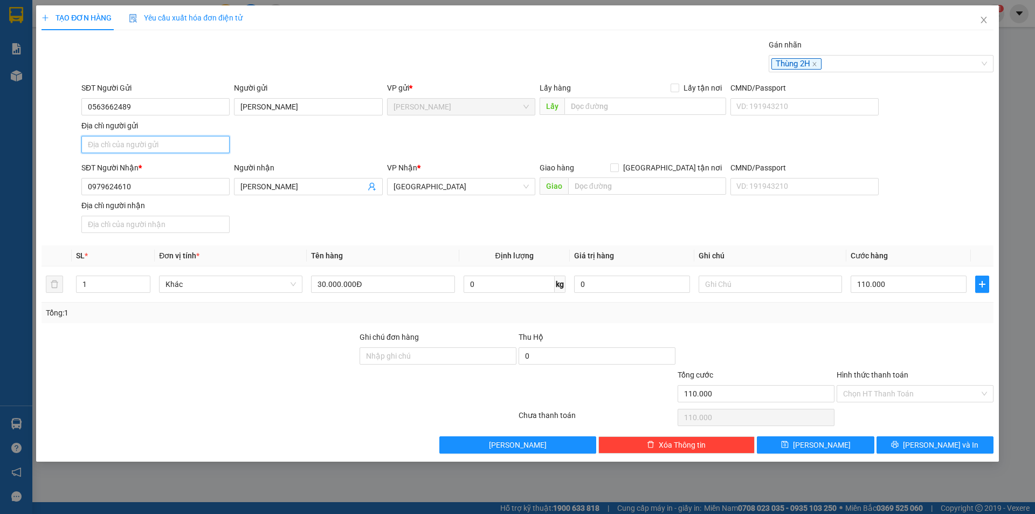
type input "PHƯỜNG MỸ TRÀ,TỈNH ĐỒNG THÁP"
click at [875, 148] on div "SĐT Người Gửi 0563662489 Người gửi TRẦN THỊ ÁNH TUYẾT VP gửi * Cao Lãnh Lấy hàn…" at bounding box center [537, 119] width 917 height 75
click at [899, 446] on icon "printer" at bounding box center [895, 444] width 7 height 7
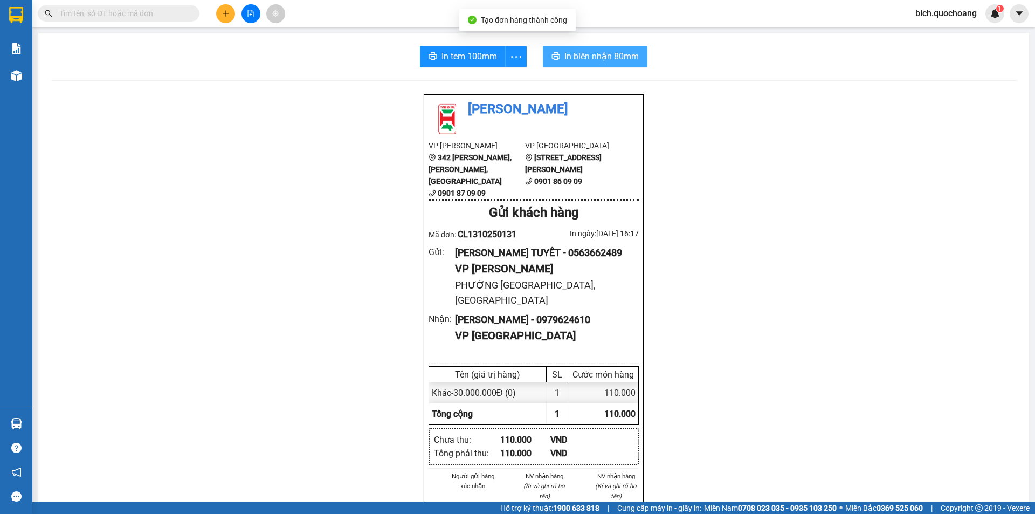
click at [587, 57] on span "In biên nhận 80mm" at bounding box center [602, 56] width 74 height 13
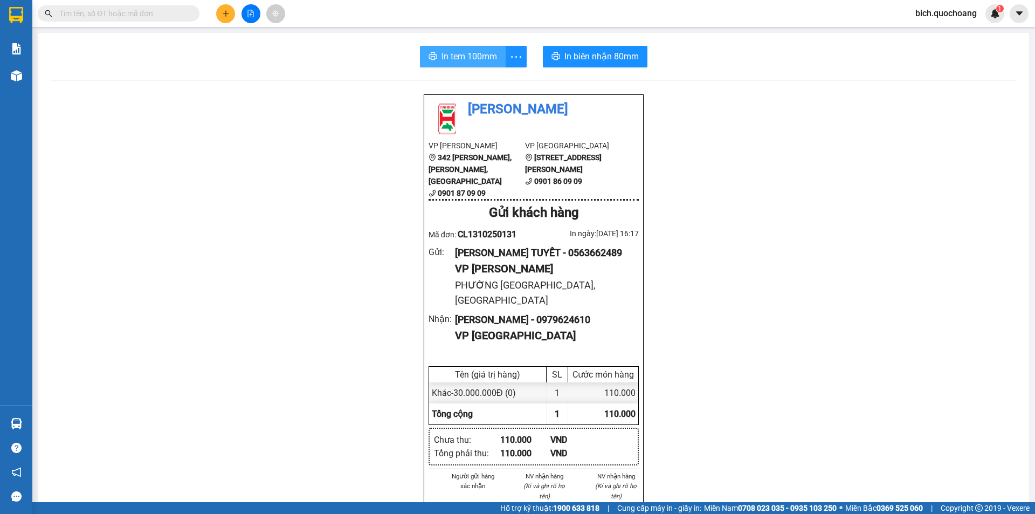
click at [462, 54] on span "In tem 100mm" at bounding box center [470, 56] width 56 height 13
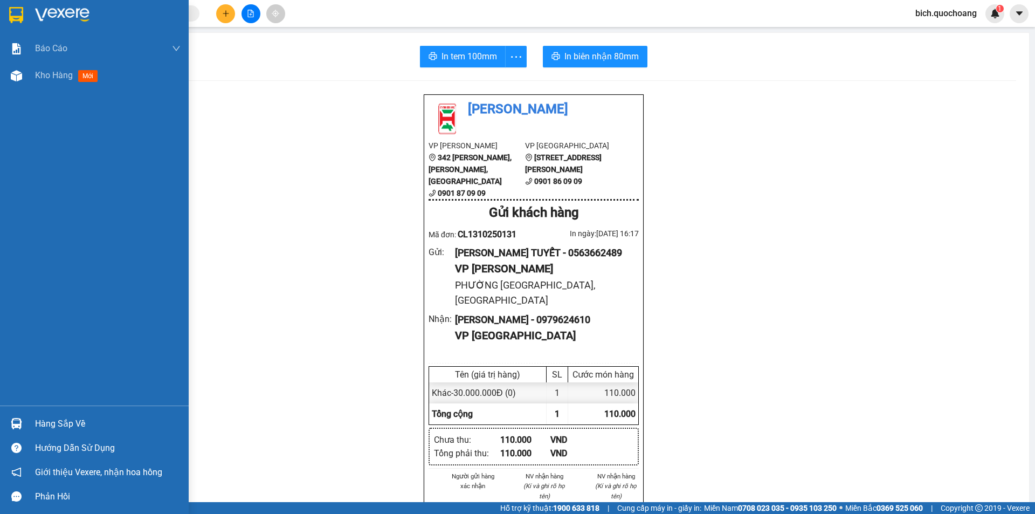
click at [66, 423] on div "Hàng sắp về" at bounding box center [108, 424] width 146 height 16
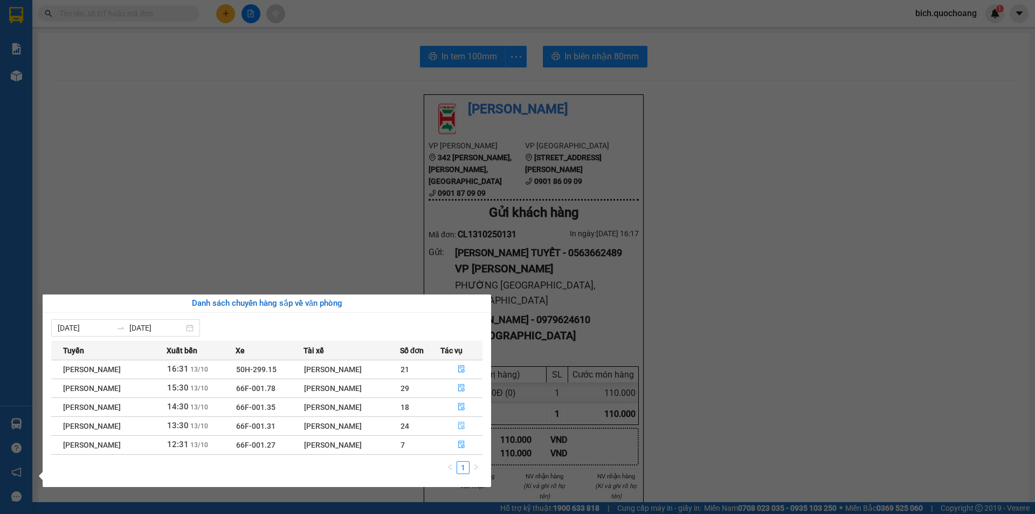
click at [450, 434] on button "button" at bounding box center [462, 425] width 42 height 17
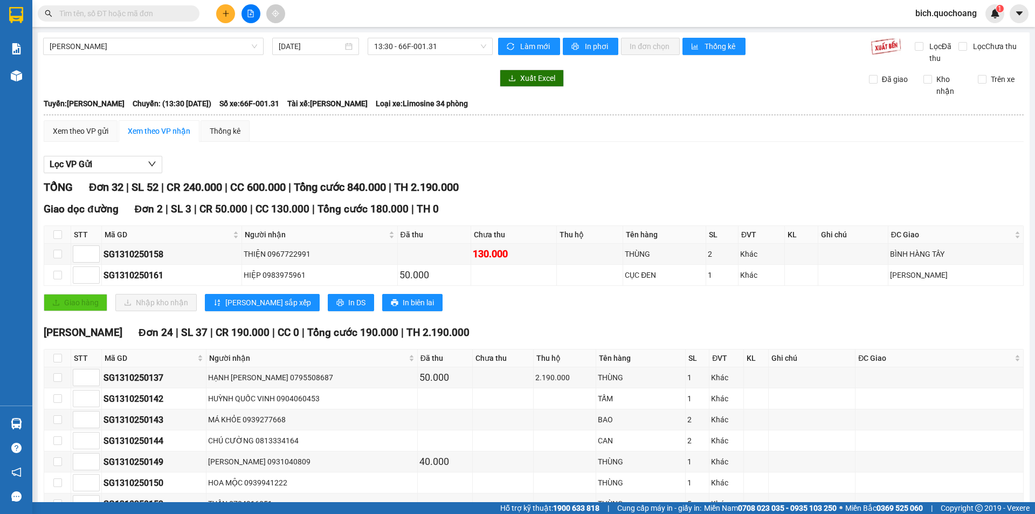
scroll to position [162, 0]
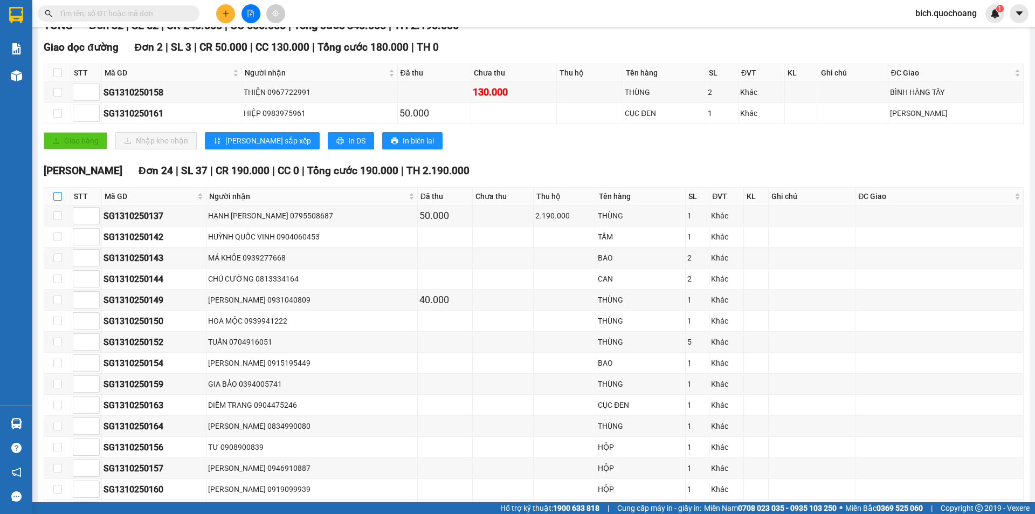
click at [53, 198] on input "checkbox" at bounding box center [57, 196] width 9 height 9
checkbox input "true"
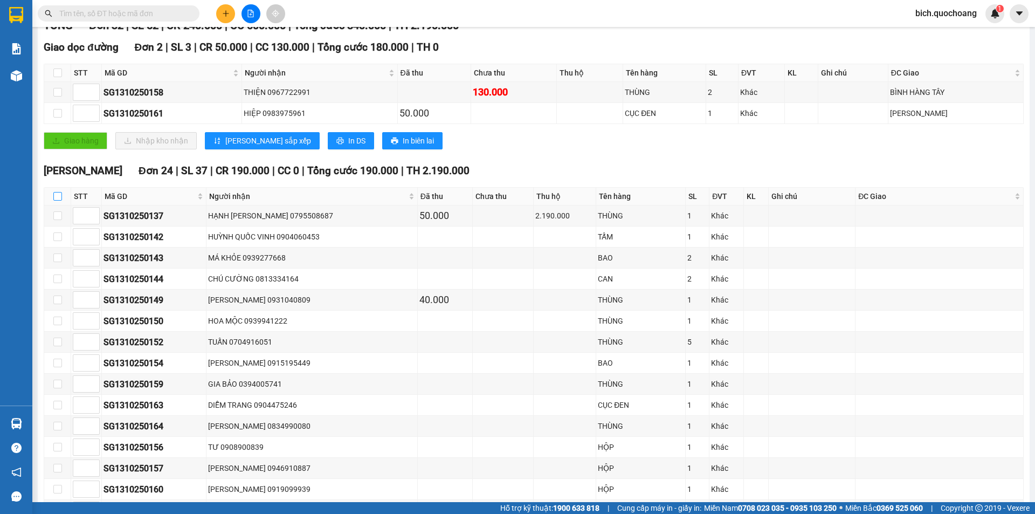
checkbox input "true"
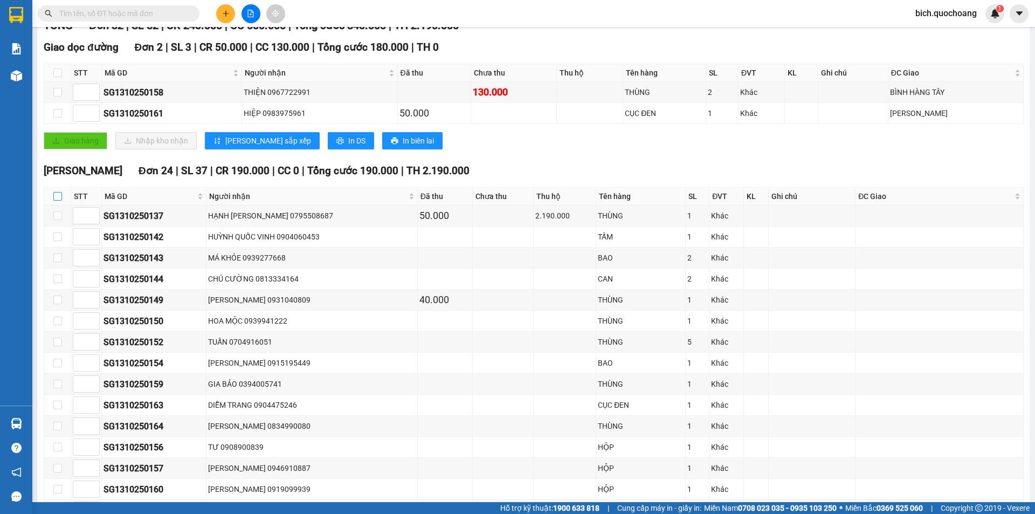
checkbox input "true"
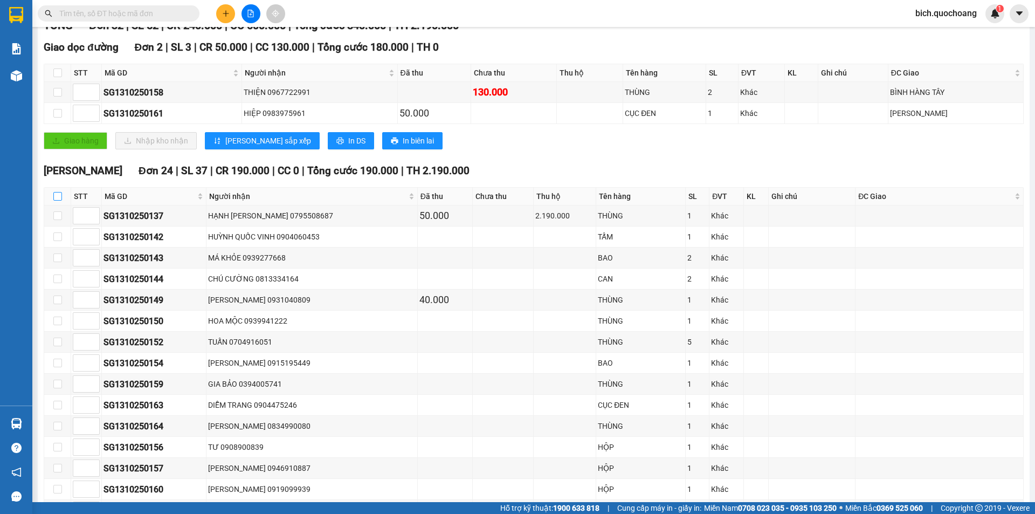
checkbox input "true"
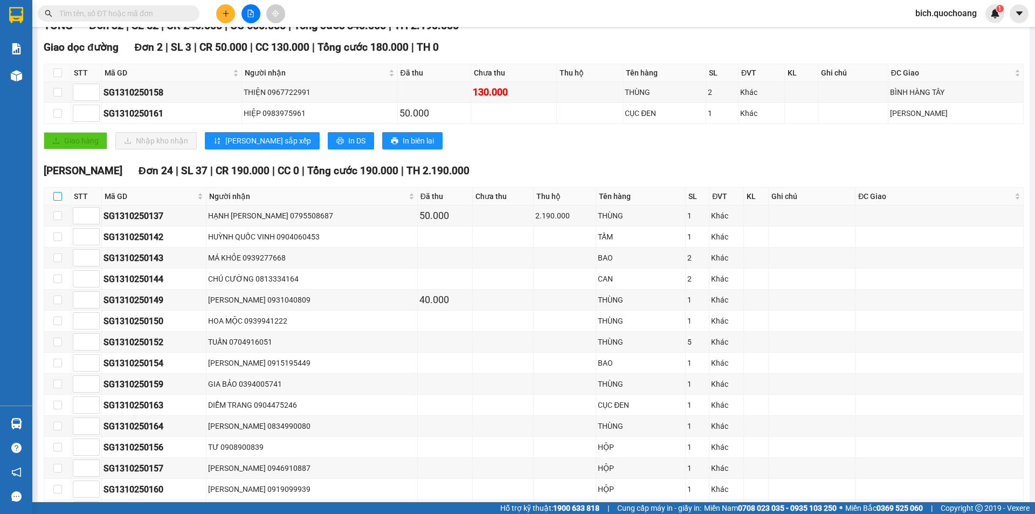
checkbox input "true"
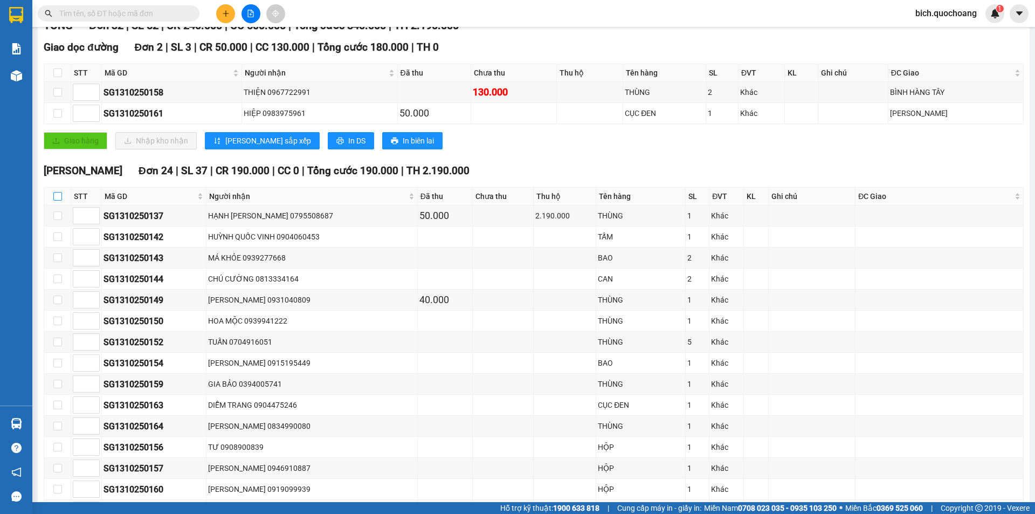
checkbox input "true"
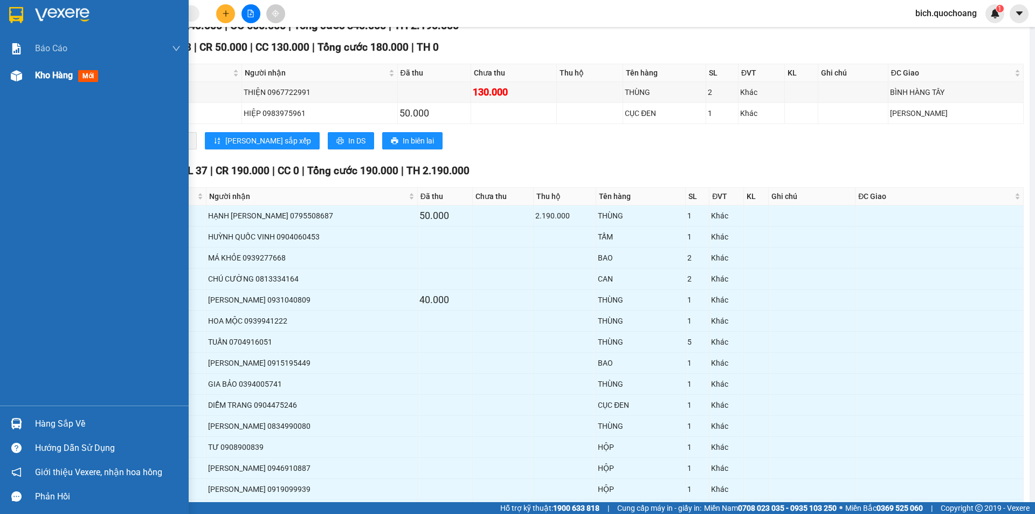
click at [33, 84] on div "Kho hàng mới" at bounding box center [94, 75] width 189 height 27
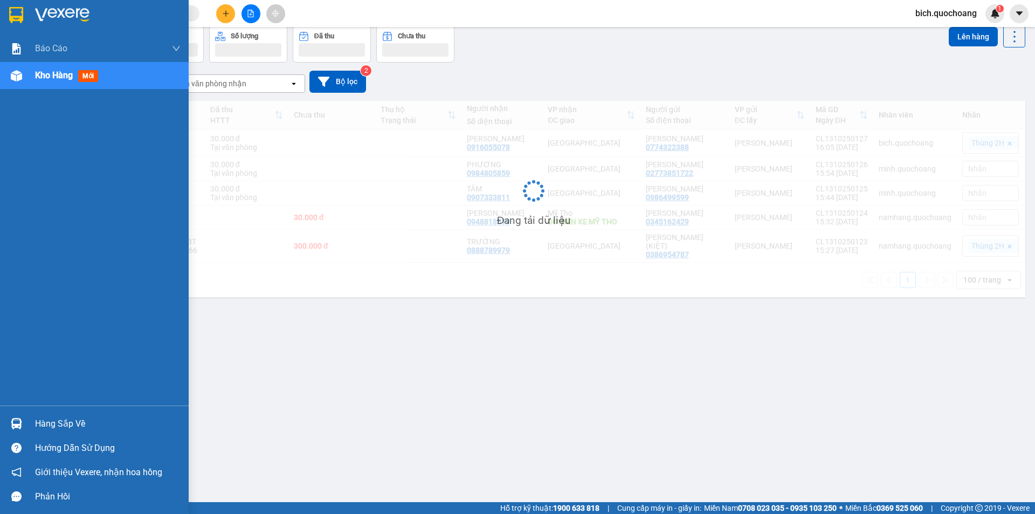
scroll to position [50, 0]
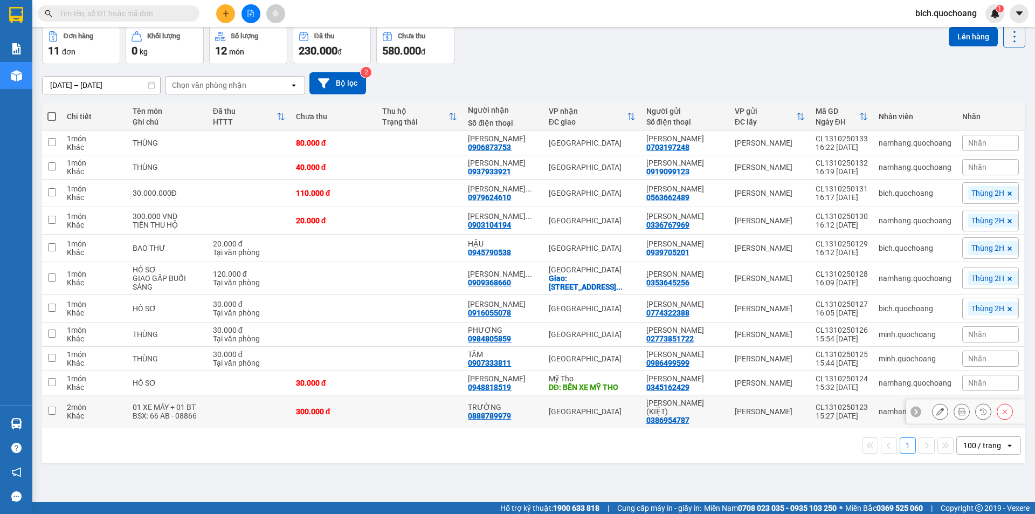
click at [76, 426] on td "2 món Khác" at bounding box center [93, 411] width 65 height 33
checkbox input "true"
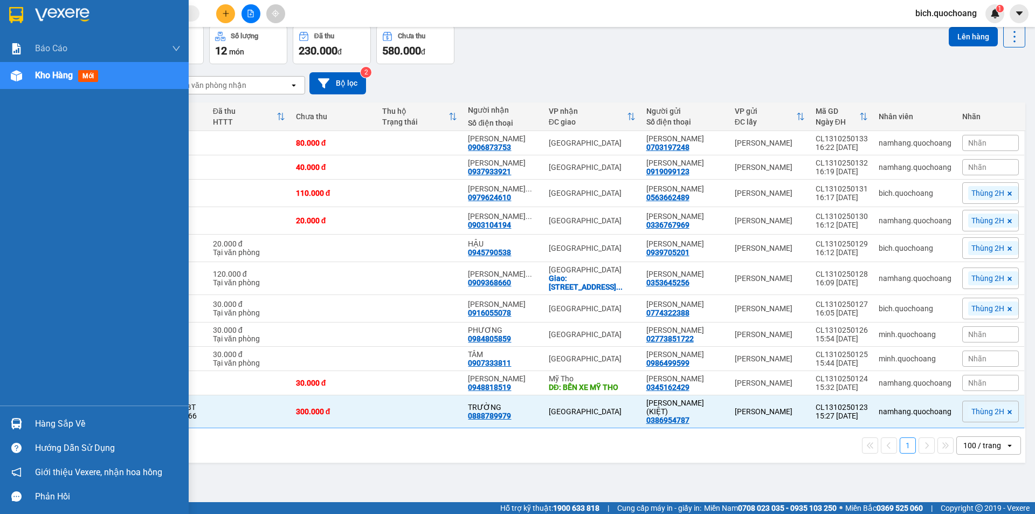
click at [51, 420] on div "Hàng sắp về" at bounding box center [108, 424] width 146 height 16
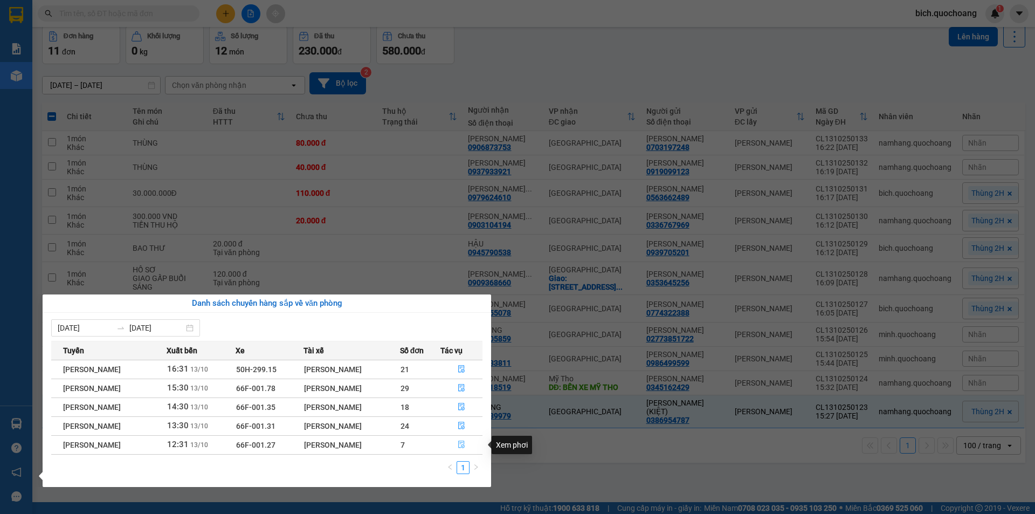
click at [461, 443] on icon "file-done" at bounding box center [462, 445] width 8 height 8
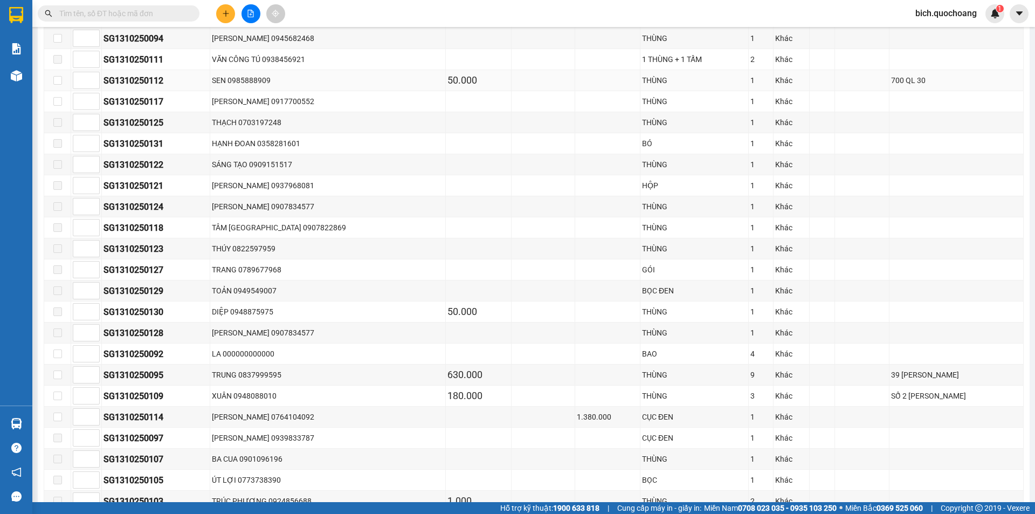
scroll to position [270, 0]
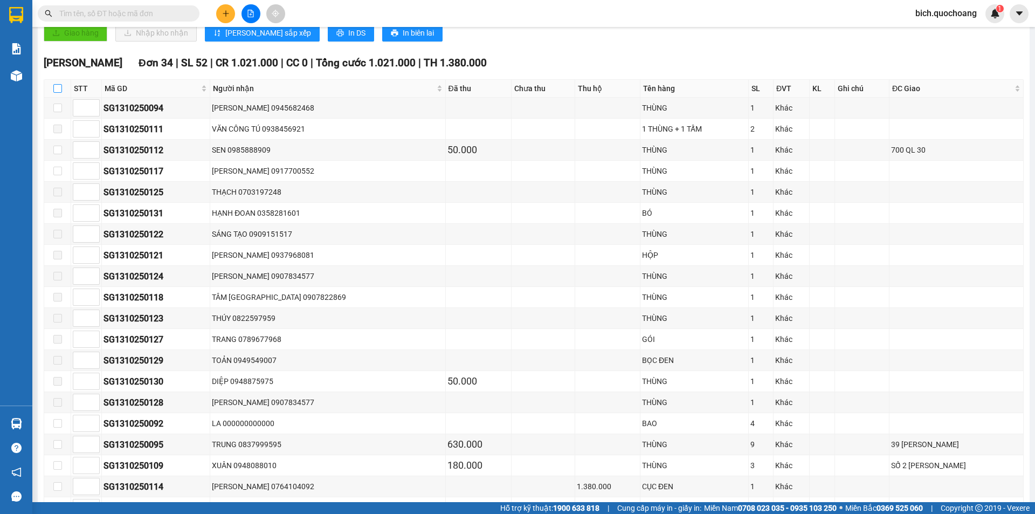
click at [53, 86] on input "checkbox" at bounding box center [57, 88] width 9 height 9
checkbox input "true"
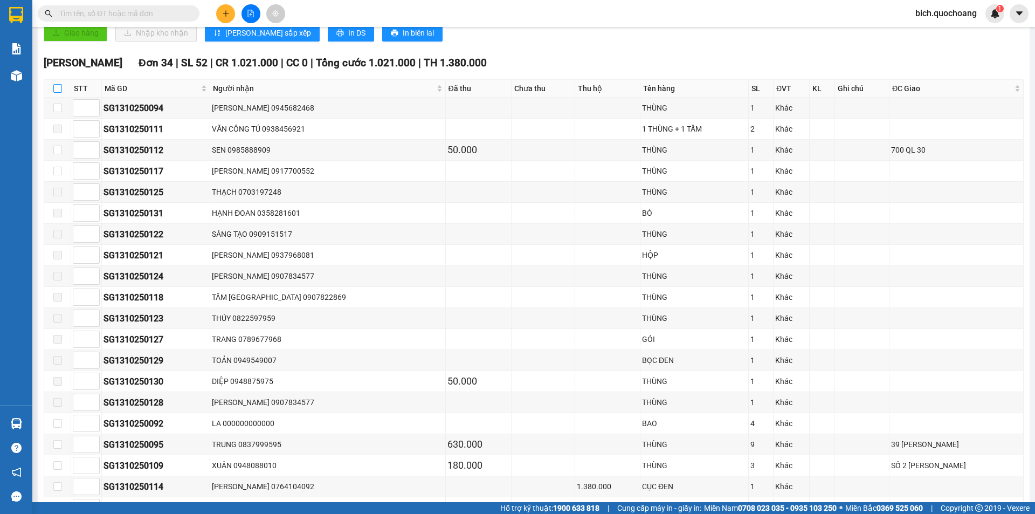
checkbox input "true"
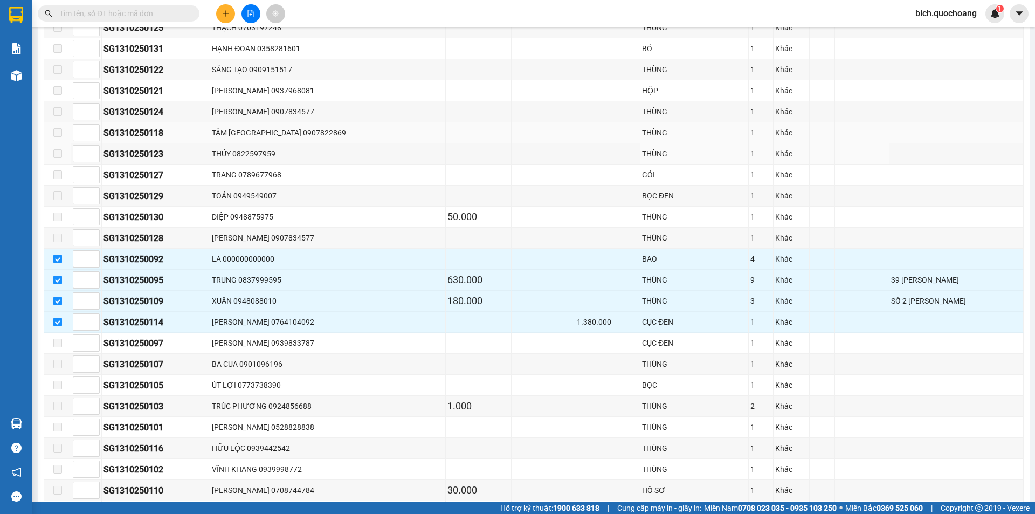
scroll to position [377, 0]
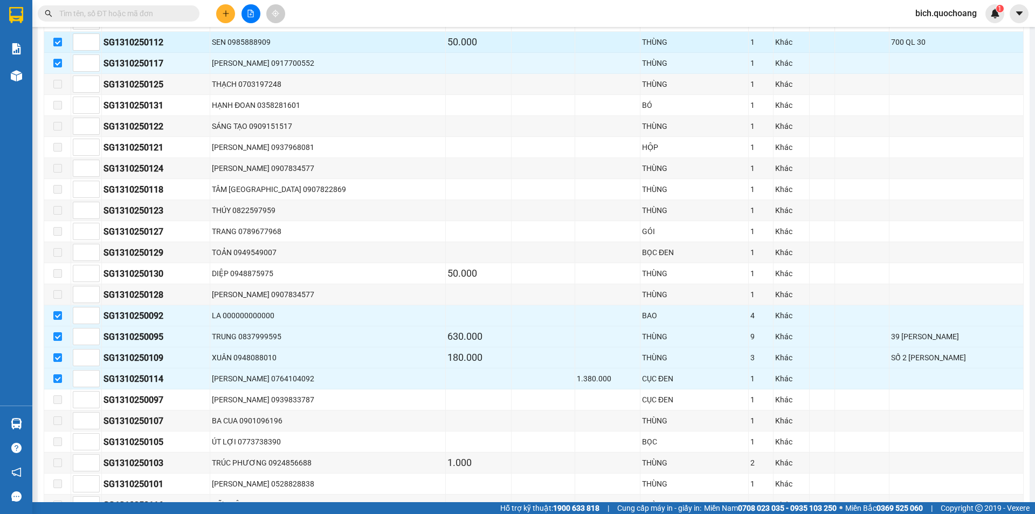
click at [60, 40] on input "checkbox" at bounding box center [57, 42] width 9 height 9
checkbox input "false"
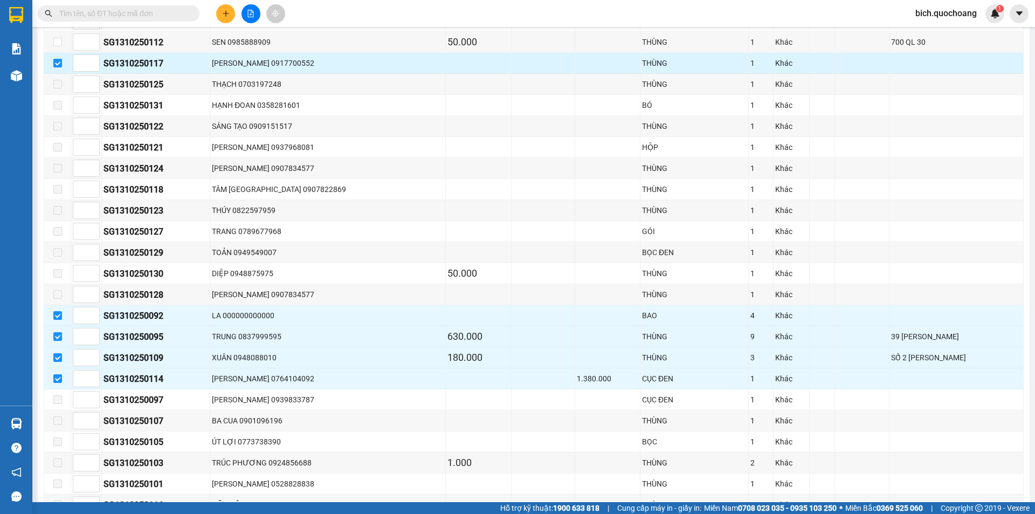
click at [58, 63] on input "checkbox" at bounding box center [57, 63] width 9 height 9
checkbox input "false"
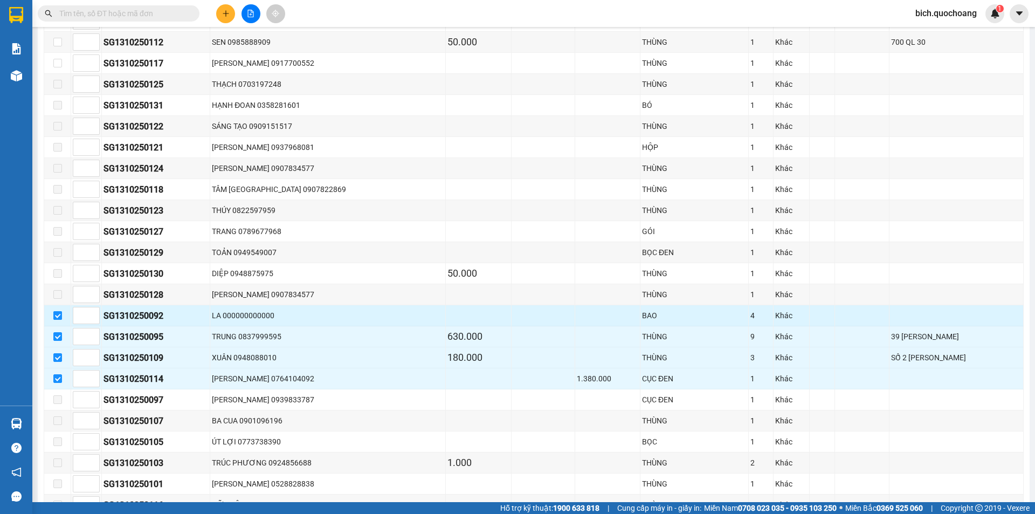
click at [57, 316] on input "checkbox" at bounding box center [57, 315] width 9 height 9
checkbox input "false"
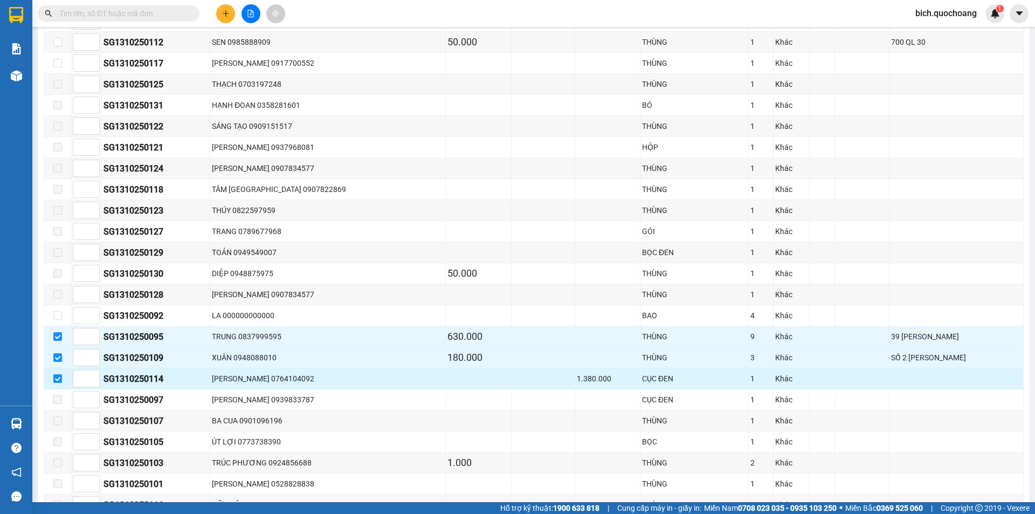
click at [58, 381] on input "checkbox" at bounding box center [57, 378] width 9 height 9
checkbox input "false"
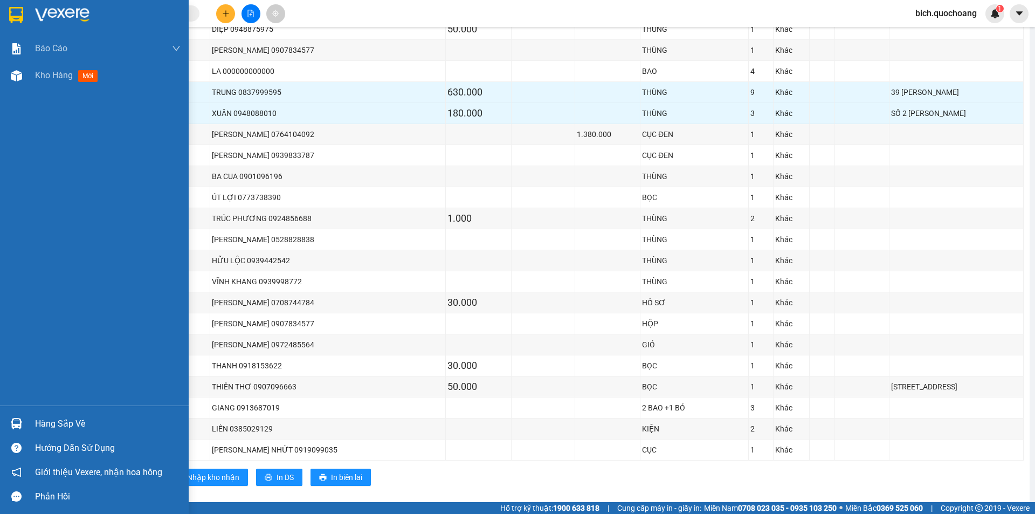
scroll to position [636, 0]
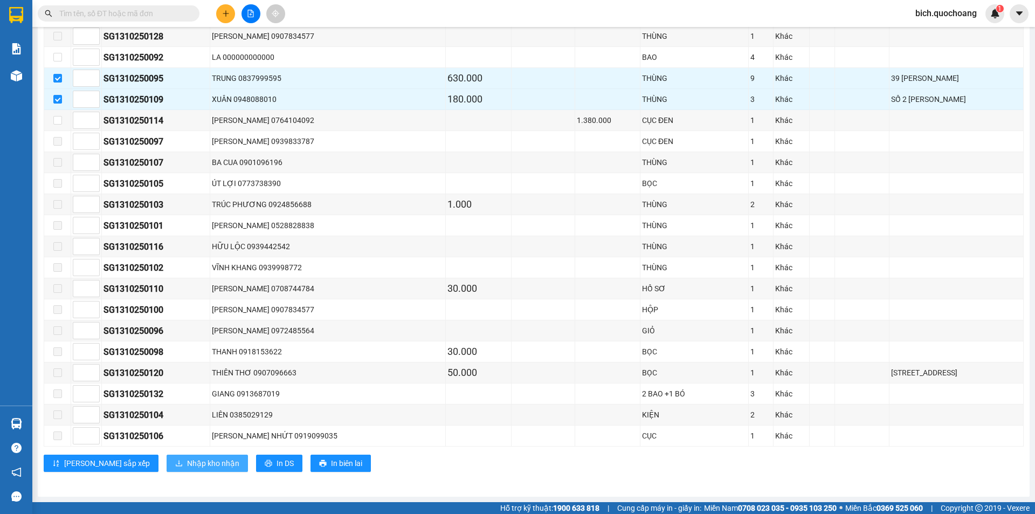
click at [187, 466] on span "Nhập kho nhận" at bounding box center [213, 463] width 52 height 12
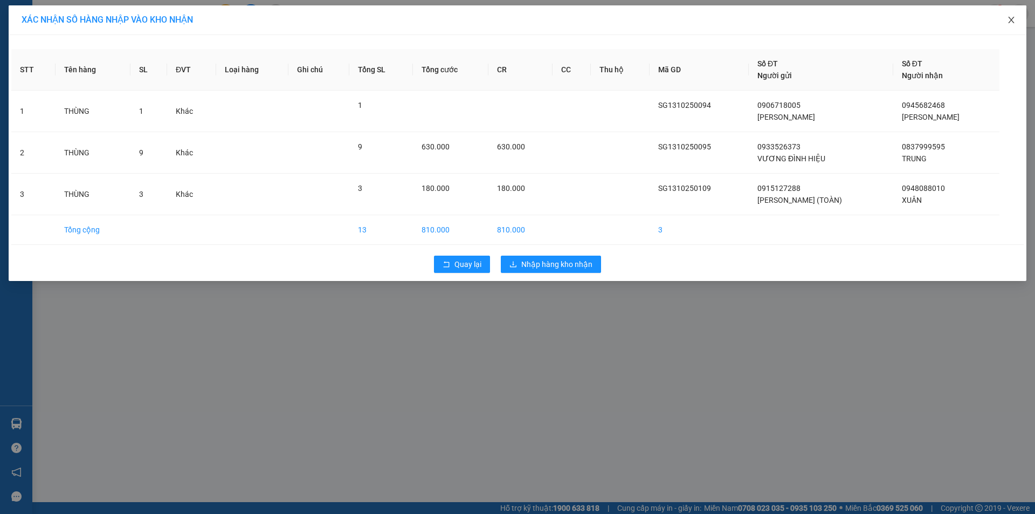
click at [1014, 20] on icon "close" at bounding box center [1011, 20] width 9 height 9
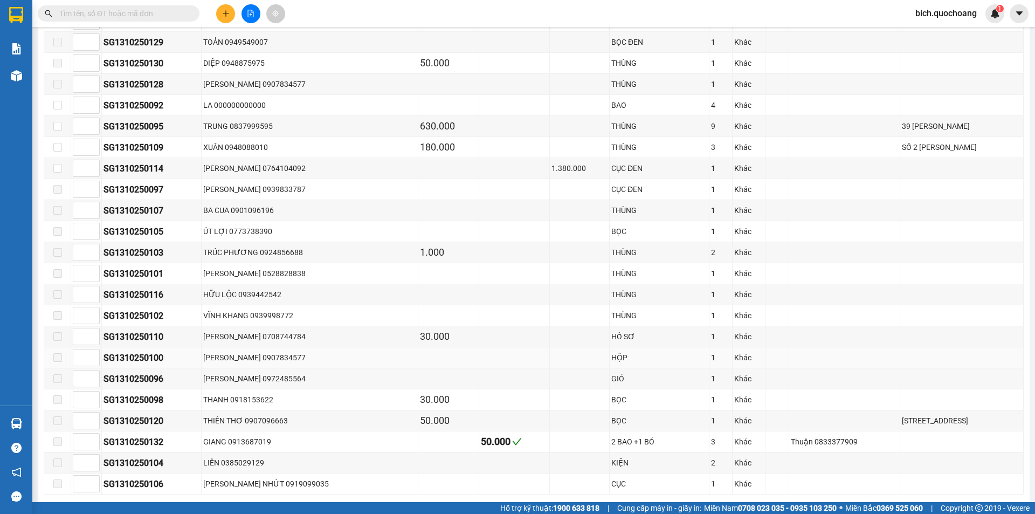
scroll to position [636, 0]
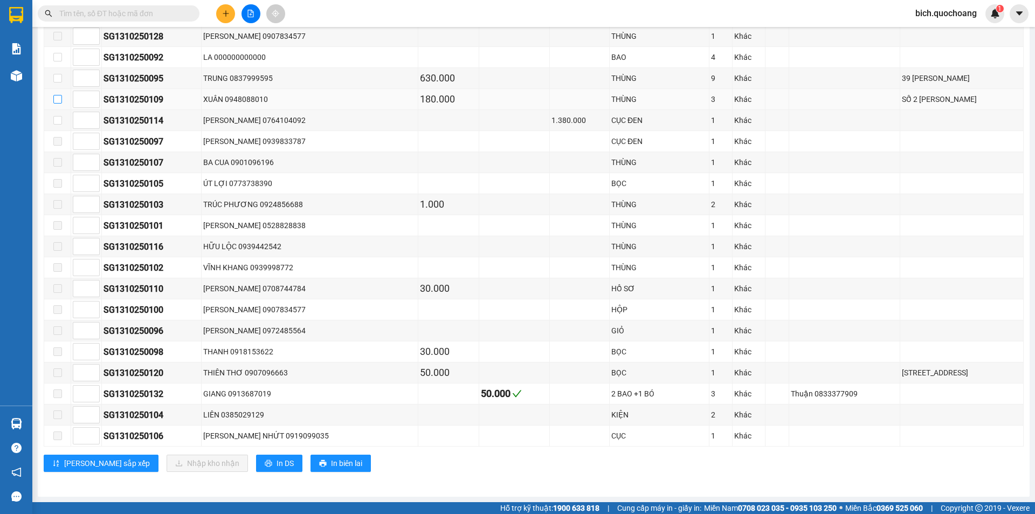
click at [56, 101] on input "checkbox" at bounding box center [57, 99] width 9 height 9
checkbox input "true"
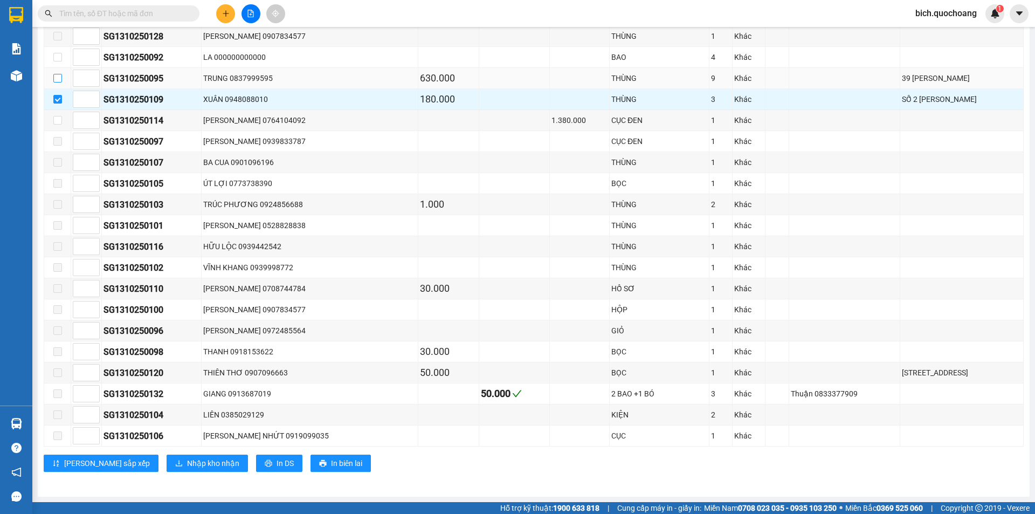
click at [58, 79] on input "checkbox" at bounding box center [57, 78] width 9 height 9
checkbox input "true"
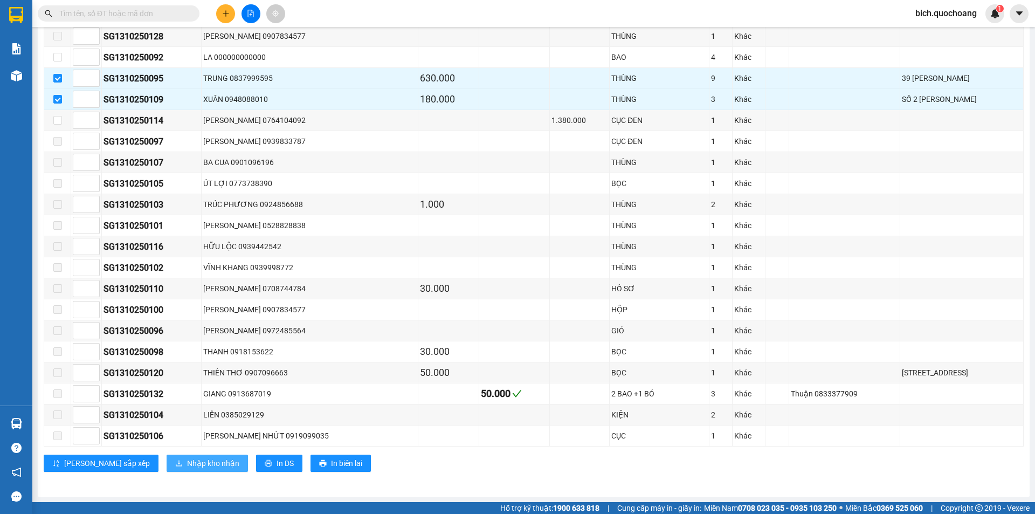
drag, startPoint x: 181, startPoint y: 454, endPoint x: 181, endPoint y: 460, distance: 5.9
click at [181, 457] on div "Cao Lãnh Đơn 34 | SL 52 | CR 1.021.000 | CC 50.000 | Tổng cước 1.071.000 | TH 1…" at bounding box center [534, 84] width 980 height 791
click at [187, 460] on span "Nhập kho nhận" at bounding box center [213, 463] width 52 height 12
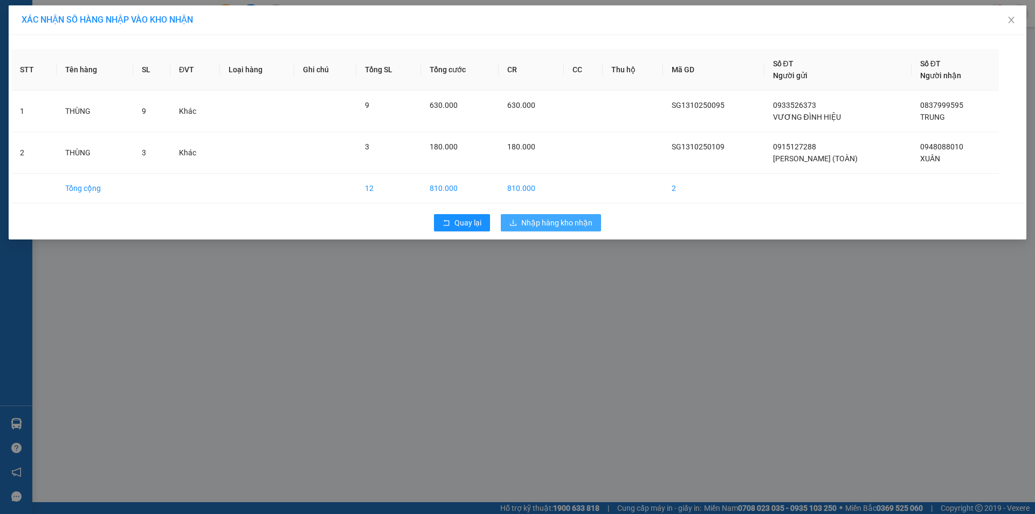
click at [530, 227] on span "Nhập hàng kho nhận" at bounding box center [556, 223] width 71 height 12
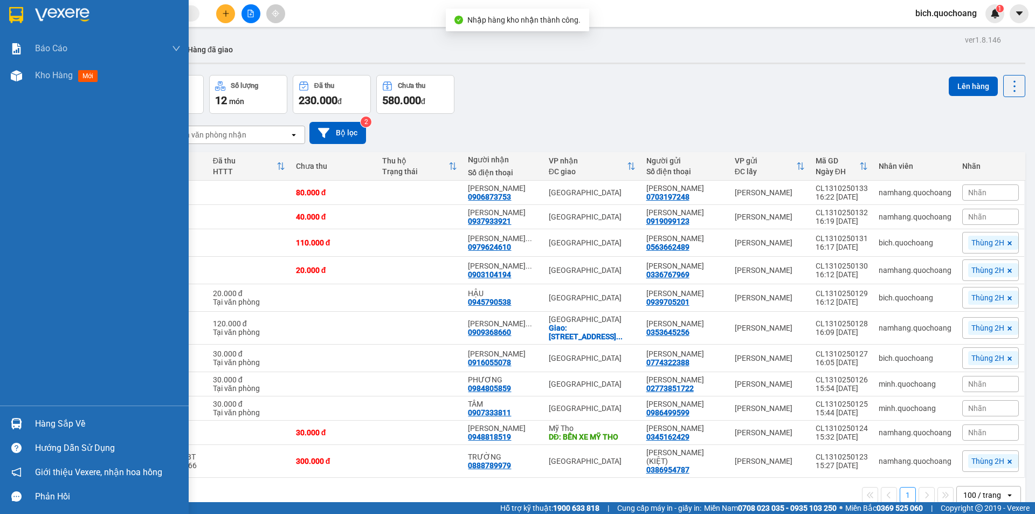
click at [49, 425] on div "Hàng sắp về" at bounding box center [108, 424] width 146 height 16
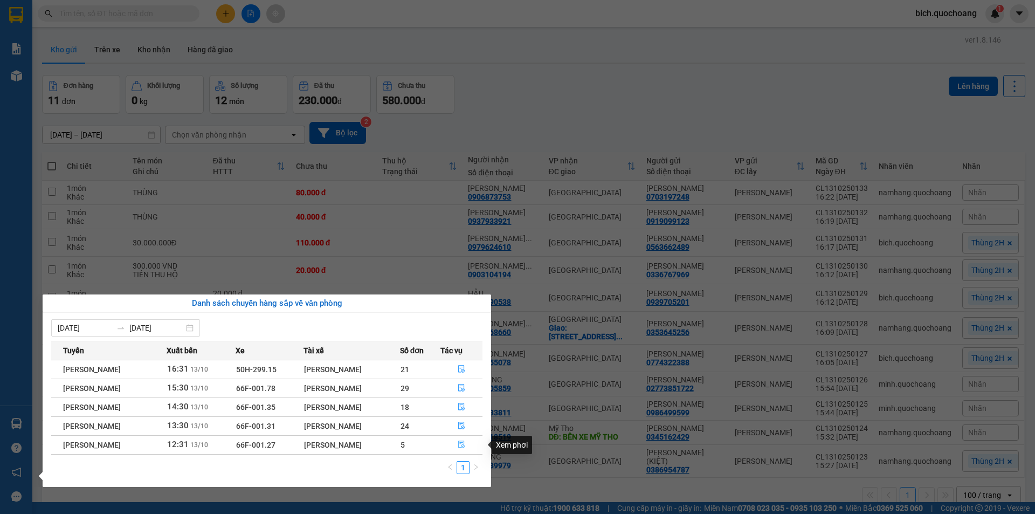
click at [463, 437] on button "button" at bounding box center [462, 444] width 42 height 17
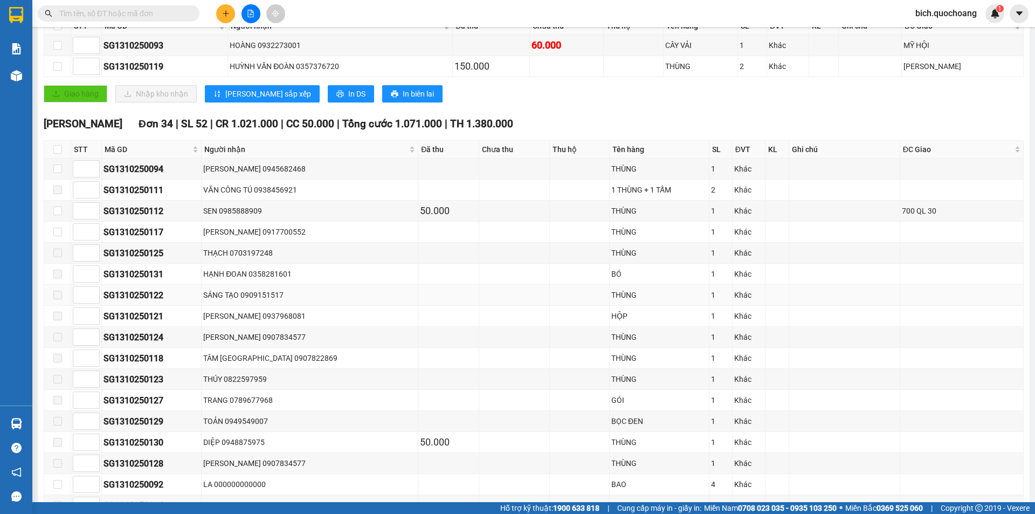
scroll to position [216, 0]
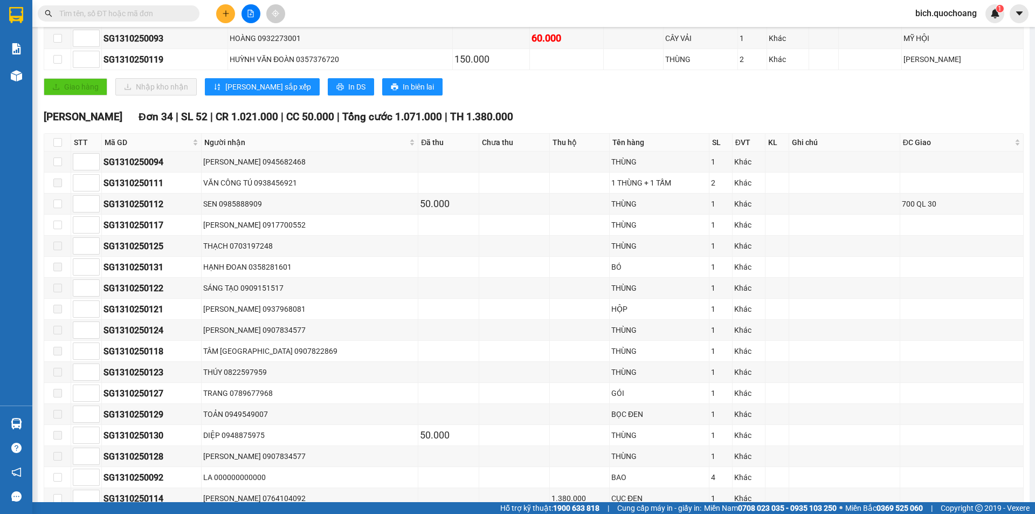
click at [58, 151] on th at bounding box center [57, 143] width 27 height 18
click at [58, 143] on input "checkbox" at bounding box center [57, 142] width 9 height 9
checkbox input "true"
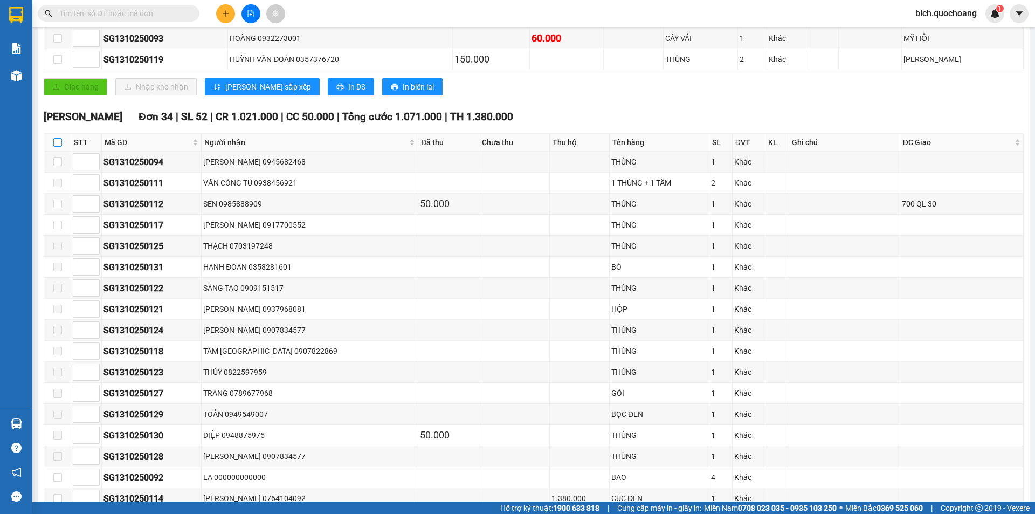
checkbox input "true"
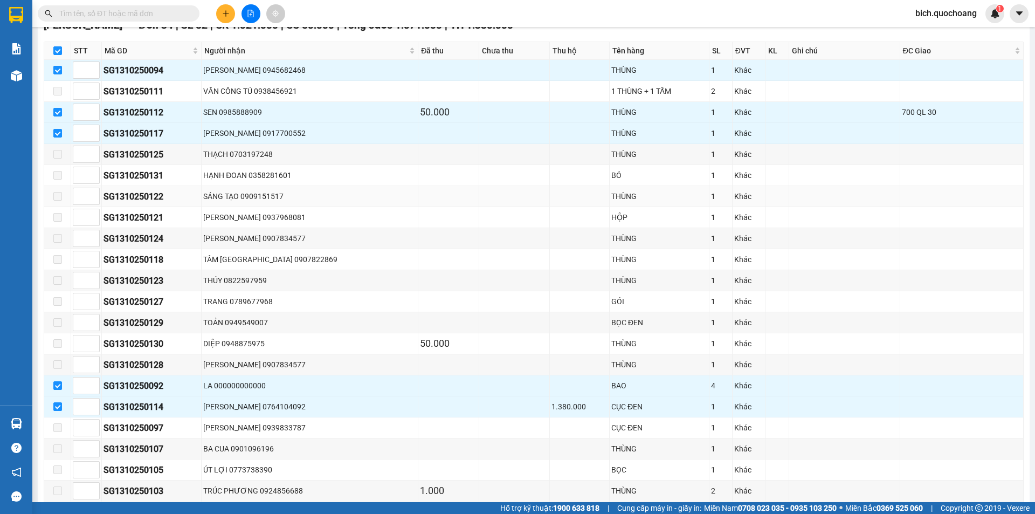
scroll to position [377, 0]
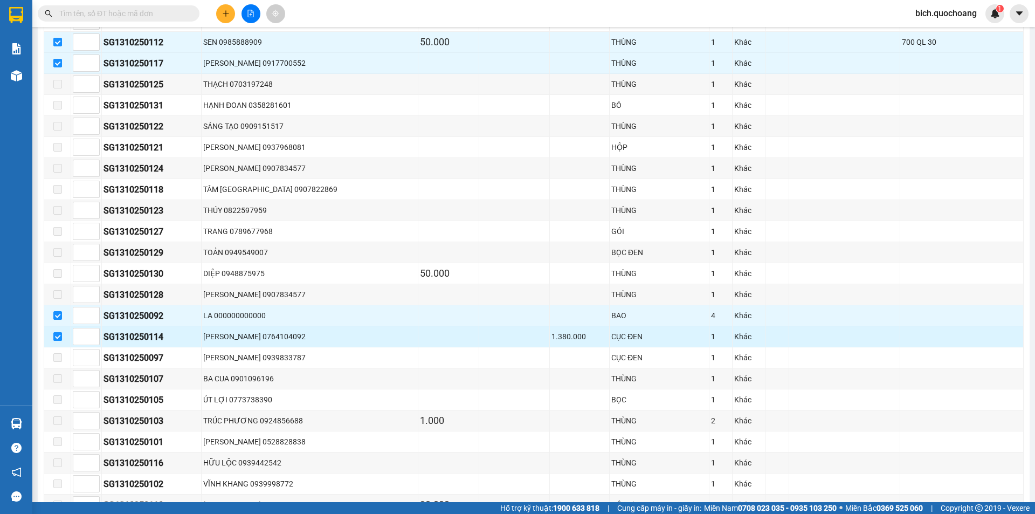
click at [55, 336] on input "checkbox" at bounding box center [57, 336] width 9 height 9
checkbox input "false"
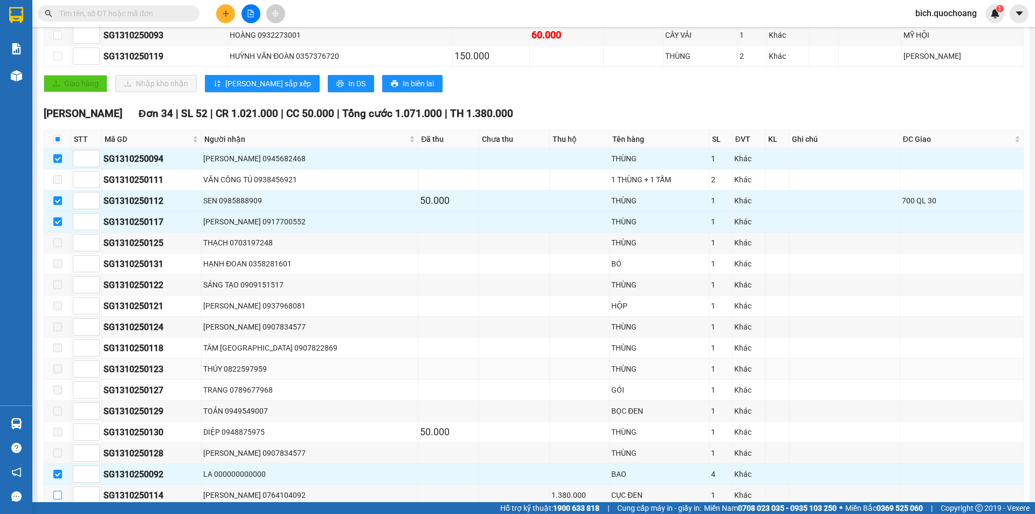
scroll to position [216, 0]
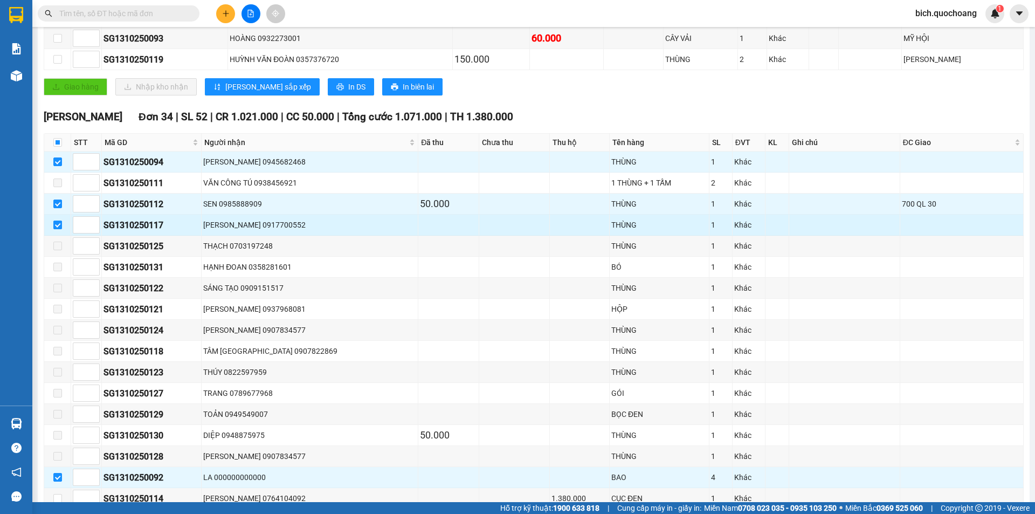
click at [57, 226] on input "checkbox" at bounding box center [57, 225] width 9 height 9
checkbox input "false"
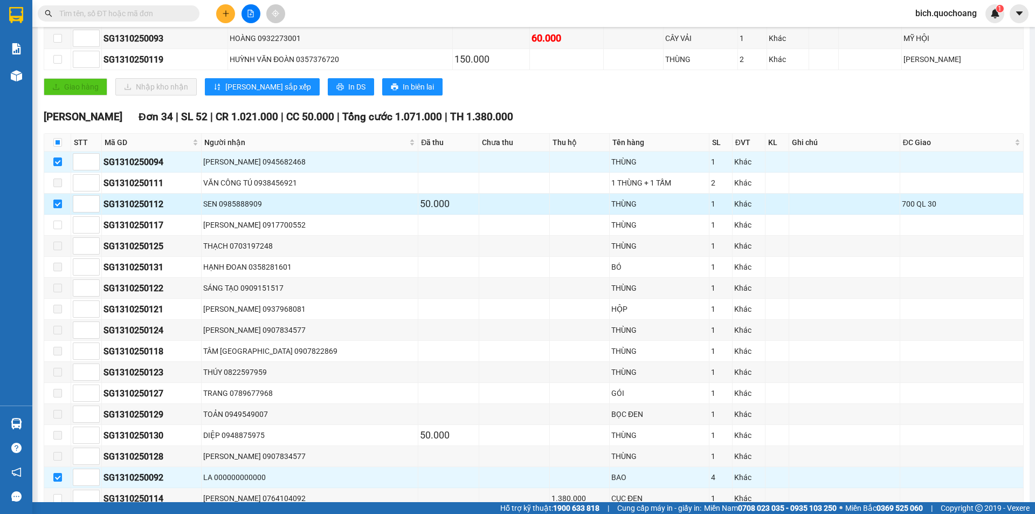
click at [54, 205] on input "checkbox" at bounding box center [57, 204] width 9 height 9
checkbox input "false"
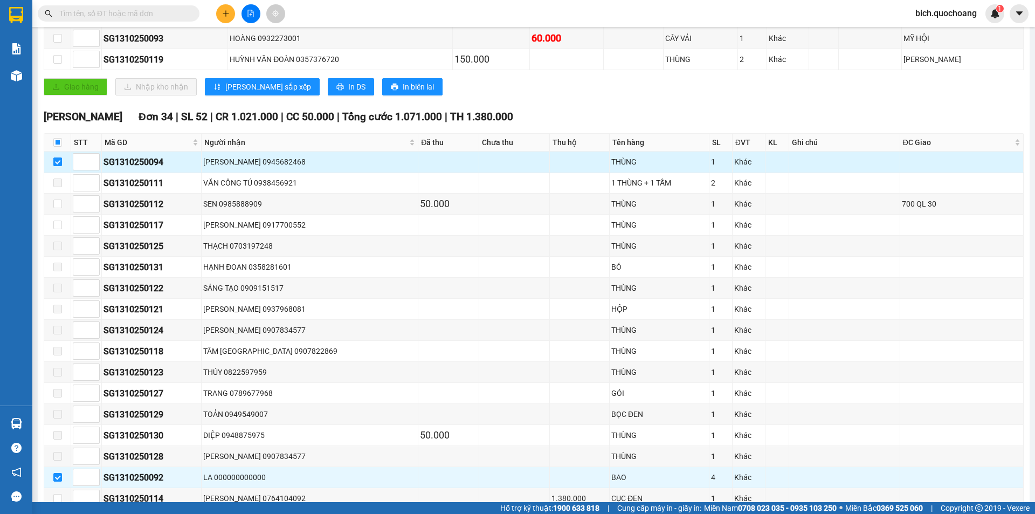
click at [61, 164] on input "checkbox" at bounding box center [57, 161] width 9 height 9
checkbox input "false"
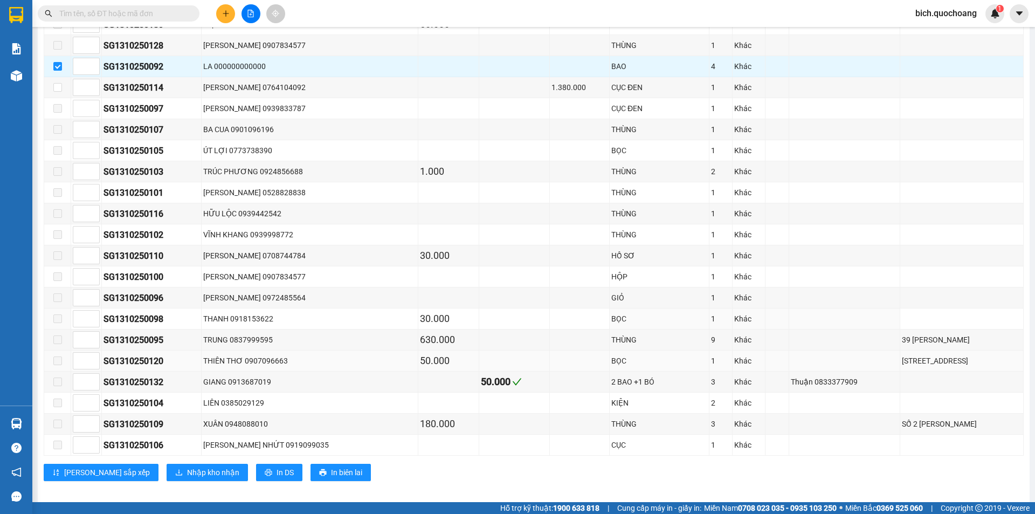
scroll to position [636, 0]
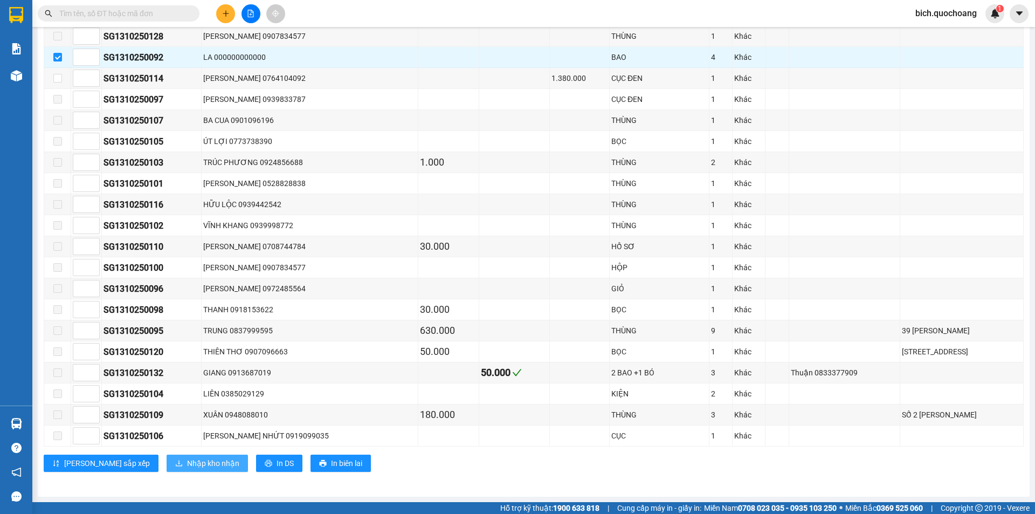
click at [187, 462] on span "Nhập kho nhận" at bounding box center [213, 463] width 52 height 12
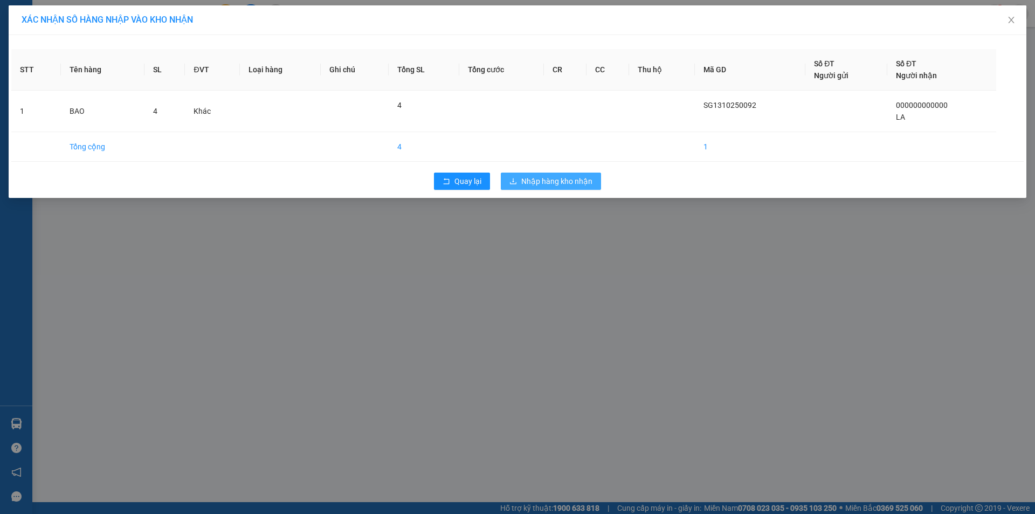
click at [580, 181] on span "Nhập hàng kho nhận" at bounding box center [556, 181] width 71 height 12
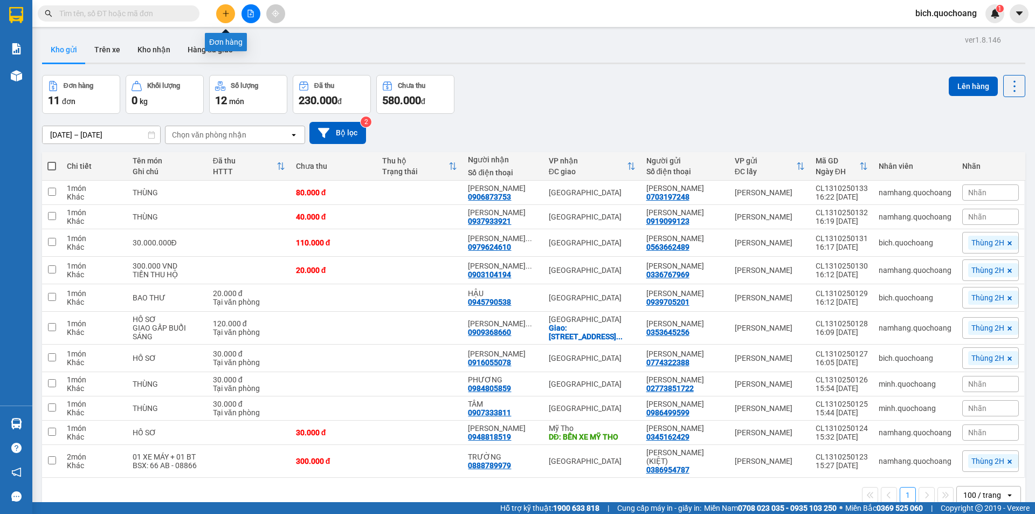
click at [232, 15] on button at bounding box center [225, 13] width 19 height 19
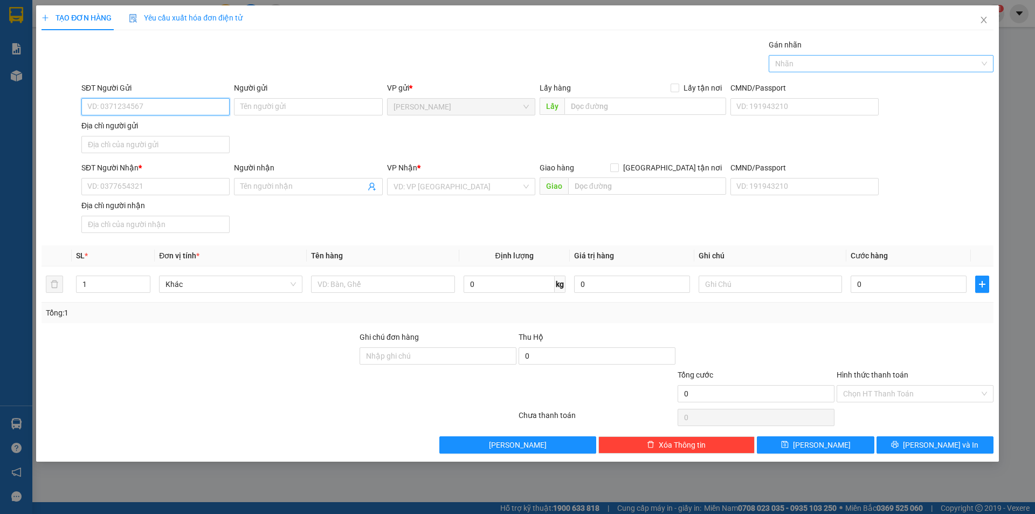
click at [880, 64] on div at bounding box center [876, 63] width 209 height 13
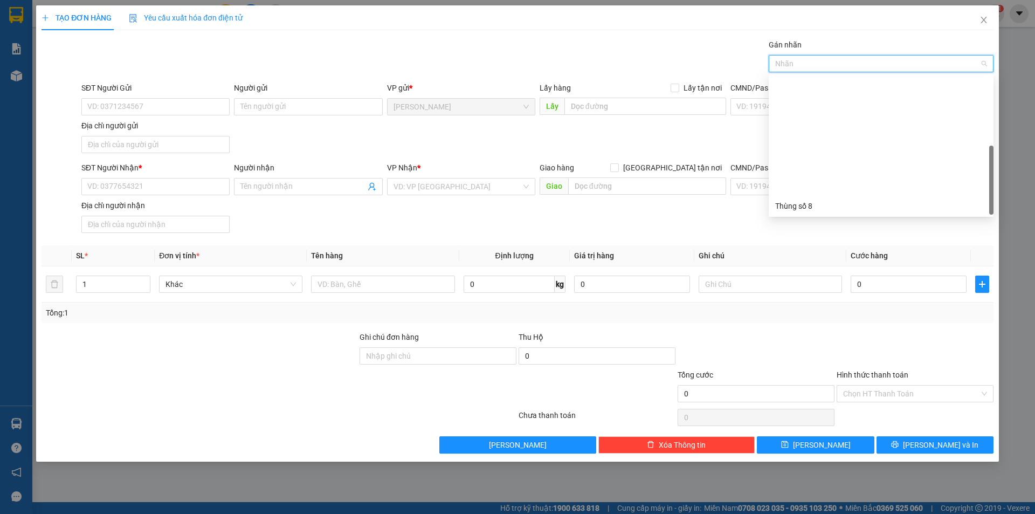
scroll to position [138, 0]
click at [819, 203] on div "Thùng 2H" at bounding box center [881, 206] width 212 height 12
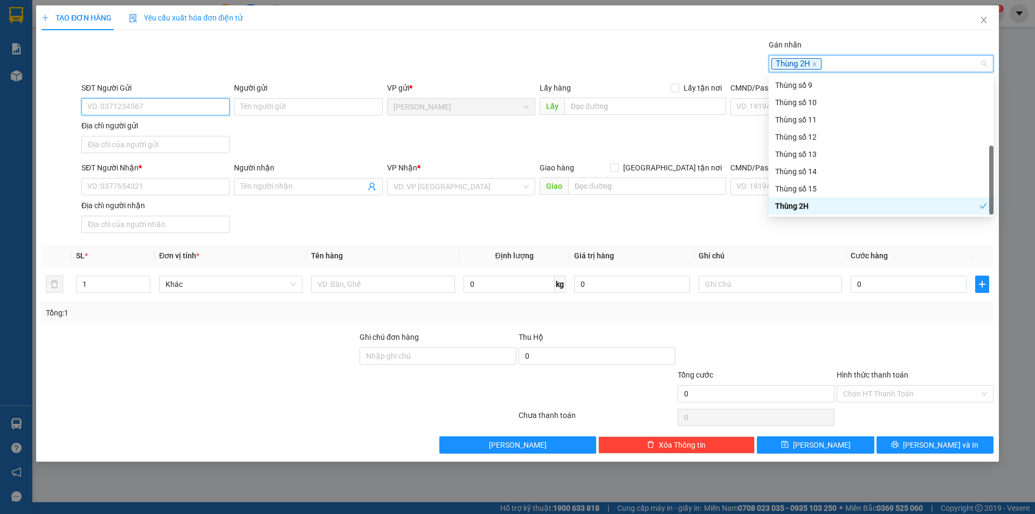
click at [170, 102] on input "SĐT Người Gửi" at bounding box center [155, 106] width 148 height 17
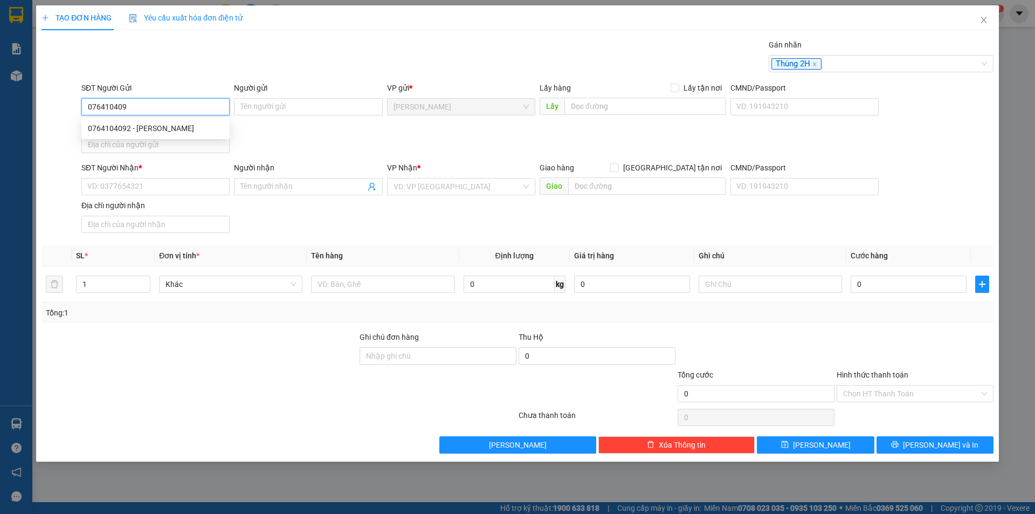
type input "0764104092"
click at [155, 125] on div "0764104092 - KIM HẠNH" at bounding box center [155, 128] width 135 height 12
type input "[PERSON_NAME]"
type input "0764104092"
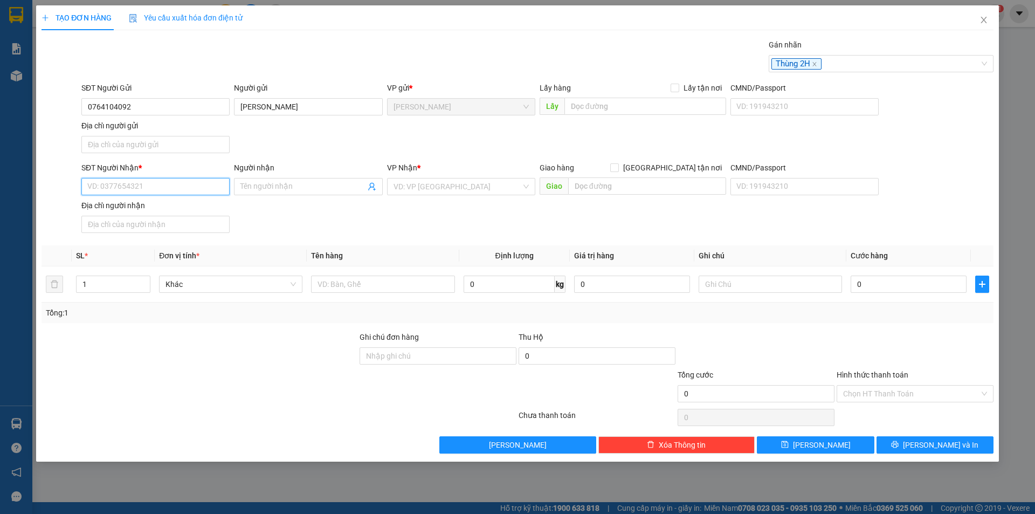
click at [164, 192] on input "SĐT Người Nhận *" at bounding box center [155, 186] width 148 height 17
type input "0987847523"
click at [207, 200] on div "0987847523 - NGUYỄN VĂN NHÍ ( TÂM )" at bounding box center [155, 208] width 148 height 17
type input "NGUYỄN VĂN NHÍ ( TÂM )"
type input "0987847523"
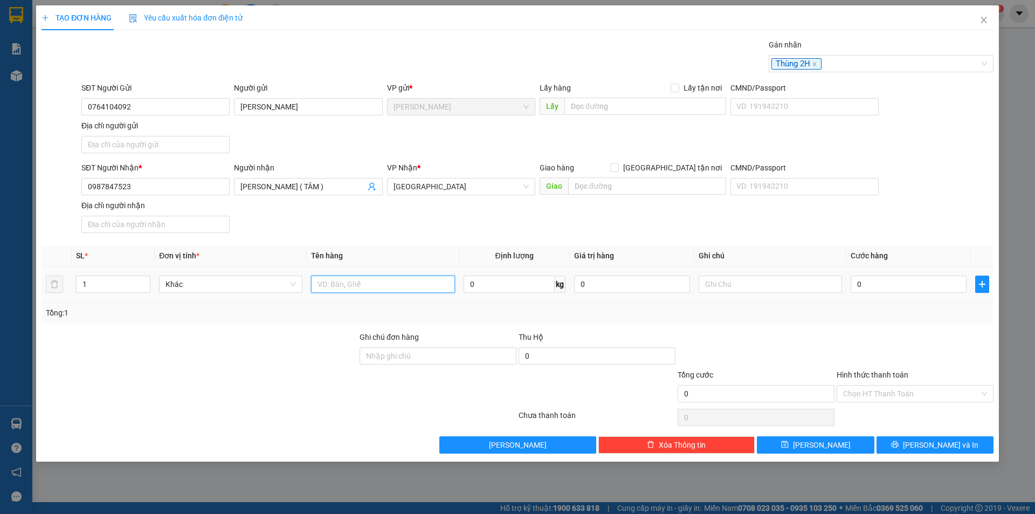
click at [333, 284] on input "text" at bounding box center [382, 284] width 143 height 17
type input "1.380.000Đ"
click at [744, 284] on input "text" at bounding box center [770, 284] width 143 height 17
type input "TIỀN THU HỘ"
click at [905, 279] on input "0" at bounding box center [909, 284] width 116 height 17
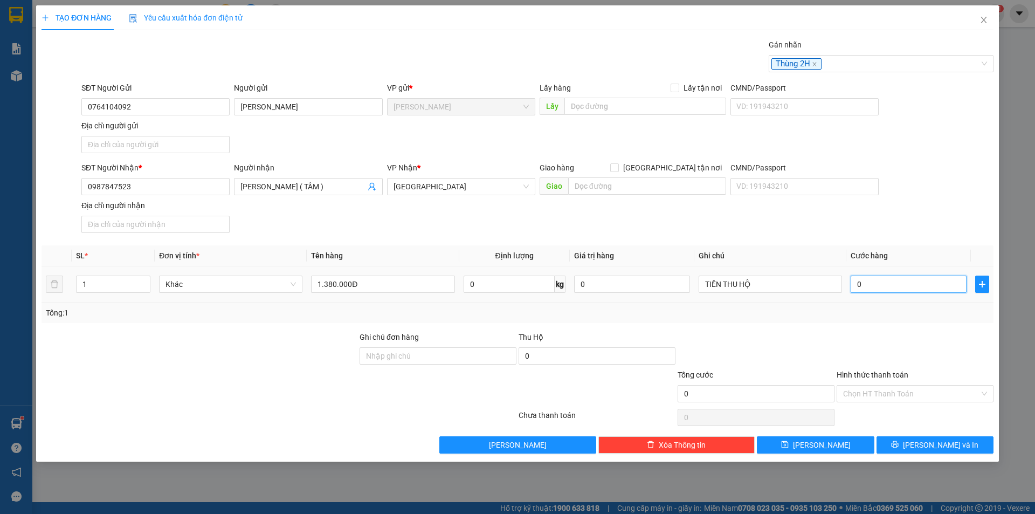
type input "2"
type input "20"
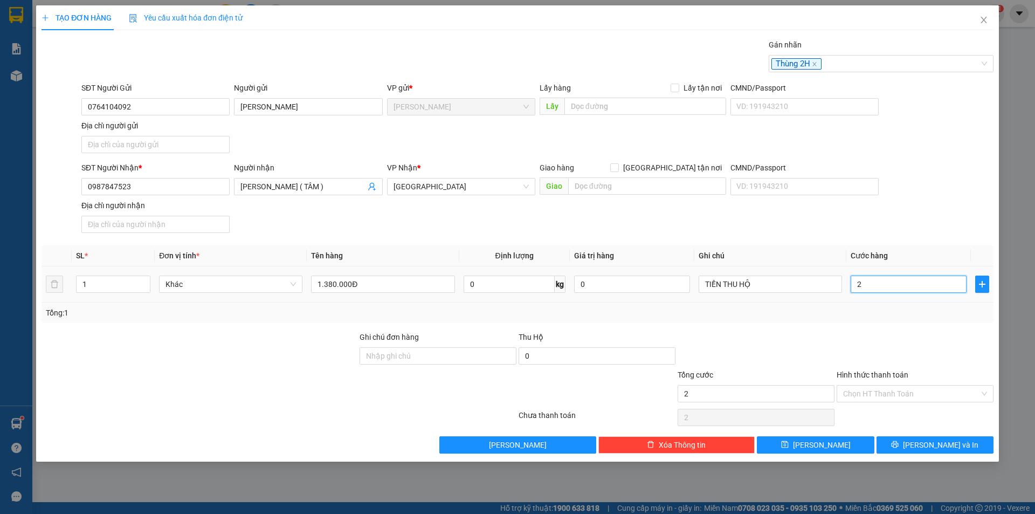
type input "20"
type input "20.000"
drag, startPoint x: 890, startPoint y: 354, endPoint x: 900, endPoint y: 352, distance: 10.4
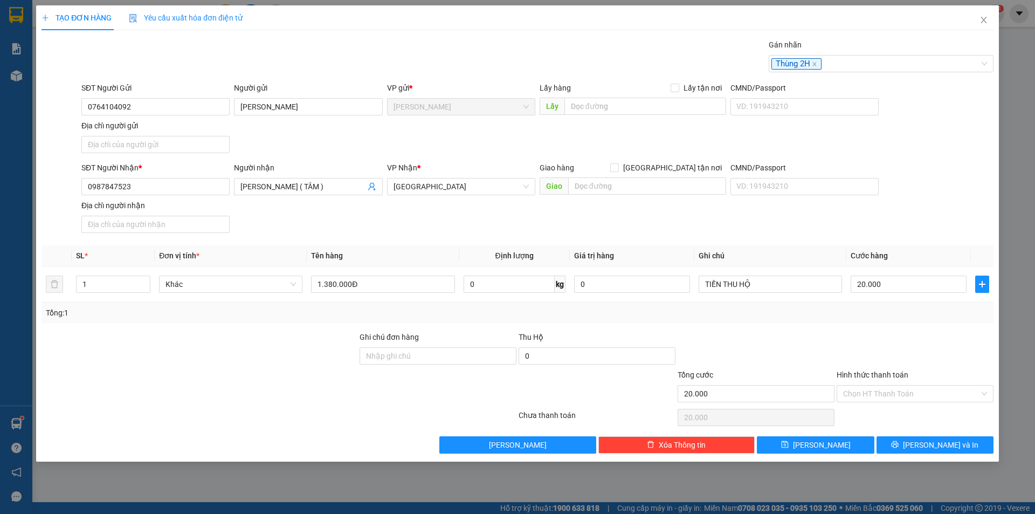
click at [894, 352] on div at bounding box center [915, 350] width 159 height 38
click at [899, 442] on icon "printer" at bounding box center [895, 444] width 7 height 7
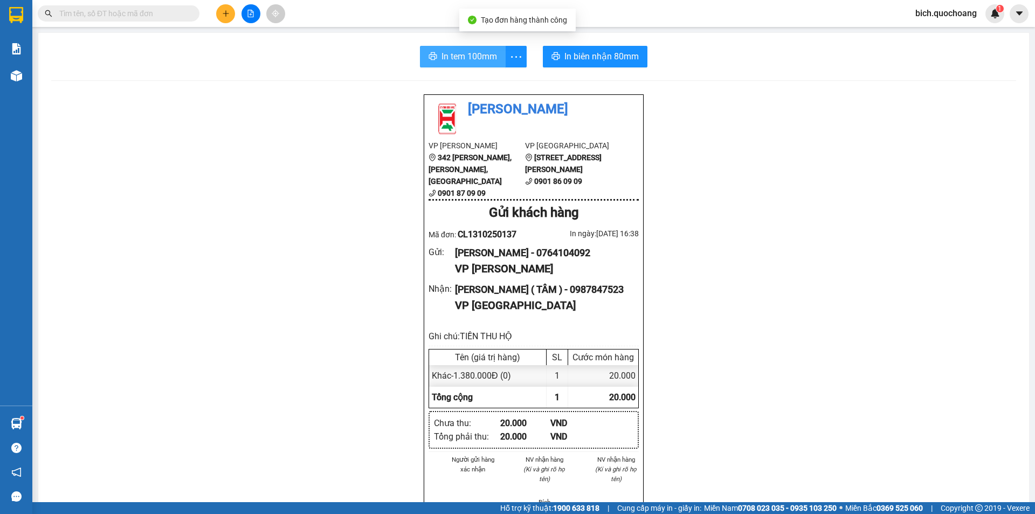
click at [468, 50] on span "In tem 100mm" at bounding box center [470, 56] width 56 height 13
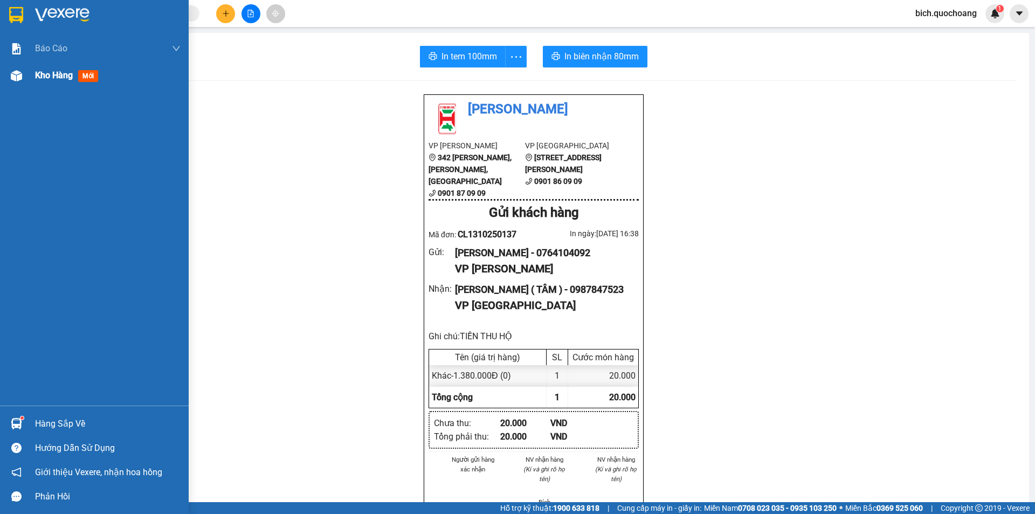
click at [58, 74] on span "Kho hàng" at bounding box center [54, 75] width 38 height 10
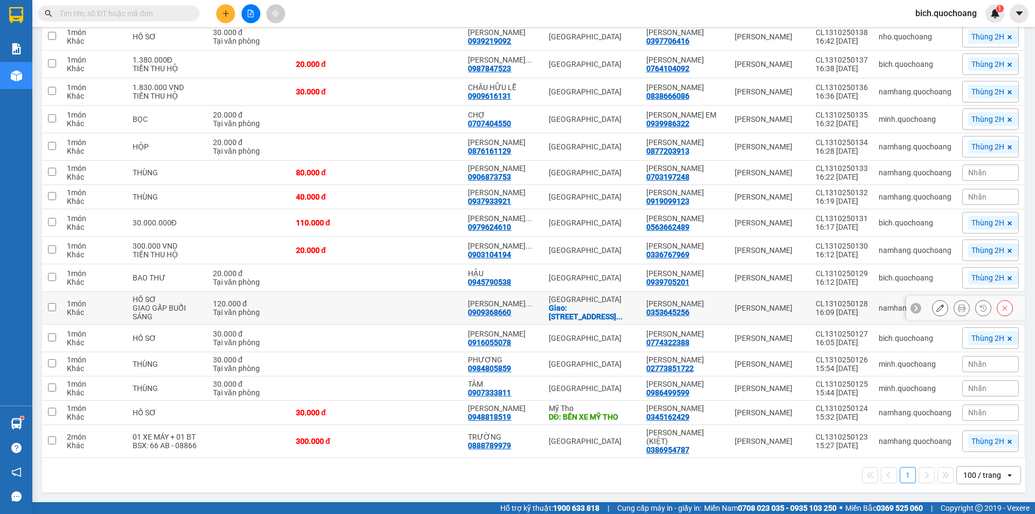
scroll to position [168, 0]
click at [230, 20] on button at bounding box center [225, 13] width 19 height 19
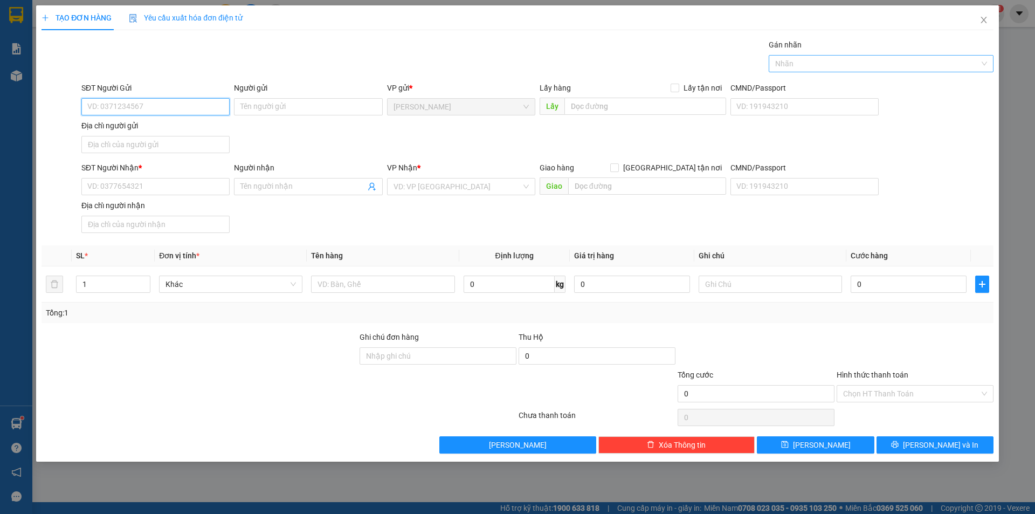
click at [838, 63] on div at bounding box center [876, 63] width 209 height 13
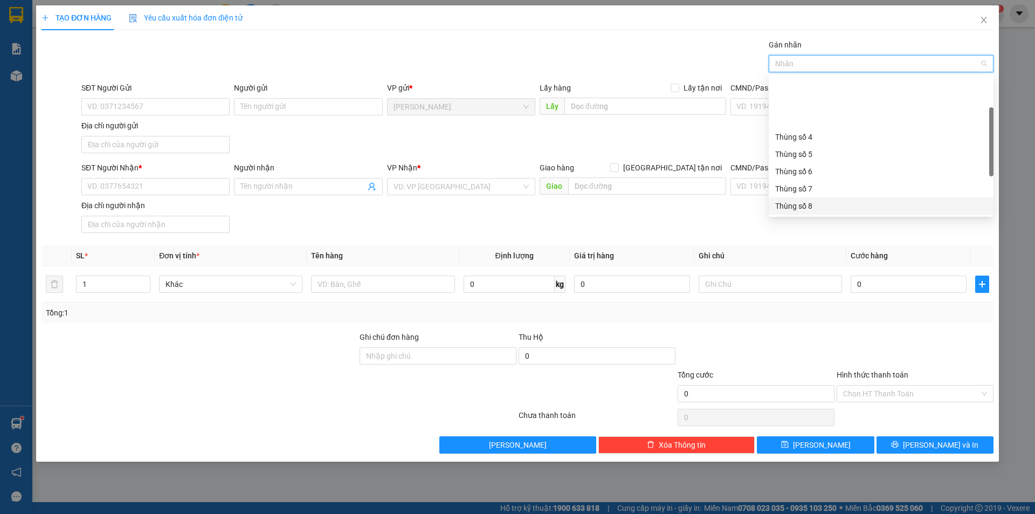
scroll to position [138, 0]
click at [800, 215] on body "Kết quả tìm kiếm ( 3 ) Bộ lọc Mã ĐH Trạng thái Món hàng Thu hộ Tổng cước Chưa c…" at bounding box center [517, 257] width 1035 height 514
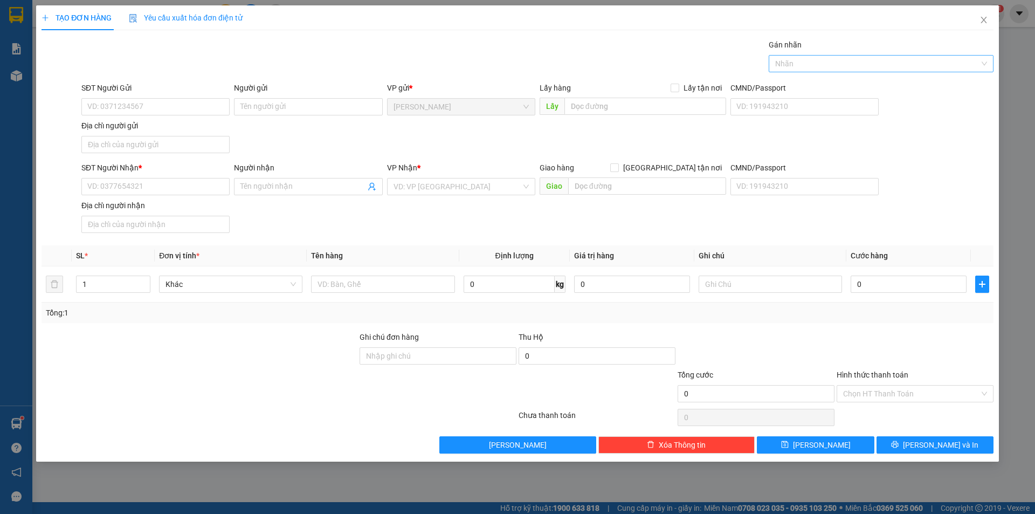
click at [823, 63] on div at bounding box center [876, 63] width 209 height 13
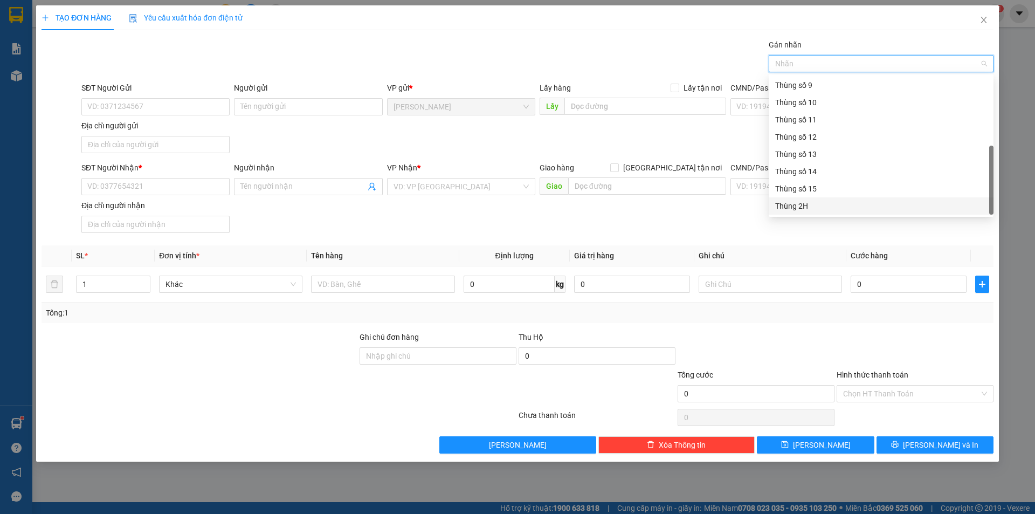
click at [814, 207] on div "Thùng 2H" at bounding box center [881, 206] width 212 height 12
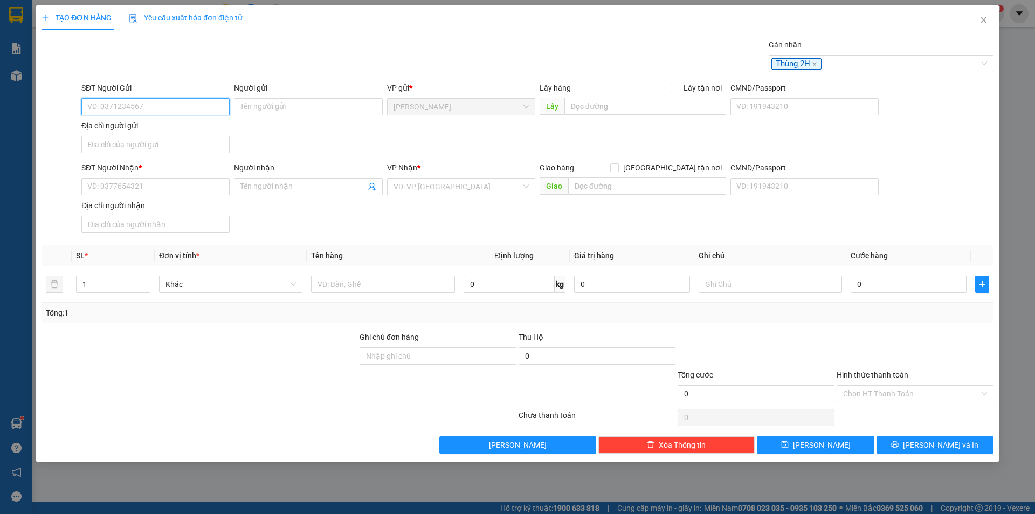
click at [166, 102] on input "SĐT Người Gửi" at bounding box center [155, 106] width 148 height 17
type input "0946333433"
click at [181, 111] on input "0946333433" at bounding box center [155, 106] width 148 height 17
drag, startPoint x: 153, startPoint y: 127, endPoint x: 156, endPoint y: 142, distance: 15.4
click at [153, 127] on div "0946333433 - THANH VŨ" at bounding box center [155, 128] width 135 height 12
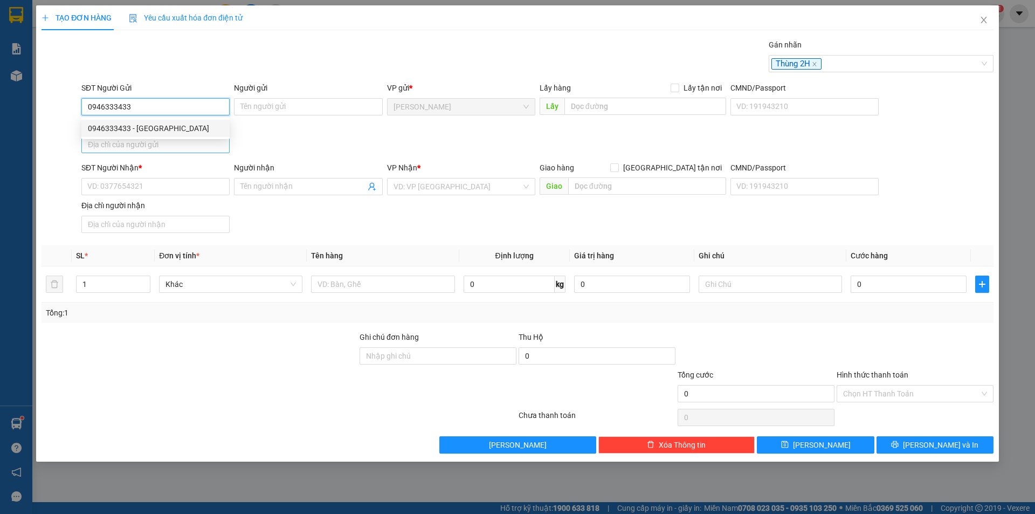
type input "THANH VŨ"
type input "0946333433"
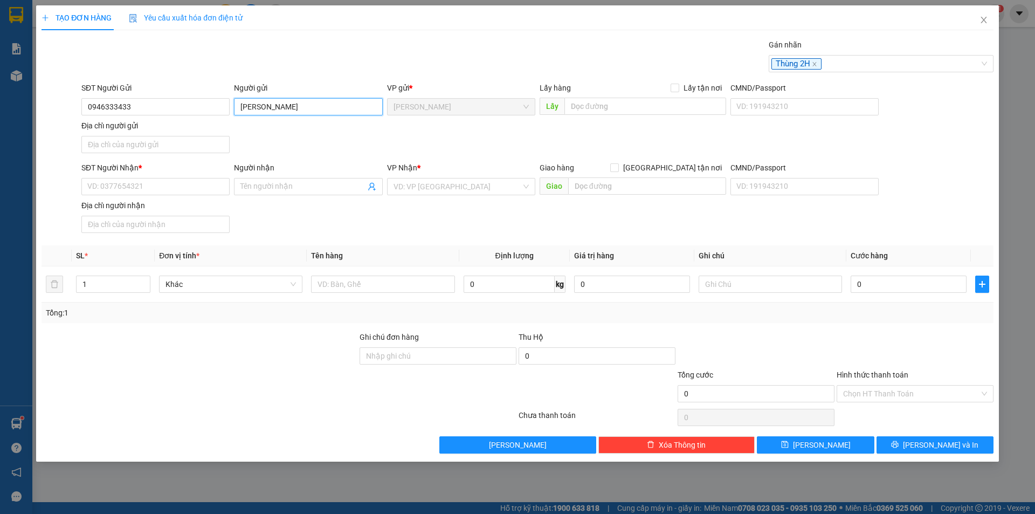
click at [240, 111] on input "THANH VŨ" at bounding box center [308, 106] width 148 height 17
type input "PR [PERSON_NAME]"
click at [141, 153] on input "Địa chỉ người gửi" at bounding box center [155, 144] width 148 height 17
type input "PHƯỜNG CAO LÃNH,TỈNH ĐỒNG THÁP"
click at [142, 185] on input "SĐT Người Nhận *" at bounding box center [155, 186] width 148 height 17
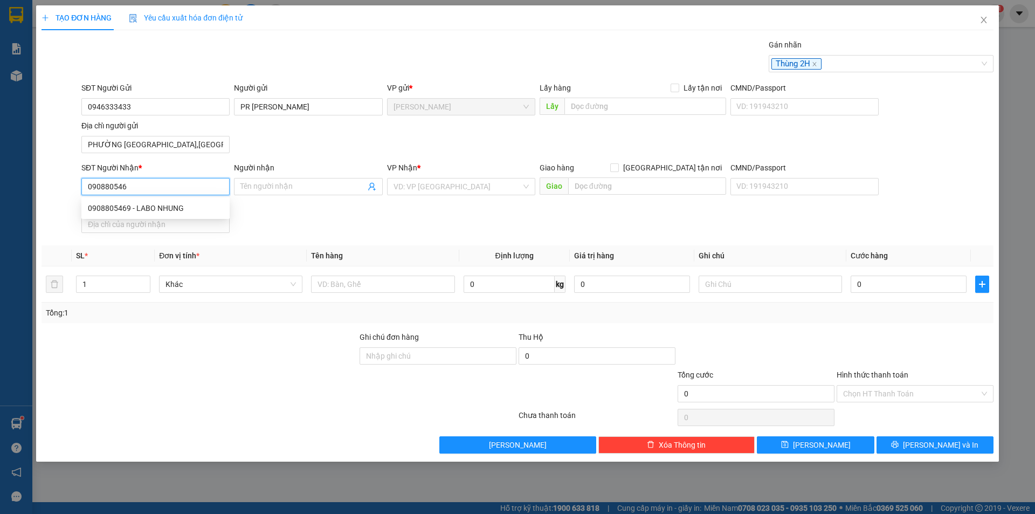
type input "0908805469"
click at [141, 205] on div "0908805469 - LABO NHUNG" at bounding box center [155, 208] width 135 height 12
type input "LABO NHUNG"
type input "0908805469"
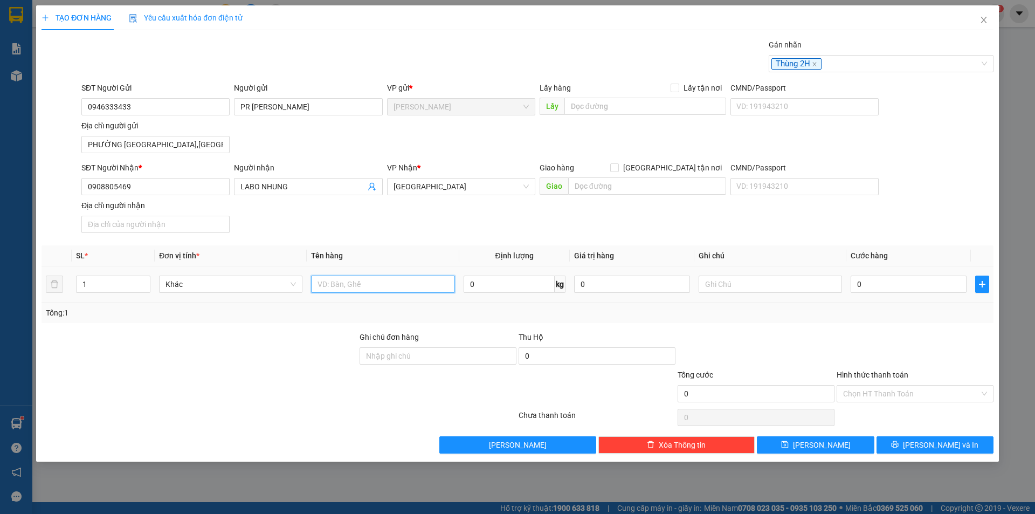
click at [342, 286] on input "text" at bounding box center [382, 284] width 143 height 17
type input "HỘP"
click at [905, 274] on div "0" at bounding box center [909, 284] width 116 height 22
click at [910, 274] on div "0" at bounding box center [909, 284] width 116 height 22
click at [908, 279] on input "0" at bounding box center [909, 284] width 116 height 17
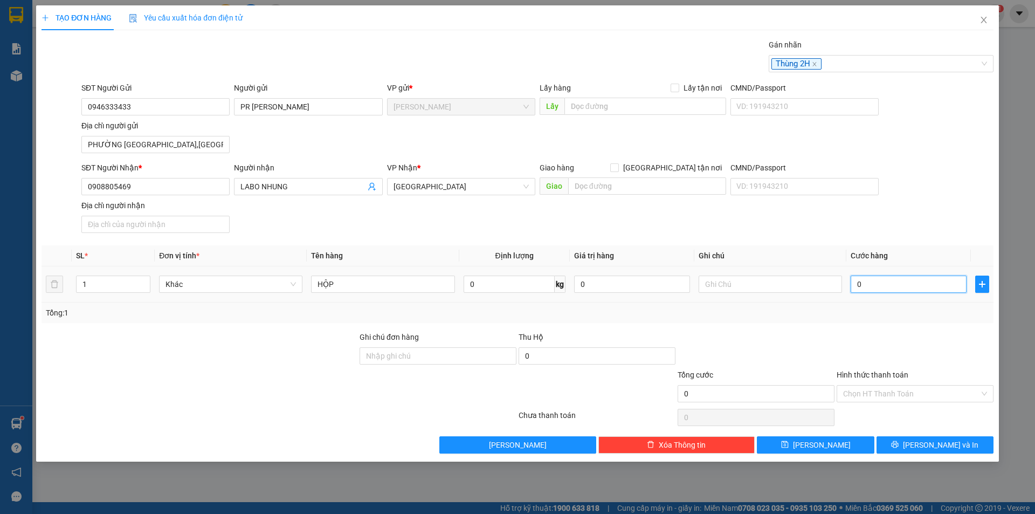
type input "2"
type input "20"
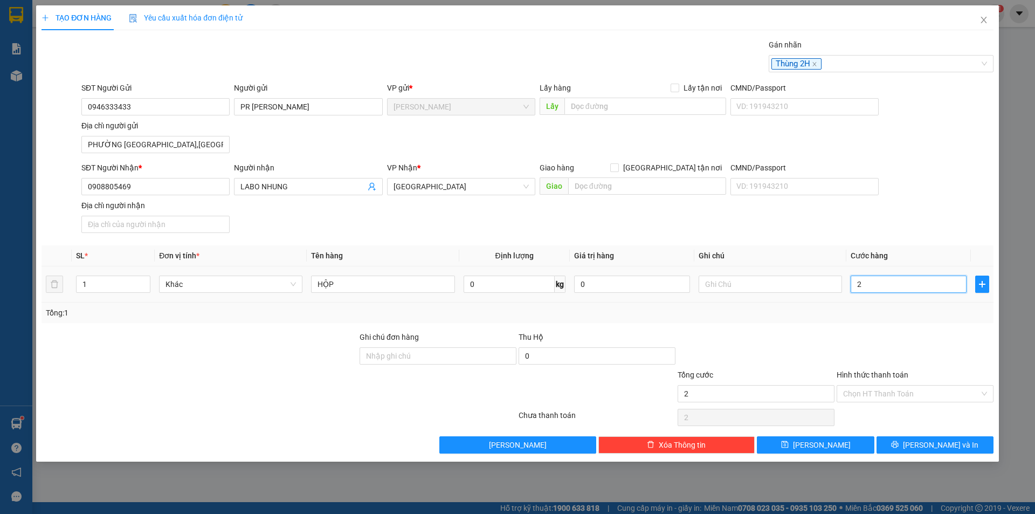
type input "20"
click at [890, 402] on div "Chọn HT Thanh Toán" at bounding box center [915, 393] width 157 height 17
type input "20.000"
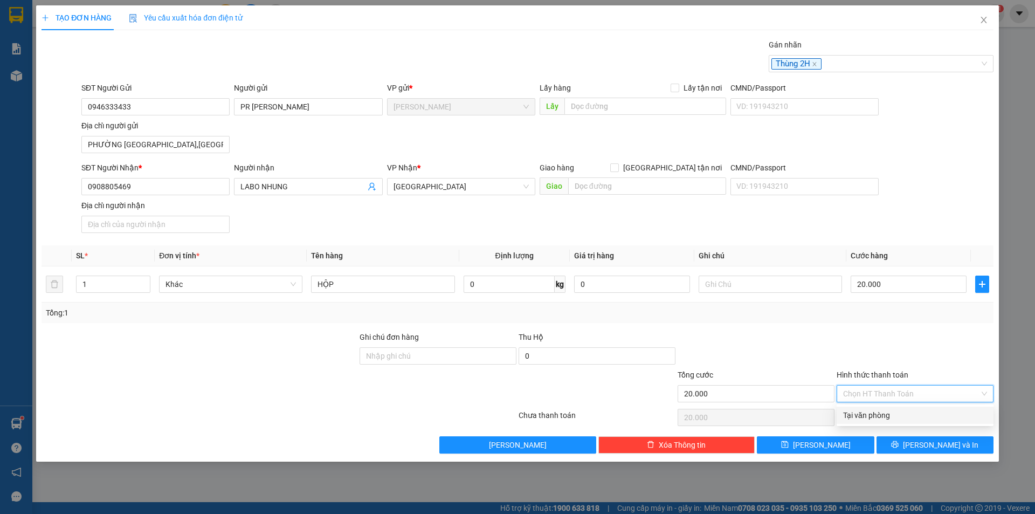
click at [889, 417] on div "Tại văn phòng" at bounding box center [915, 415] width 144 height 12
type input "0"
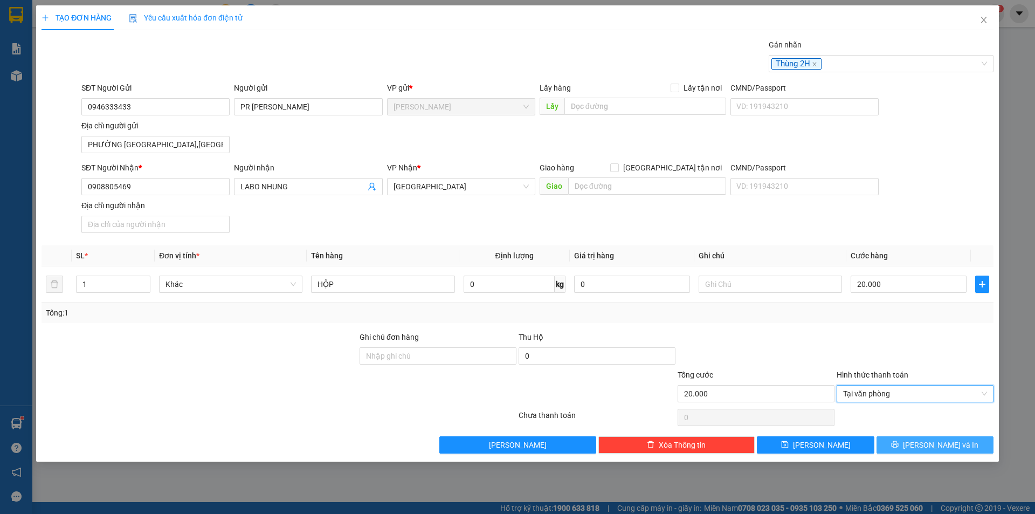
click at [899, 444] on icon "printer" at bounding box center [895, 445] width 8 height 8
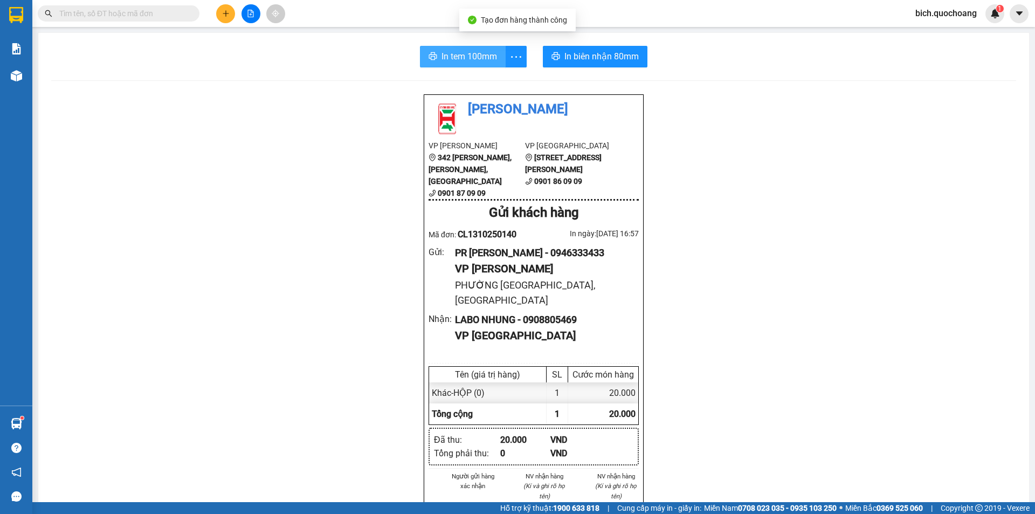
click at [471, 58] on span "In tem 100mm" at bounding box center [470, 56] width 56 height 13
click at [134, 12] on input "text" at bounding box center [122, 14] width 127 height 12
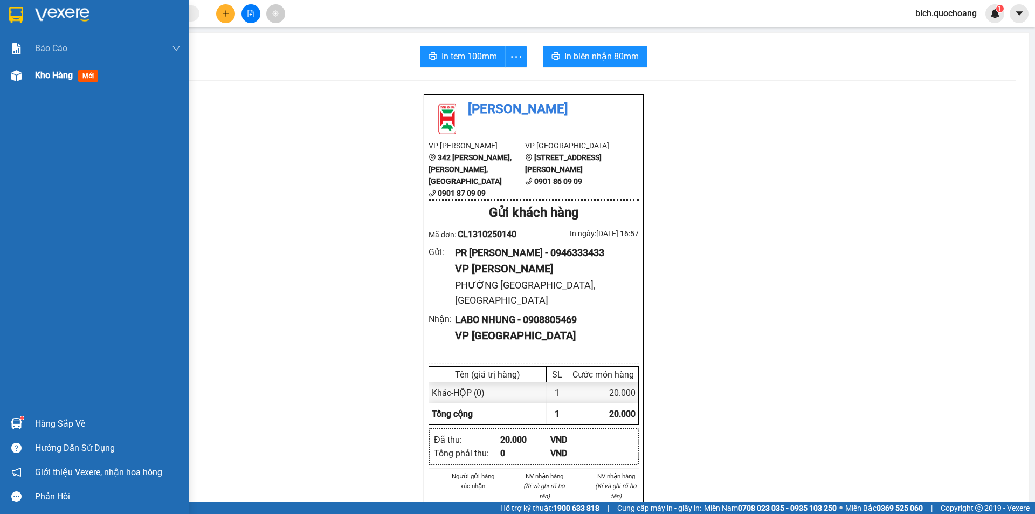
click at [65, 73] on span "Kho hàng" at bounding box center [54, 75] width 38 height 10
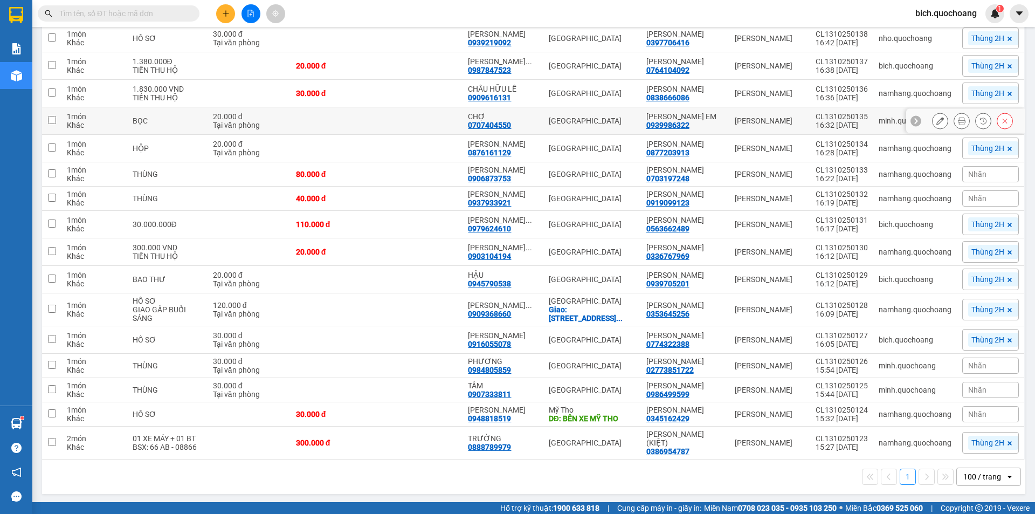
scroll to position [229, 0]
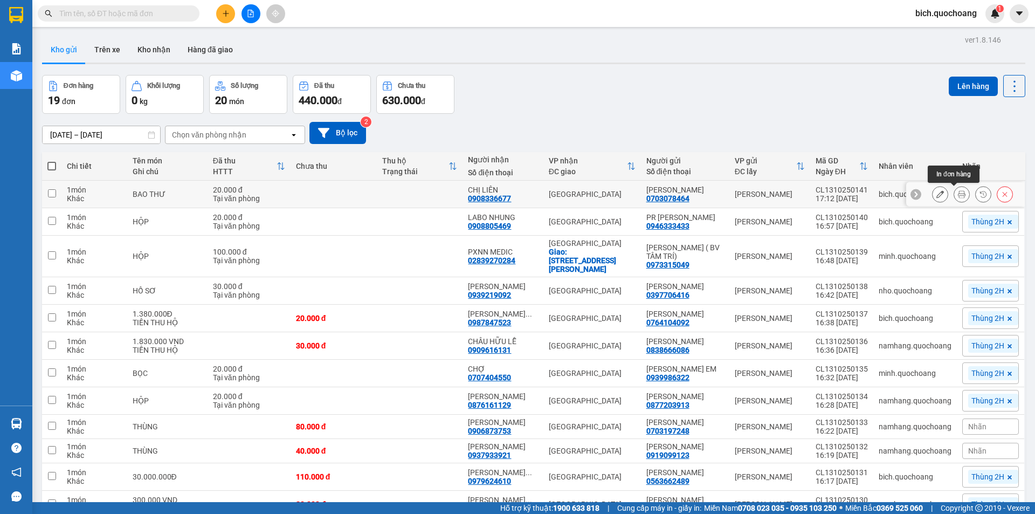
click at [960, 193] on button at bounding box center [961, 194] width 15 height 19
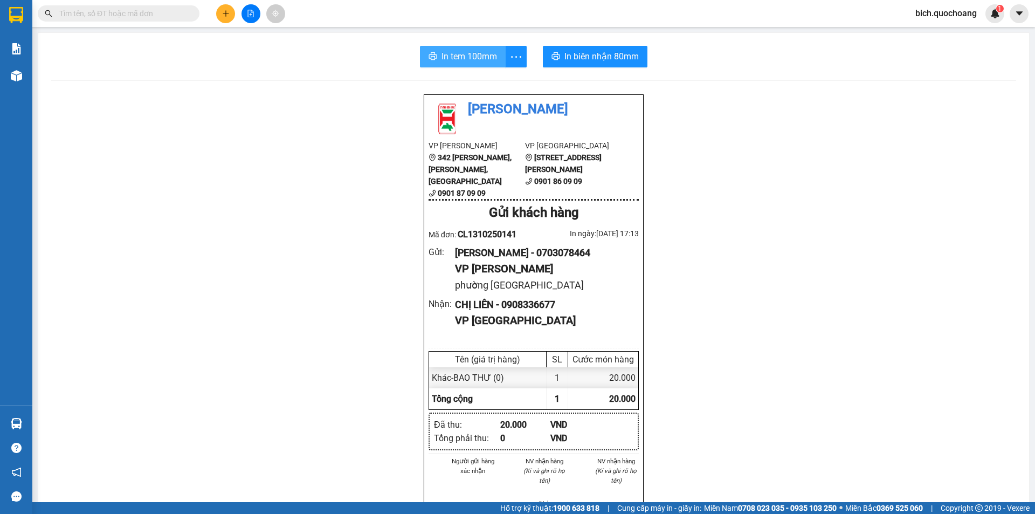
click at [442, 57] on span "In tem 100mm" at bounding box center [470, 56] width 56 height 13
click at [221, 13] on button at bounding box center [225, 13] width 19 height 19
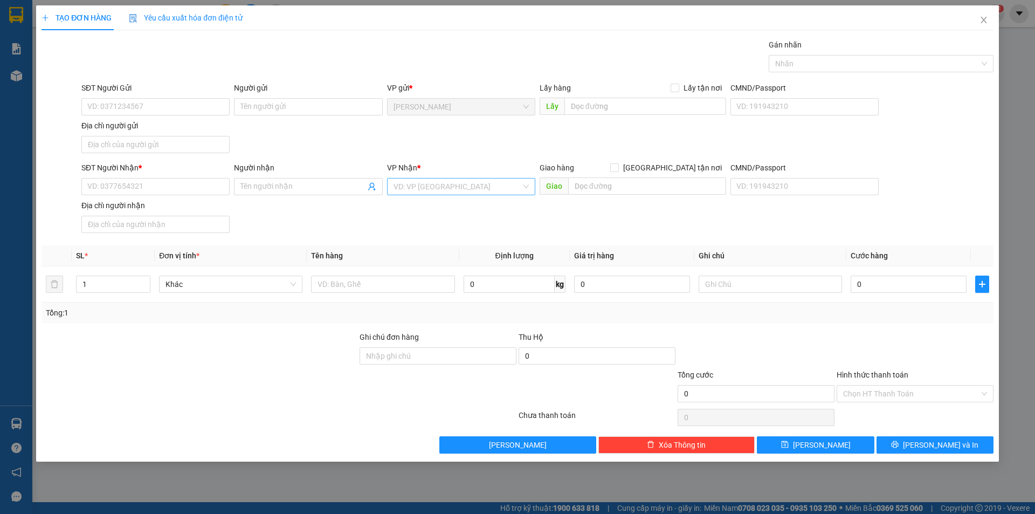
click at [449, 185] on input "search" at bounding box center [458, 186] width 128 height 16
click at [414, 228] on div "[GEOGRAPHIC_DATA]" at bounding box center [461, 225] width 135 height 12
click at [808, 66] on div at bounding box center [876, 63] width 209 height 13
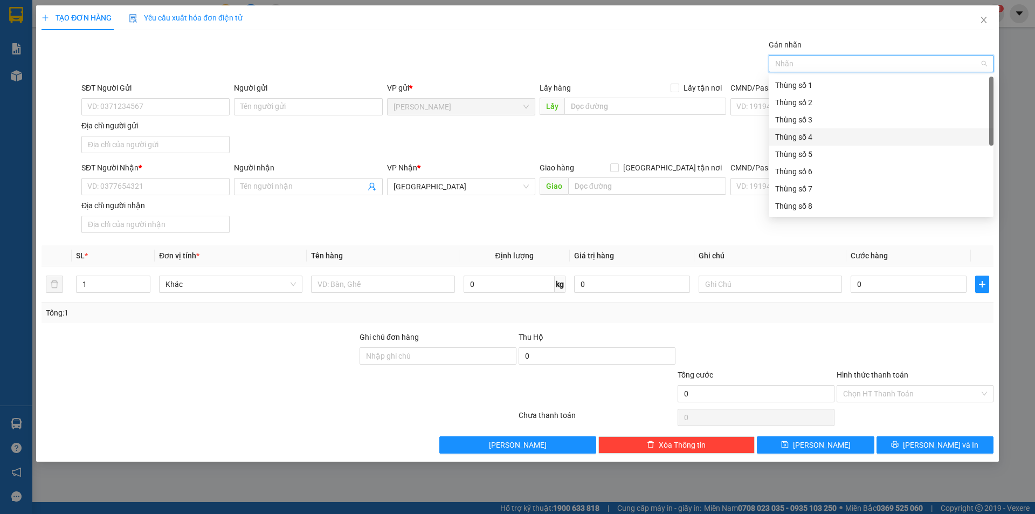
scroll to position [138, 0]
click at [800, 205] on div "Thùng 2H" at bounding box center [881, 206] width 212 height 12
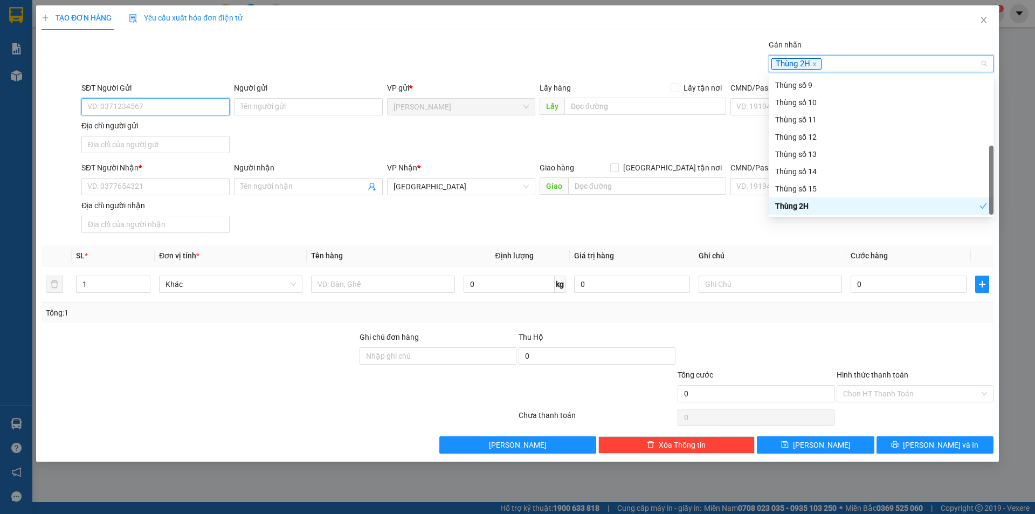
click at [169, 106] on input "SĐT Người Gửi" at bounding box center [155, 106] width 148 height 17
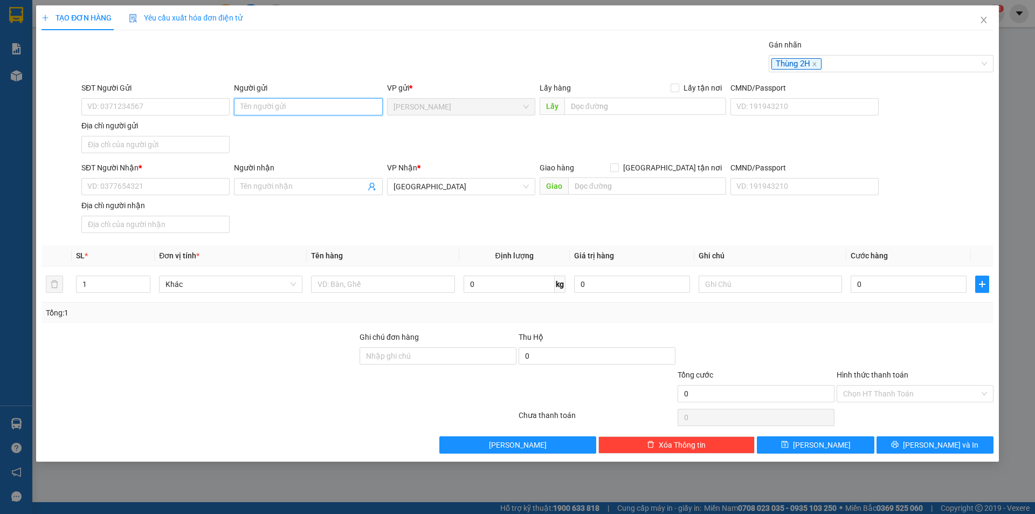
click at [299, 109] on input "Người gửi" at bounding box center [308, 106] width 148 height 17
type input "O"
type input "ÔNG 9 TOL"
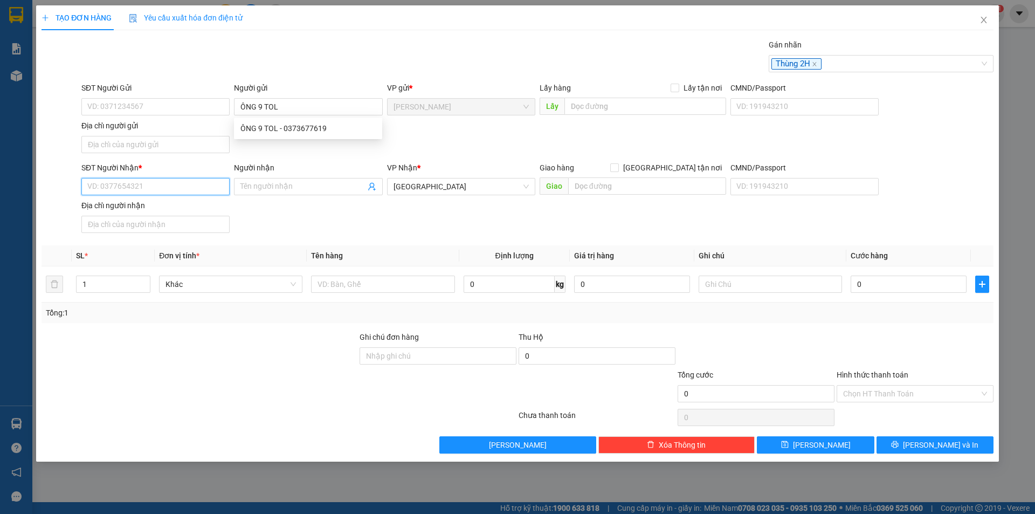
click at [154, 185] on input "SĐT Người Nhận *" at bounding box center [155, 186] width 148 height 17
type input "0937561446"
click at [200, 211] on div "0937561446 - [PERSON_NAME]" at bounding box center [155, 208] width 135 height 12
type input "[PERSON_NAME]"
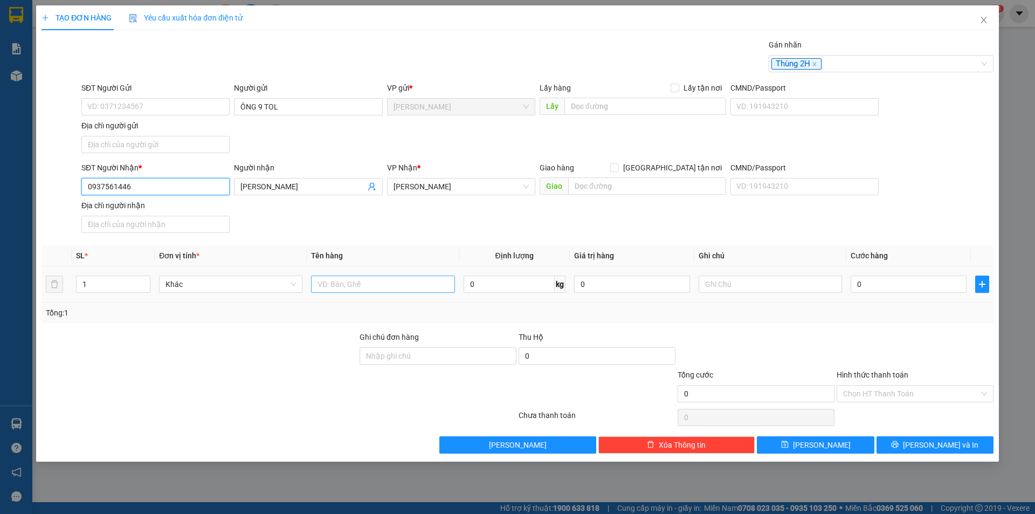
type input "0937561446"
click at [358, 284] on input "text" at bounding box center [382, 284] width 143 height 17
type input "HỒ SƠ"
click at [874, 280] on input "0" at bounding box center [909, 284] width 116 height 17
type input "1"
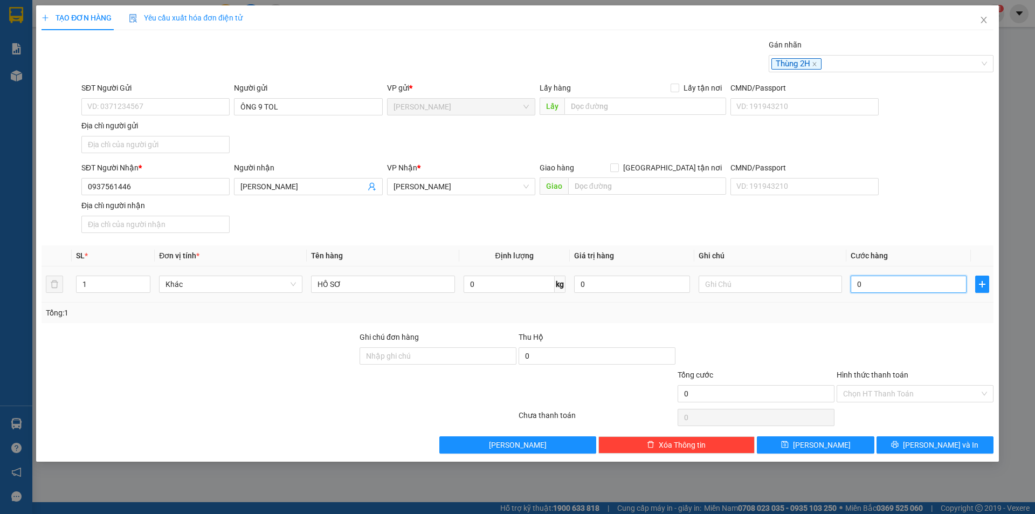
type input "1"
type input "1.000"
click at [928, 335] on div at bounding box center [915, 350] width 159 height 38
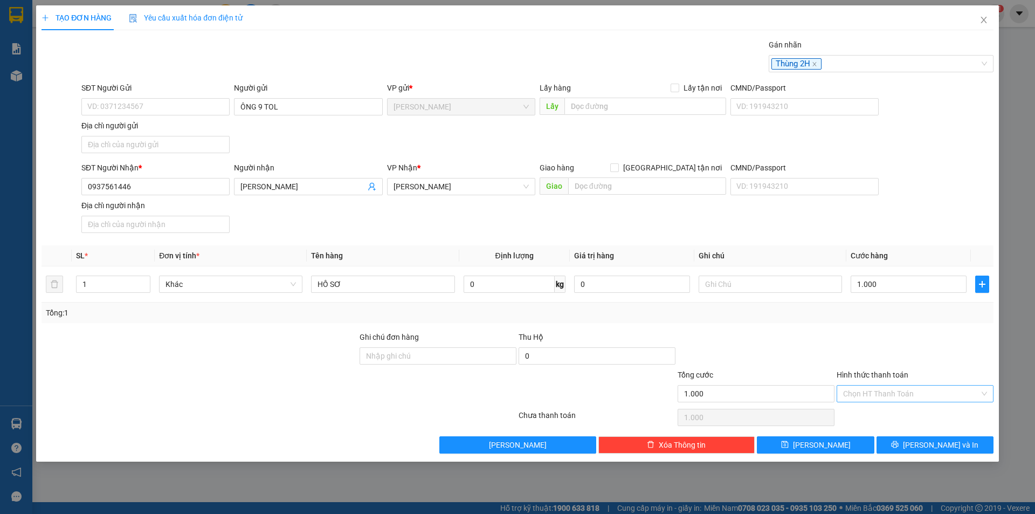
click at [914, 396] on input "Hình thức thanh toán" at bounding box center [911, 394] width 136 height 16
click at [899, 410] on div "Tại văn phòng" at bounding box center [915, 415] width 144 height 12
type input "0"
click at [923, 443] on button "[PERSON_NAME] và In" at bounding box center [935, 444] width 117 height 17
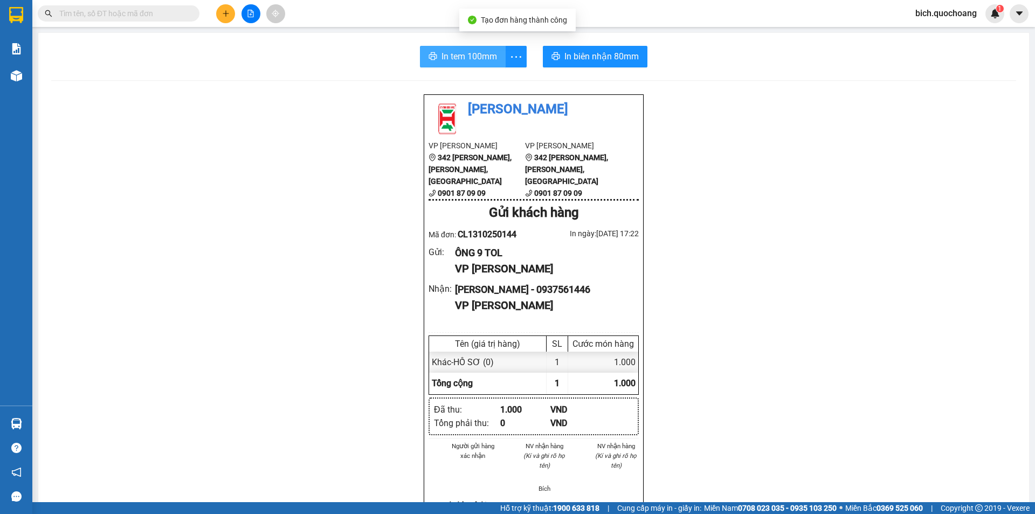
click at [477, 52] on span "In tem 100mm" at bounding box center [470, 56] width 56 height 13
